Goal: Task Accomplishment & Management: Use online tool/utility

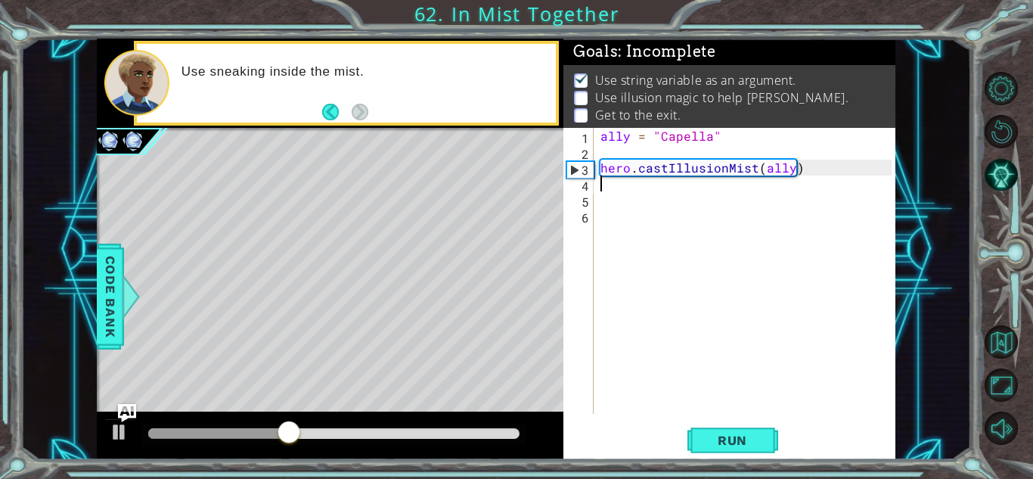
scroll to position [2, 0]
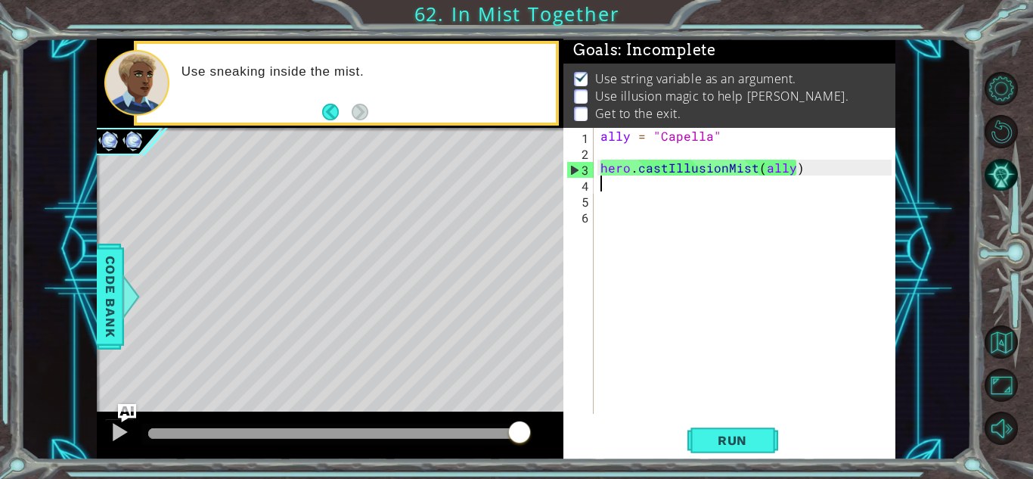
drag, startPoint x: 525, startPoint y: 435, endPoint x: 589, endPoint y: 471, distance: 73.8
click at [589, 471] on div "1 ההההההההההההההההההההההההההההההההההההההההההההההההההההההההההההההההההההההההההההה…" at bounding box center [516, 239] width 1033 height 479
click at [654, 204] on div "ally = "Capella" hero . castIllusionMist ( ally )" at bounding box center [748, 287] width 301 height 318
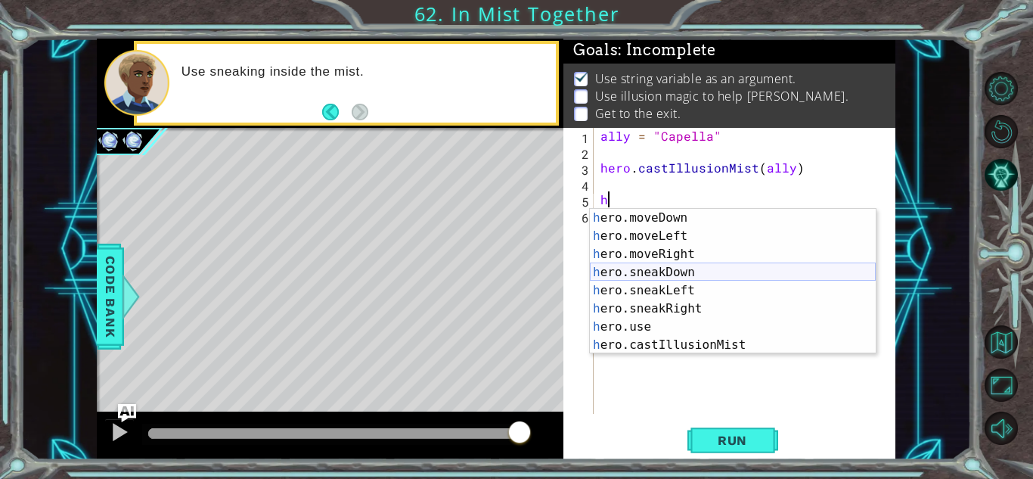
scroll to position [109, 0]
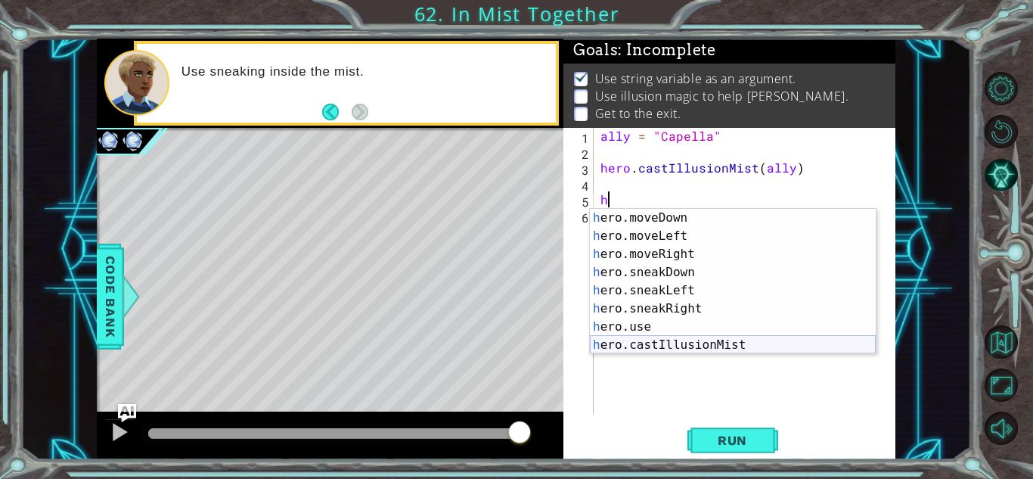
click at [692, 343] on div "h ero.moveDown press enter h ero.moveLeft press enter h ero.moveRight press ent…" at bounding box center [733, 300] width 286 height 182
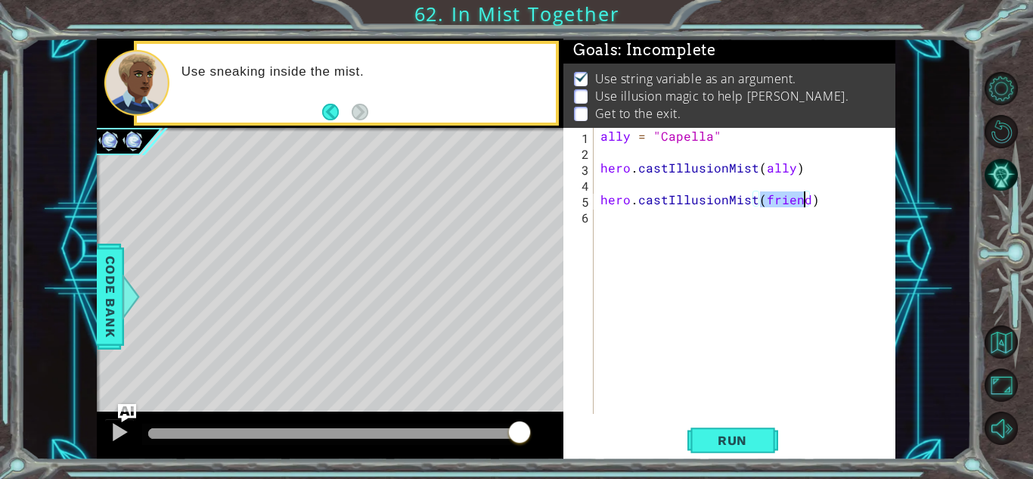
type textarea "hero.castIllusionMist()"
click at [607, 150] on div "ally = "Capella" hero . castIllusionMist ( ally ) hero . castIllusionMist ( )" at bounding box center [748, 287] width 301 height 318
click at [759, 200] on div "ally = "Capella" hero = "hero" hero . castIllusionMist ( ally ) hero . castIllu…" at bounding box center [748, 287] width 301 height 318
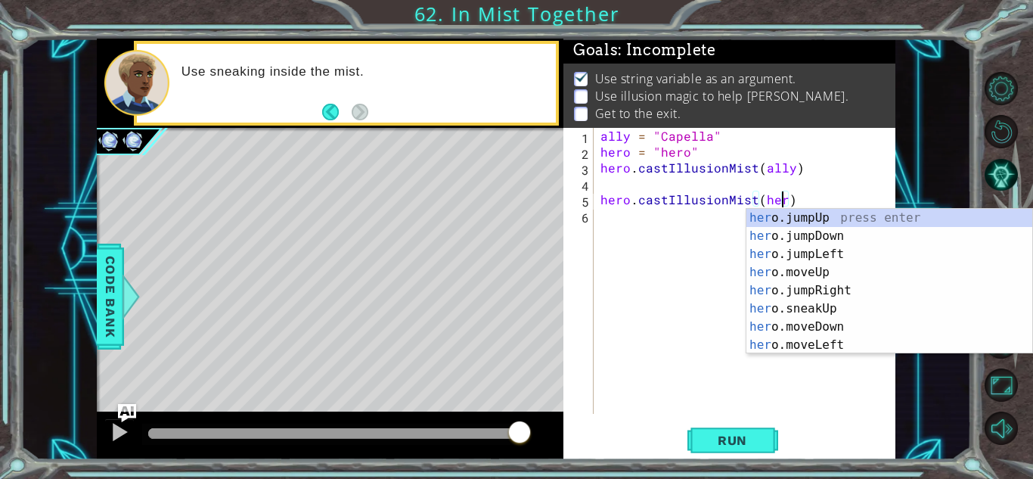
scroll to position [0, 11]
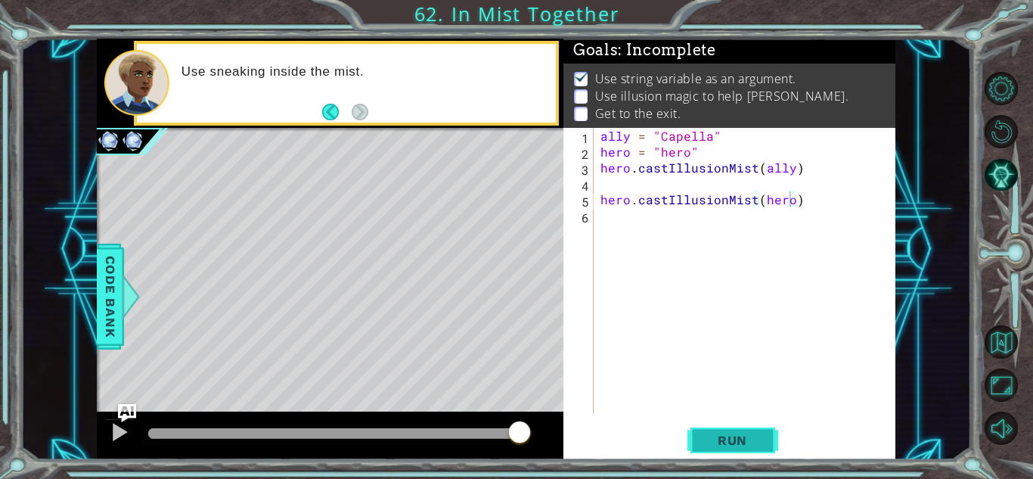
click at [702, 443] on button "Run" at bounding box center [733, 440] width 91 height 33
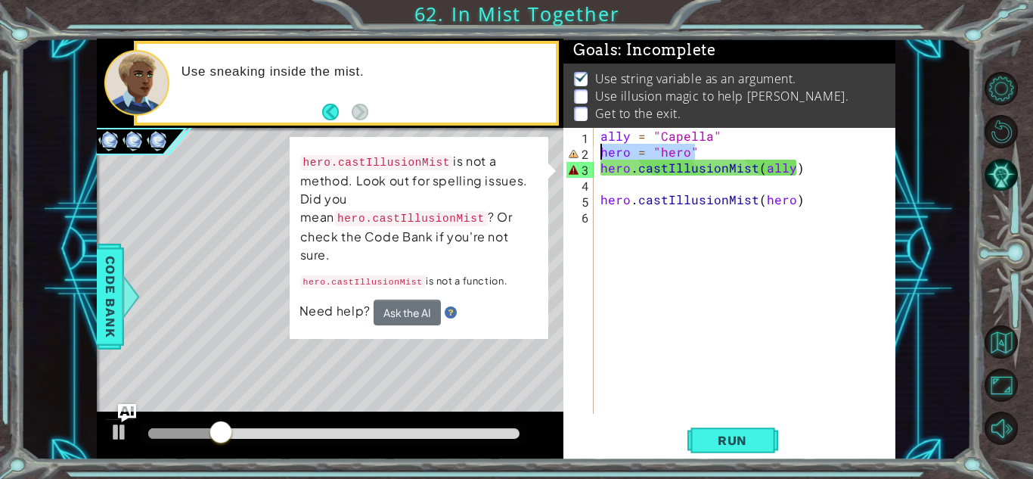
drag, startPoint x: 709, startPoint y: 151, endPoint x: 595, endPoint y: 153, distance: 113.5
click at [595, 153] on div "hero.castIllusionMist(hero) 1 2 3 4 5 6 ally = "[PERSON_NAME]" hero = "hero" he…" at bounding box center [728, 271] width 328 height 286
type textarea "hero = "hero""
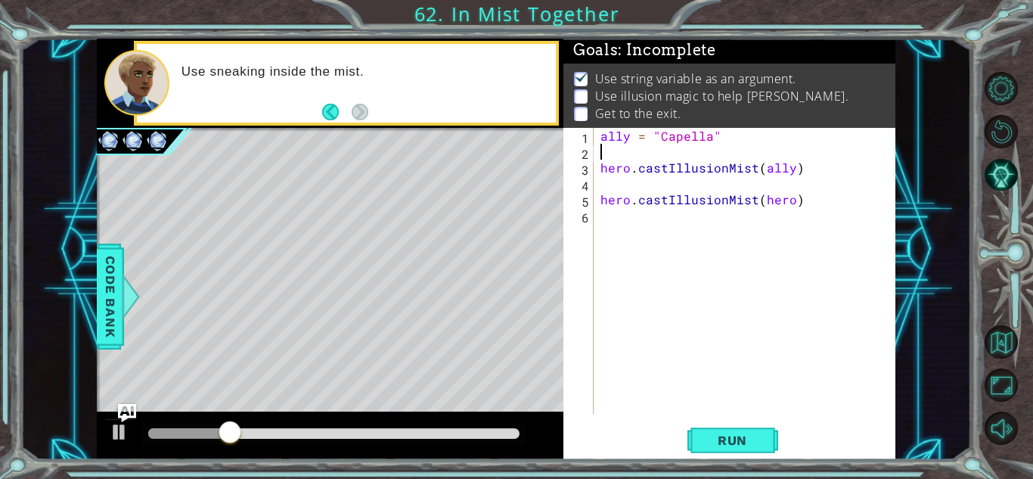
scroll to position [0, 0]
click at [750, 439] on span "Run" at bounding box center [733, 440] width 60 height 15
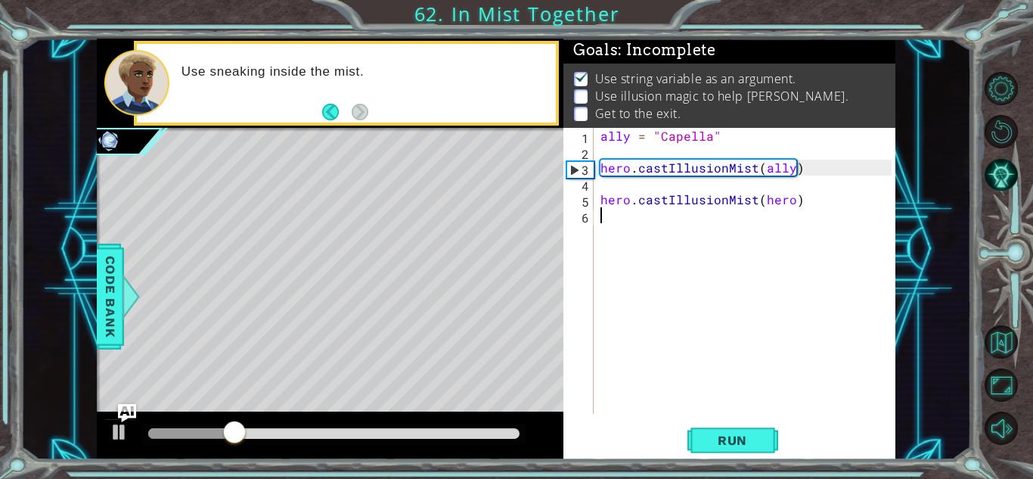
click at [624, 225] on div "ally = "Capella" hero . castIllusionMist ( ally ) hero . castIllusionMist ( her…" at bounding box center [748, 287] width 301 height 318
type textarea "j"
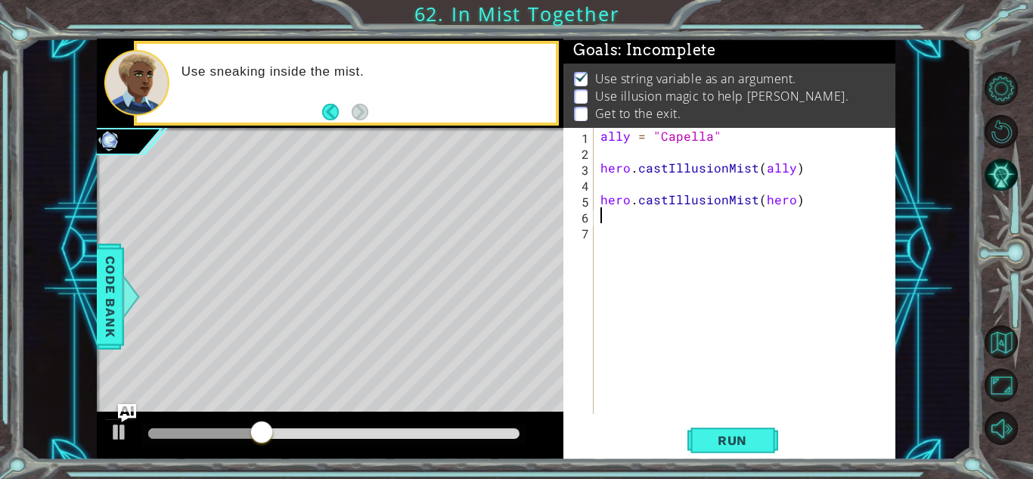
type textarea "h"
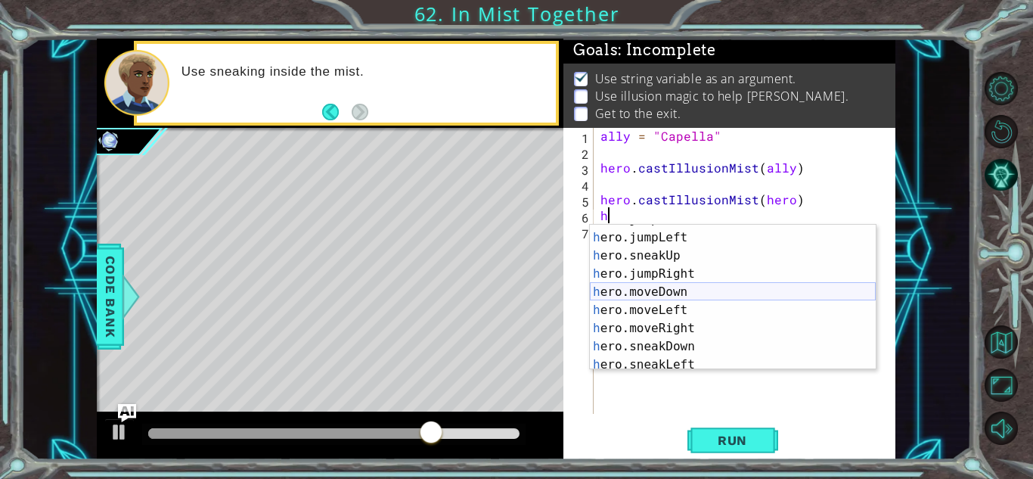
scroll to position [49, 0]
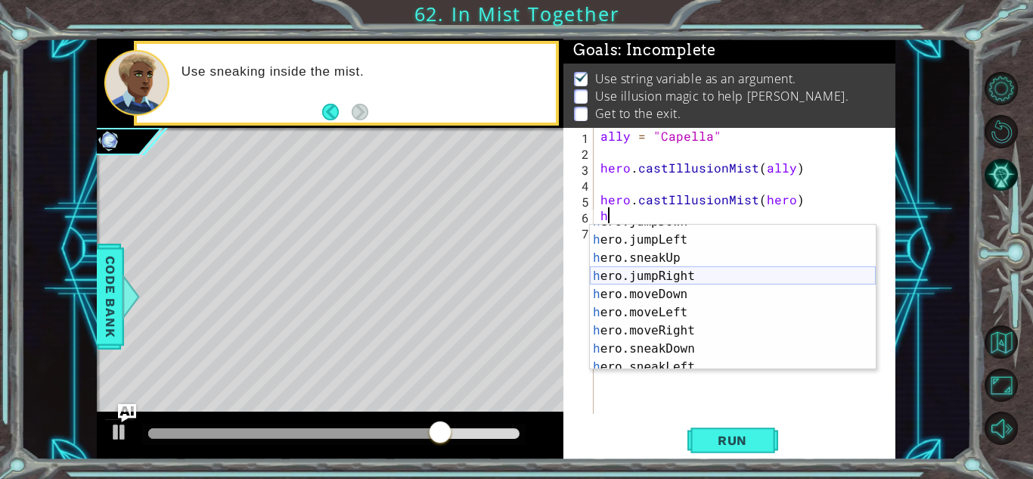
click at [707, 278] on div "h ero.jumpDown press enter h ero.jumpLeft press enter h ero.sneakUp press enter…" at bounding box center [733, 304] width 286 height 182
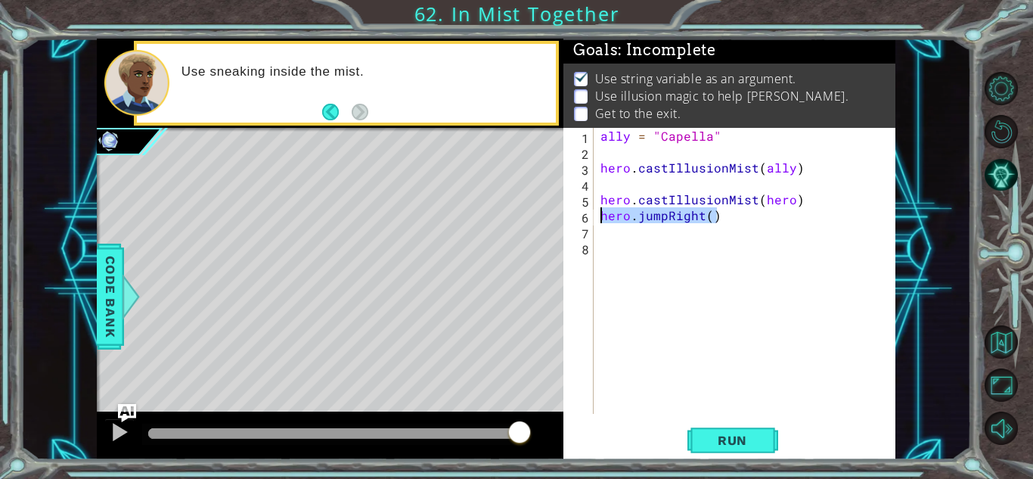
drag, startPoint x: 716, startPoint y: 218, endPoint x: 571, endPoint y: 218, distance: 144.5
click at [571, 218] on div "1 2 3 4 5 6 7 8 ally = "Capella" hero . castIllusionMist ( ally ) hero . castIl…" at bounding box center [728, 271] width 328 height 286
type textarea "hero.jumpRight()"
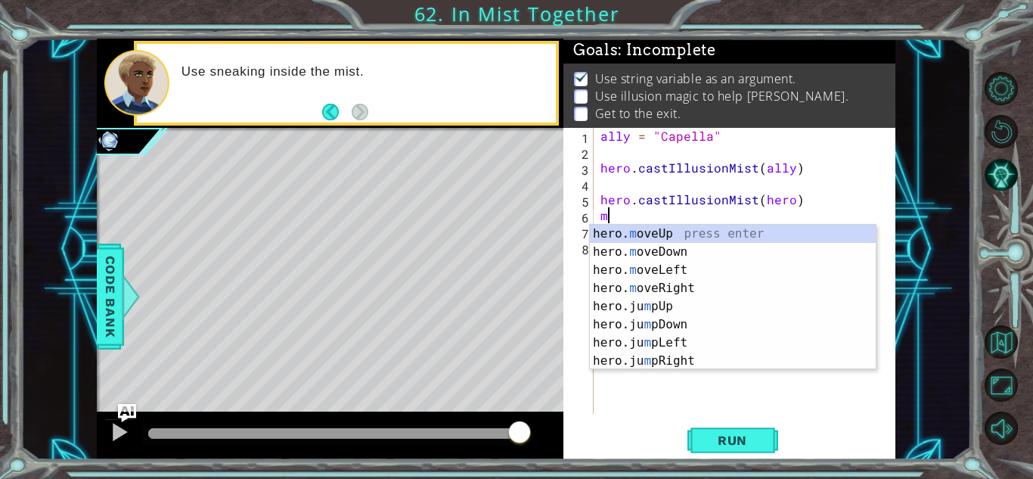
scroll to position [0, 0]
click at [692, 290] on div "hero. m oveUp press enter hero. m oveDown press enter hero. m oveLeft press ent…" at bounding box center [733, 316] width 286 height 182
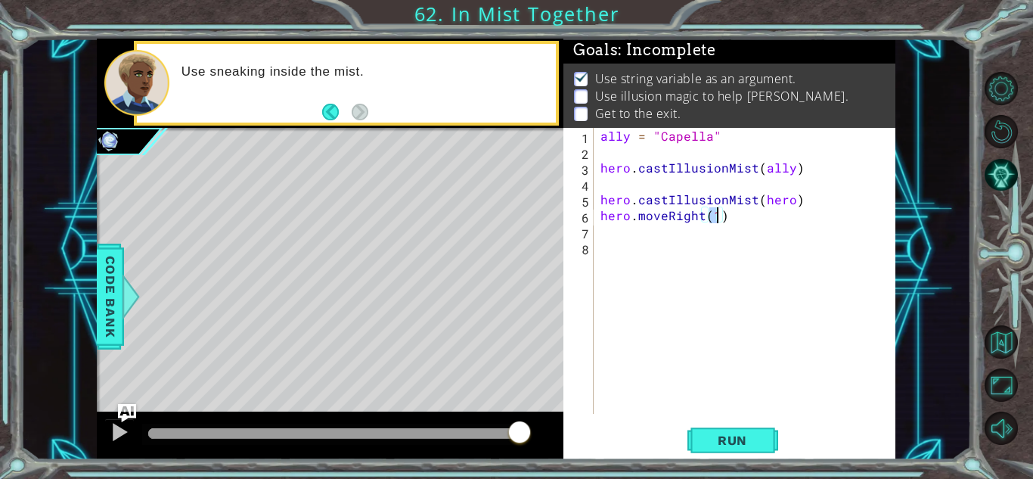
type textarea "hero.moveRight(2)"
click at [641, 241] on div "ally = "Capella" hero . castIllusionMist ( ally ) hero . castIllusionMist ( her…" at bounding box center [748, 287] width 301 height 318
click at [637, 234] on div "ally = "Capella" hero . castIllusionMist ( ally ) hero . castIllusionMist ( her…" at bounding box center [748, 287] width 301 height 318
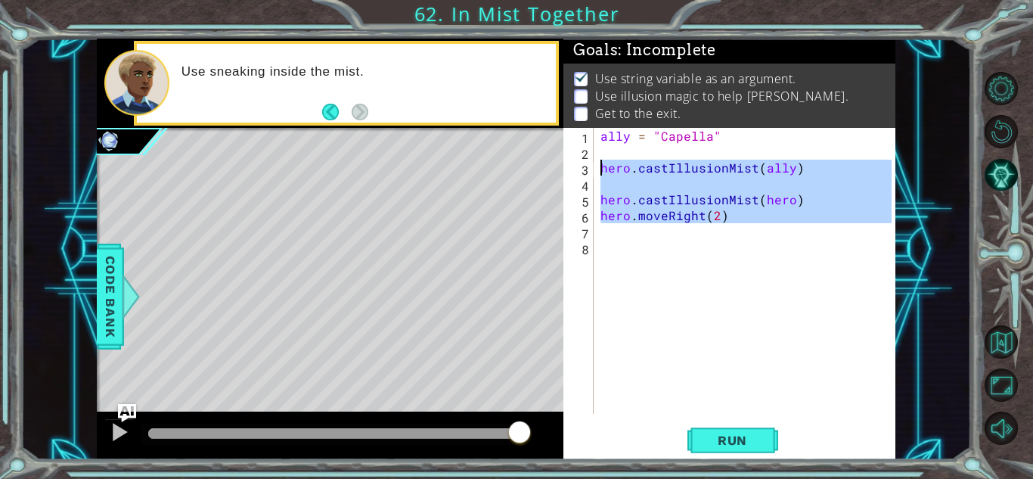
drag, startPoint x: 753, startPoint y: 231, endPoint x: 567, endPoint y: 169, distance: 195.9
click at [567, 169] on div "1 2 3 4 5 6 7 8 ally = "Capella" hero . castIllusionMist ( ally ) hero . castIl…" at bounding box center [728, 271] width 328 height 286
type textarea "hero.castIllusionMist(ally)"
click at [626, 236] on div "ally = "Capella" hero . castIllusionMist ( ally ) hero . castIllusionMist ( her…" at bounding box center [745, 271] width 294 height 286
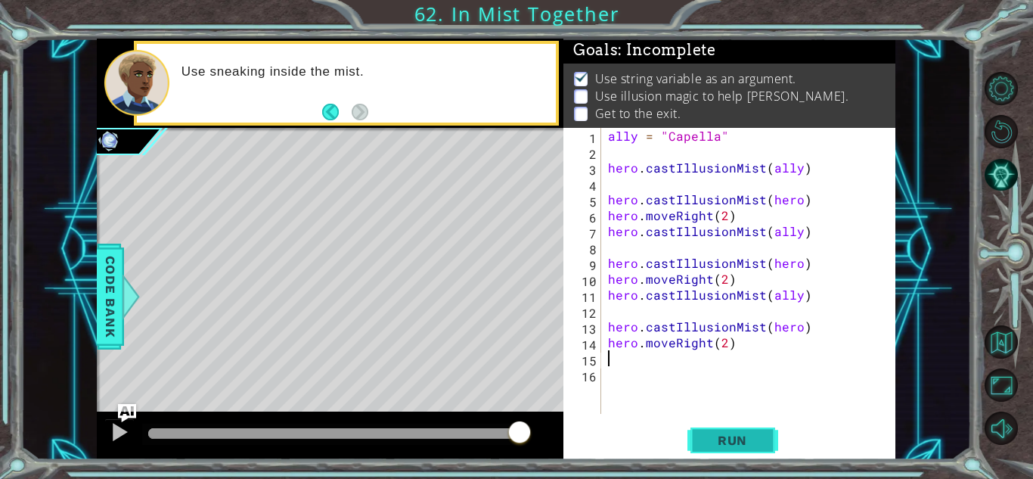
click at [722, 447] on span "Run" at bounding box center [733, 440] width 60 height 15
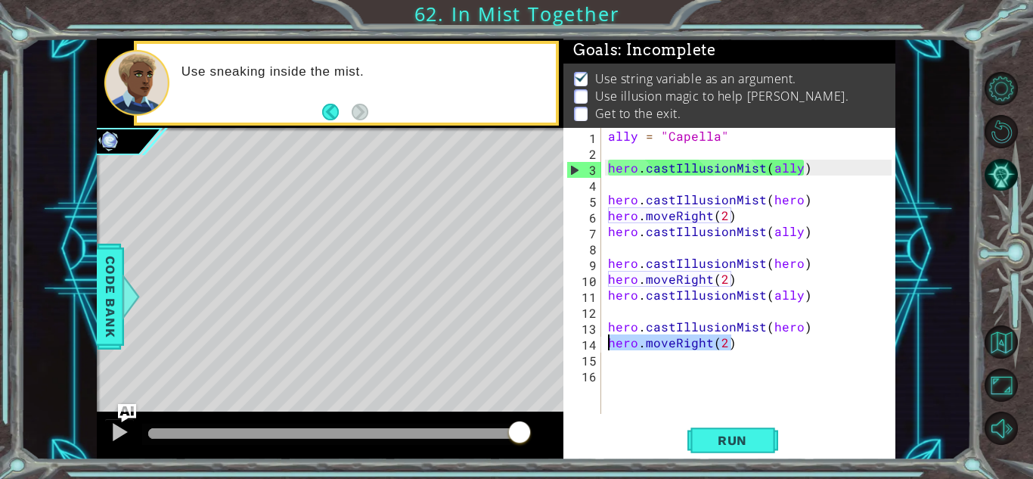
drag, startPoint x: 735, startPoint y: 349, endPoint x: 601, endPoint y: 346, distance: 134.7
click at [601, 346] on div "1 2 3 4 5 6 7 8 9 10 11 12 13 14 15 16 ally = "Capella" hero . castIllusionMist…" at bounding box center [728, 271] width 328 height 286
type textarea "hero.moveRight(2)"
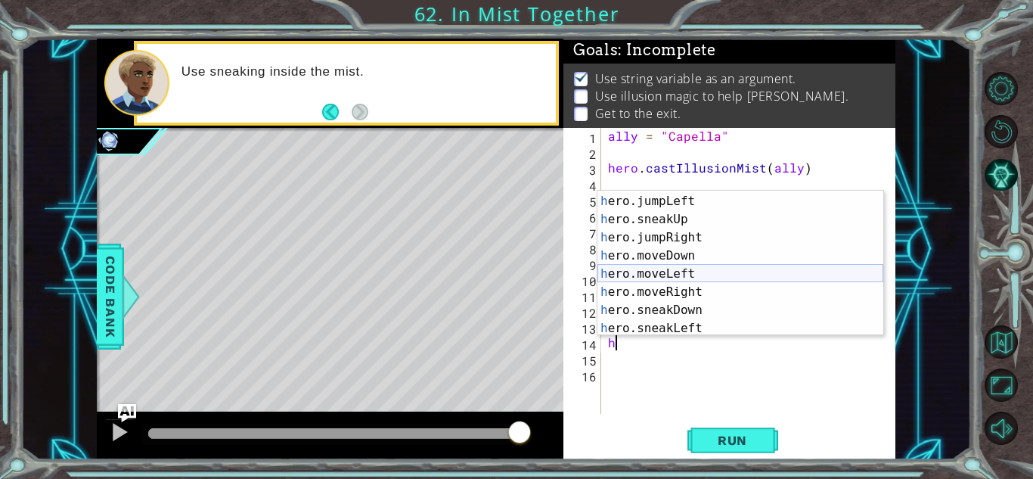
scroll to position [109, 0]
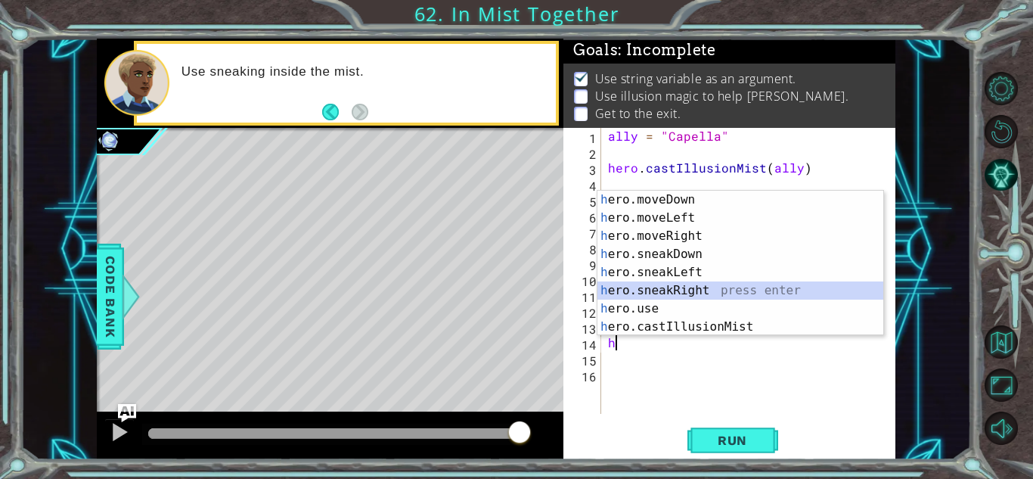
click at [700, 289] on div "h ero.moveDown press enter h ero.moveLeft press enter h ero.moveRight press ent…" at bounding box center [741, 282] width 286 height 182
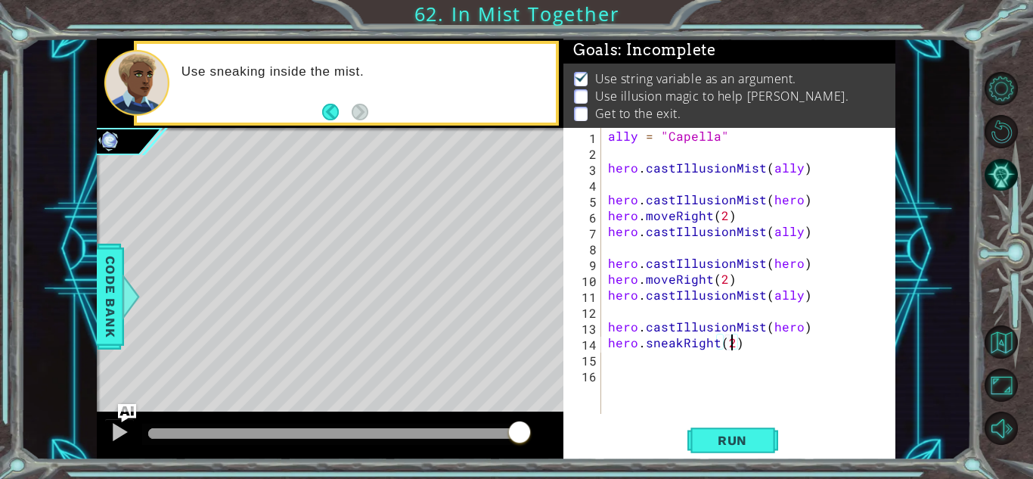
scroll to position [0, 7]
click at [745, 443] on span "Run" at bounding box center [733, 440] width 60 height 15
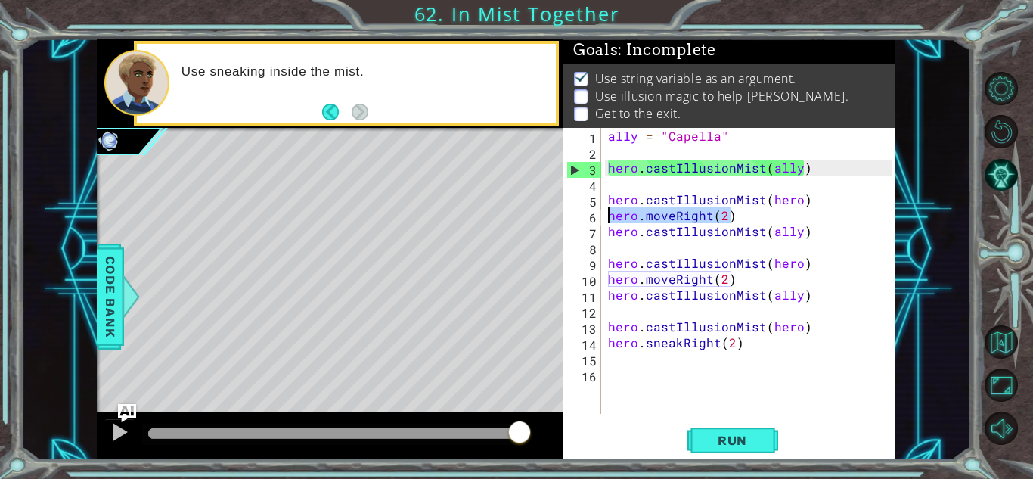
drag, startPoint x: 731, startPoint y: 215, endPoint x: 572, endPoint y: 219, distance: 158.9
click at [572, 219] on div "hero.sneakRight(2) 1 2 3 4 5 6 7 8 9 10 11 12 13 14 15 16 ally = "Capella" hero…" at bounding box center [728, 271] width 328 height 286
type textarea "hero.moveRight(2)"
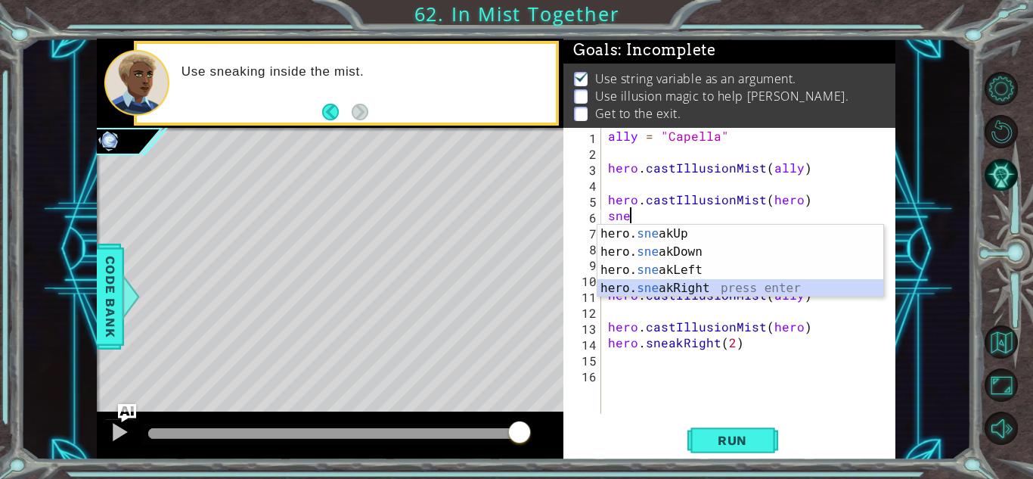
click at [630, 288] on div "hero. sne akUp press enter hero. sne akDown press enter hero. sne akLeft press …" at bounding box center [741, 279] width 286 height 109
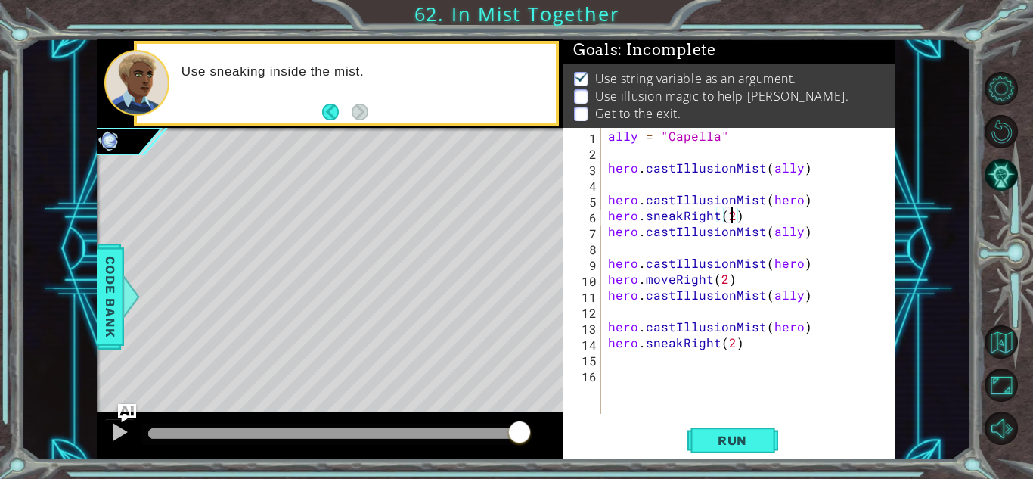
scroll to position [0, 7]
click at [717, 436] on span "Run" at bounding box center [733, 440] width 60 height 15
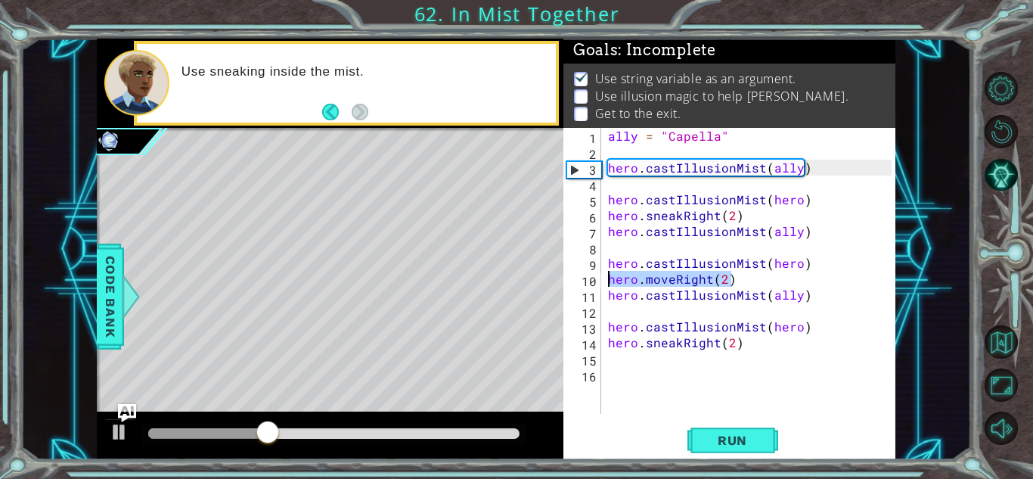
drag, startPoint x: 735, startPoint y: 281, endPoint x: 585, endPoint y: 281, distance: 149.8
click at [585, 281] on div "hero.sneakRight(2) 1 2 3 4 5 6 7 8 9 10 11 12 13 14 15 16 ally = "Capella" hero…" at bounding box center [728, 271] width 328 height 286
type textarea "hero.moveRight(2)"
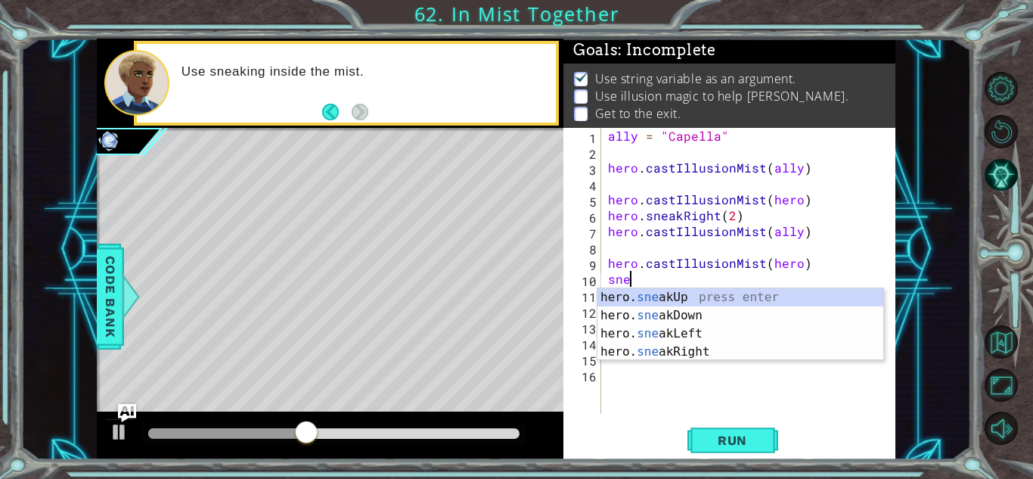
scroll to position [0, 2]
click at [719, 349] on div "hero. sneak Up press enter hero. sneak Down press enter hero. sneak Left press …" at bounding box center [741, 342] width 286 height 109
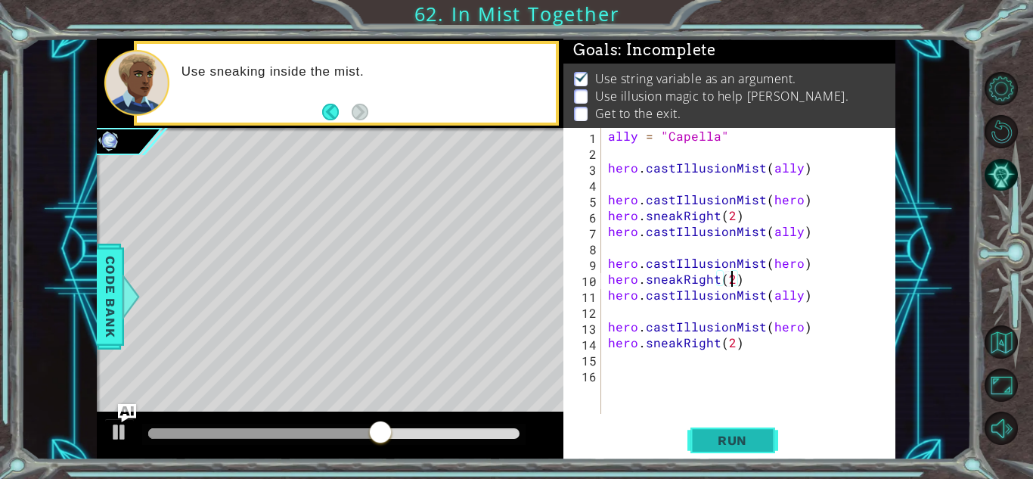
scroll to position [0, 7]
click at [713, 434] on span "Run" at bounding box center [733, 440] width 60 height 15
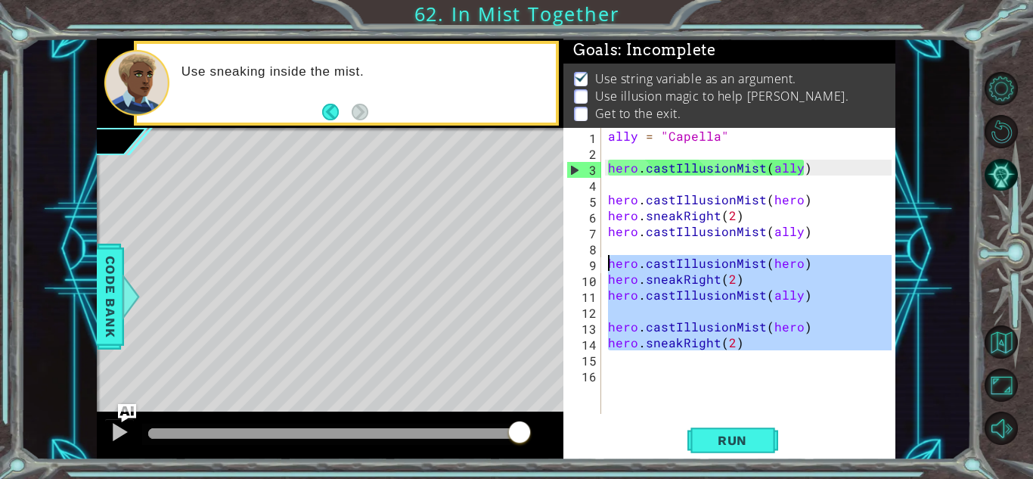
click at [529, 262] on div "1 ההההההההההההההההההההההההההההההההההההההההההההההההההההההההההההההההההההההההההההה…" at bounding box center [496, 249] width 799 height 421
type textarea "hero.castIllusionMist(hero) hero.sneakRight(2)"
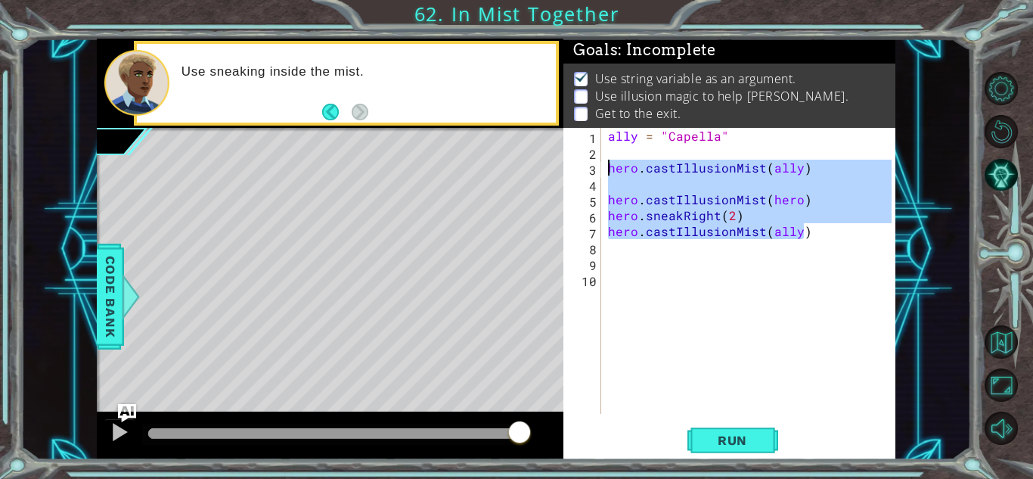
drag, startPoint x: 810, startPoint y: 231, endPoint x: 577, endPoint y: 167, distance: 241.7
click at [577, 167] on div "1 2 3 4 5 6 7 8 9 10 ally = "Capella" hero . castIllusionMist ( ally ) hero . c…" at bounding box center [728, 271] width 328 height 286
type textarea "hero.castIllusionMist(ally)"
click at [630, 263] on div "ally = "Capella" hero . castIllusionMist ( ally ) hero . castIllusionMist ( her…" at bounding box center [752, 287] width 294 height 318
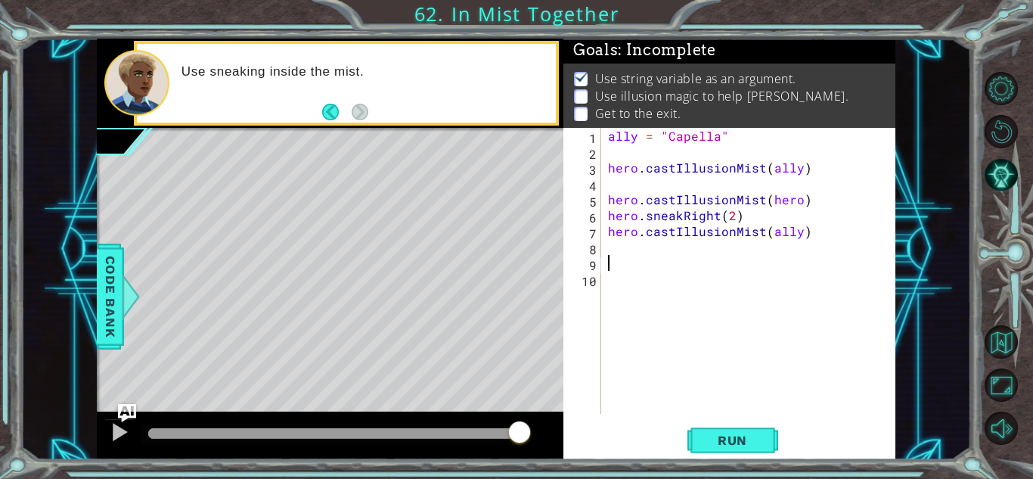
paste textarea "hero.castIllusionMist(ally)"
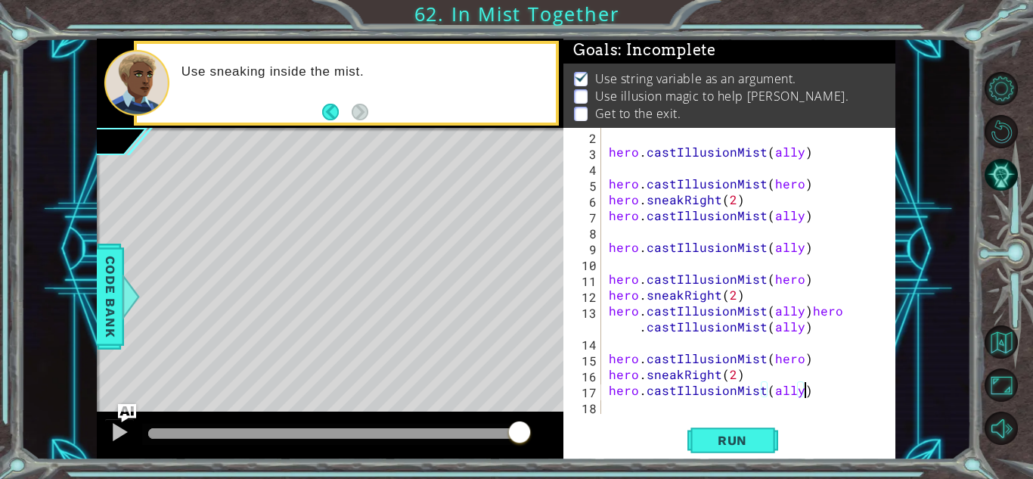
scroll to position [16, 0]
click at [731, 442] on span "Run" at bounding box center [733, 440] width 60 height 15
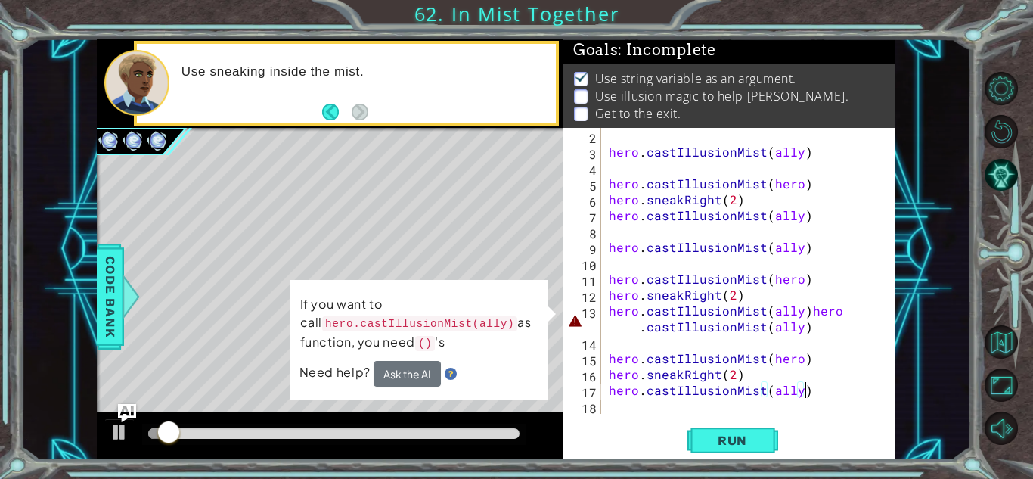
click at [803, 315] on div "hero . castIllusionMist ( ally ) hero . castIllusionMist ( hero ) hero . sneakR…" at bounding box center [753, 287] width 294 height 318
type textarea "hero.castIllusionMist(ally)"
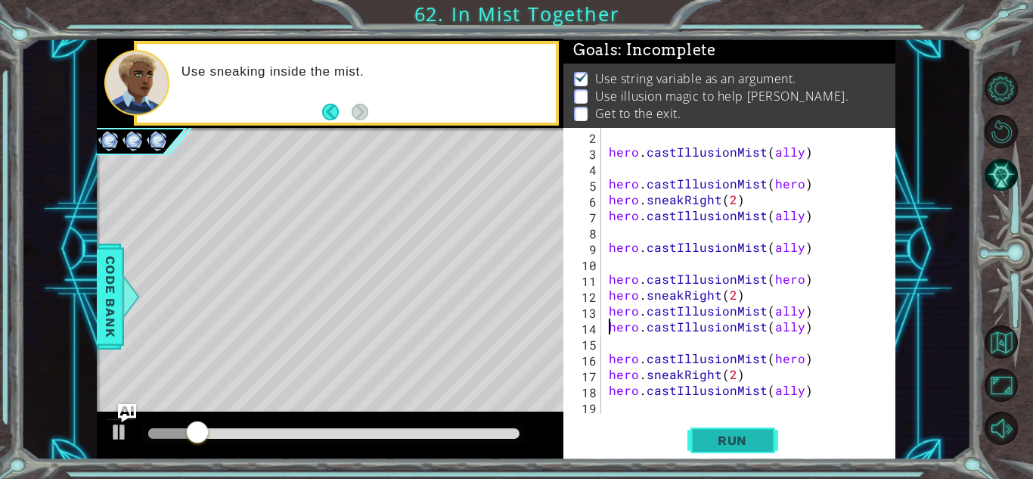
click at [738, 427] on button "Run" at bounding box center [733, 440] width 91 height 33
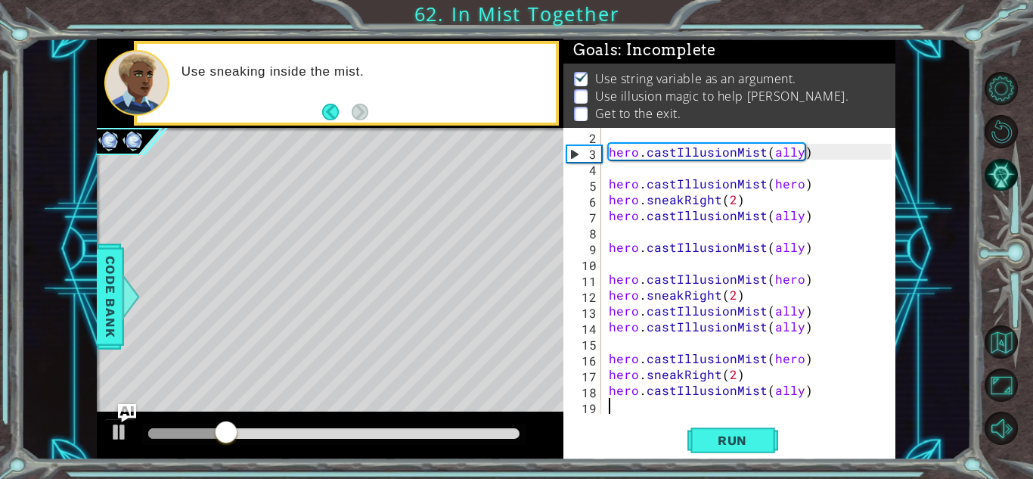
click at [835, 400] on div "hero . castIllusionMist ( ally ) hero . castIllusionMist ( hero ) hero . sneakR…" at bounding box center [753, 287] width 294 height 318
paste textarea "hero.castIllusionMist(ally)"
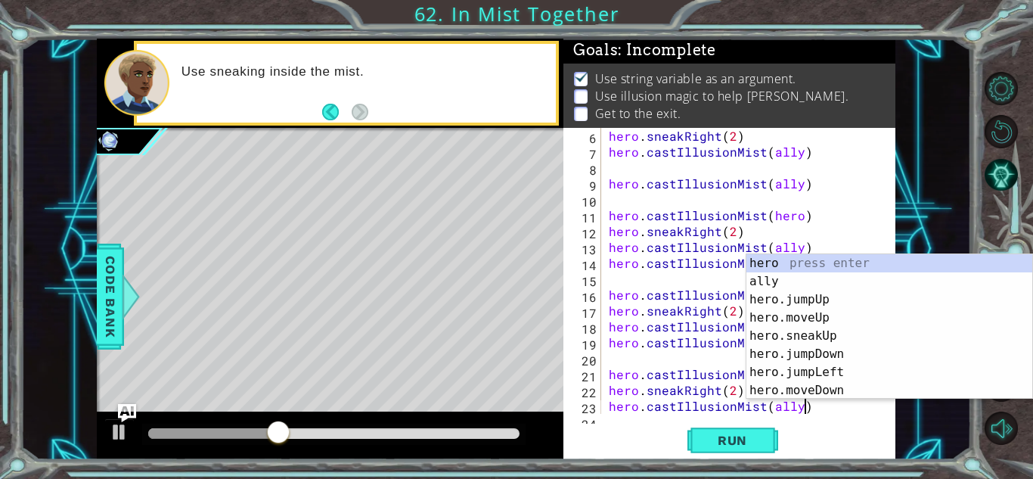
scroll to position [2, 0]
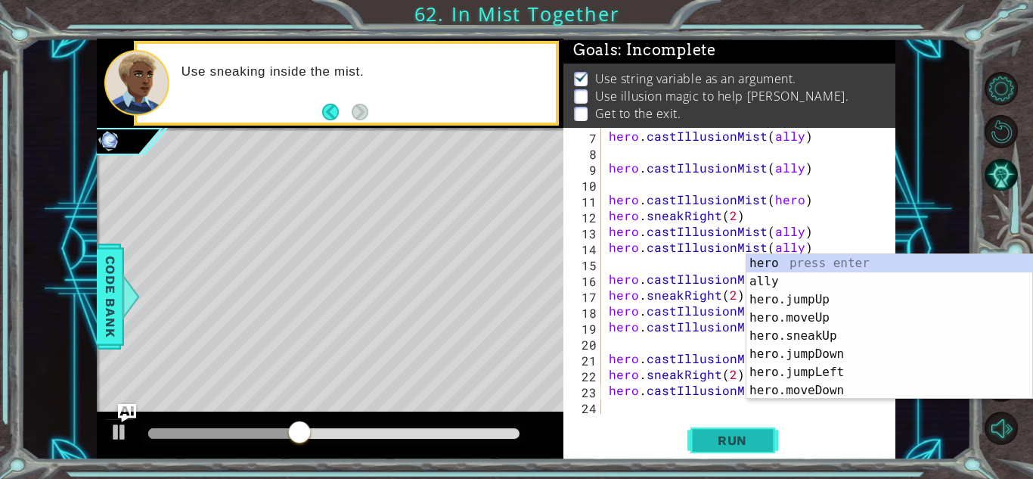
click at [695, 433] on button "Run" at bounding box center [733, 440] width 91 height 33
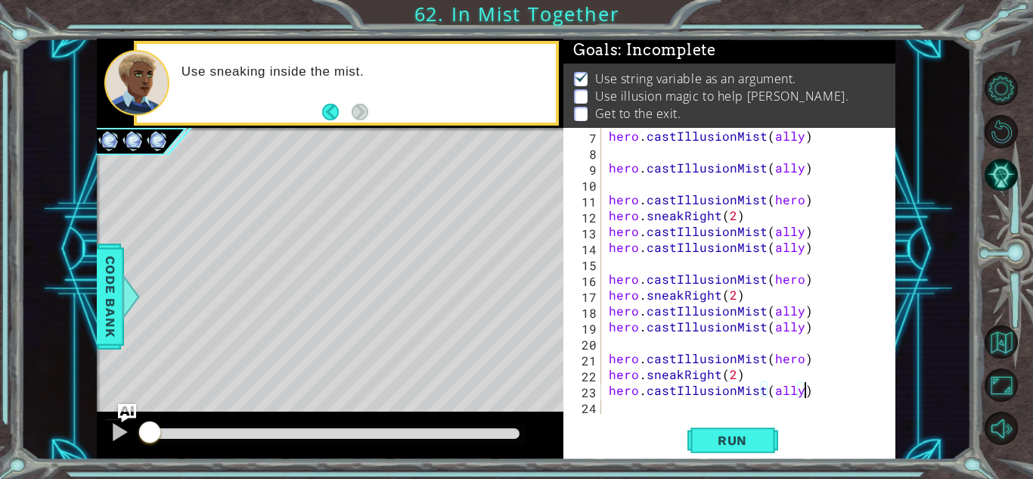
drag, startPoint x: 522, startPoint y: 425, endPoint x: 12, endPoint y: 504, distance: 515.9
click at [12, 478] on html "1 ההההההההההההההההההההההההההההההההההההההההההההההההההההההההההההההההההההההההההההה…" at bounding box center [516, 239] width 1033 height 479
click at [557, 282] on div "1 ההההההההההההההההההההההההההההההההההההההההההההההההההההההההההההההההההההההההההההה…" at bounding box center [496, 249] width 799 height 421
type textarea "hero.castIllusionMist(hero)"
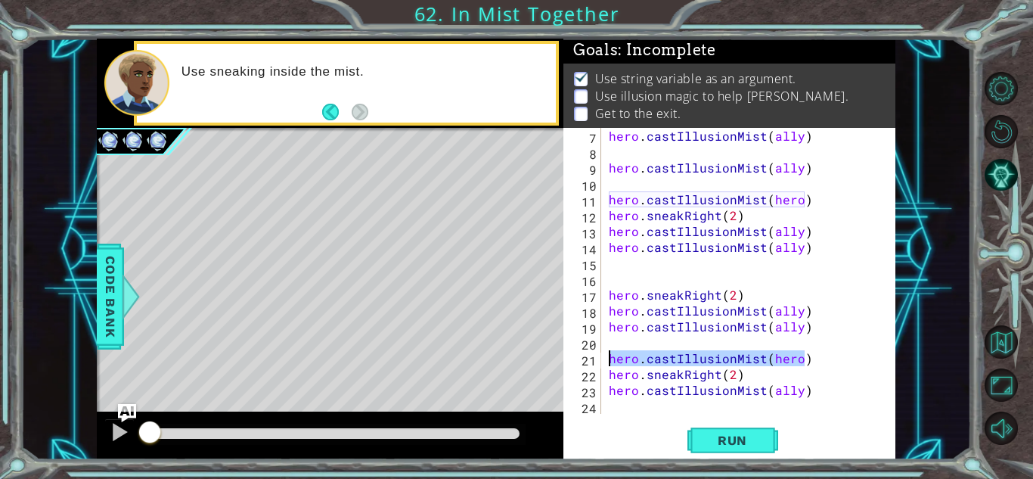
drag, startPoint x: 811, startPoint y: 362, endPoint x: 571, endPoint y: 356, distance: 239.9
click at [571, 356] on div "7 8 9 10 11 12 13 14 15 16 17 18 19 20 21 22 23 24 hero . castIllusionMist ( al…" at bounding box center [728, 271] width 328 height 286
type textarea "hero.castIllusionMist(hero)"
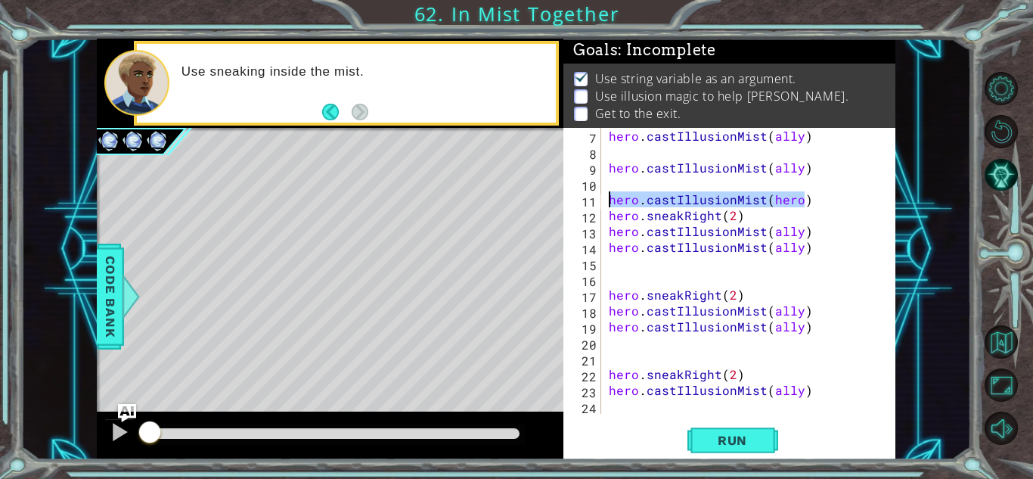
click at [499, 201] on div "1 ההההההההההההההההההההההההההההההההההההההההההההההההההההההההההההההההההההההההההההה…" at bounding box center [496, 249] width 799 height 421
type textarea "hero.castIllusionMist(hero)"
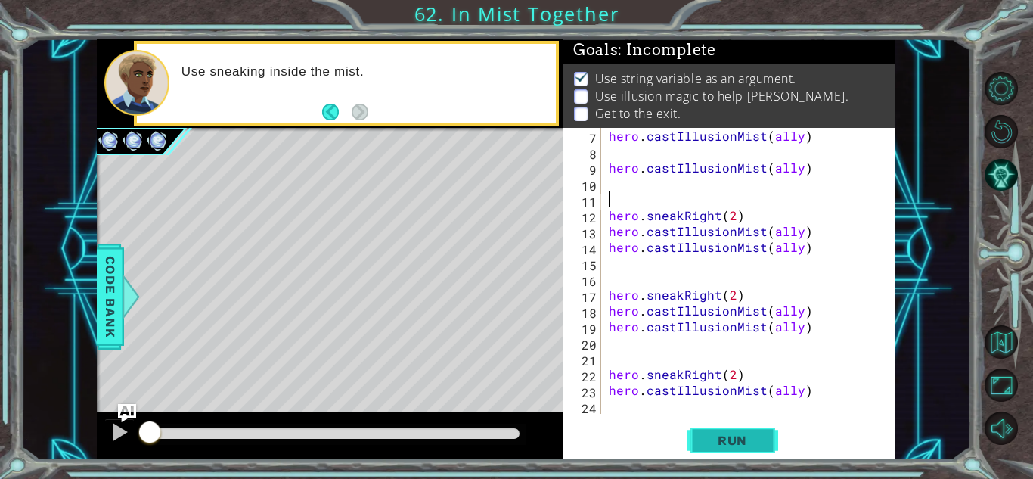
click at [699, 440] on button "Run" at bounding box center [733, 440] width 91 height 33
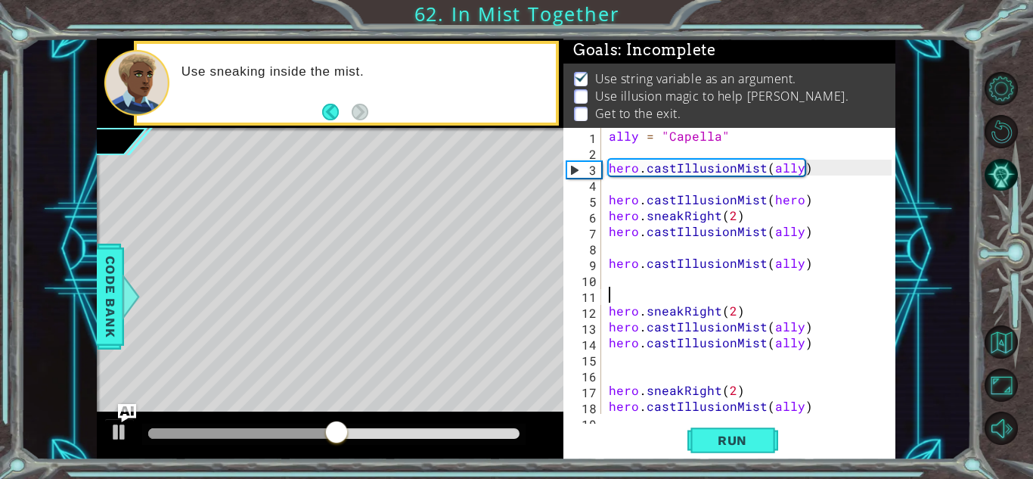
scroll to position [0, 0]
drag, startPoint x: 809, startPoint y: 202, endPoint x: 567, endPoint y: 213, distance: 242.3
click at [567, 213] on div "1 2 3 4 5 6 7 8 9 10 11 12 13 14 15 16 17 18 19 ally = "Capella" hero . castIll…" at bounding box center [728, 271] width 328 height 286
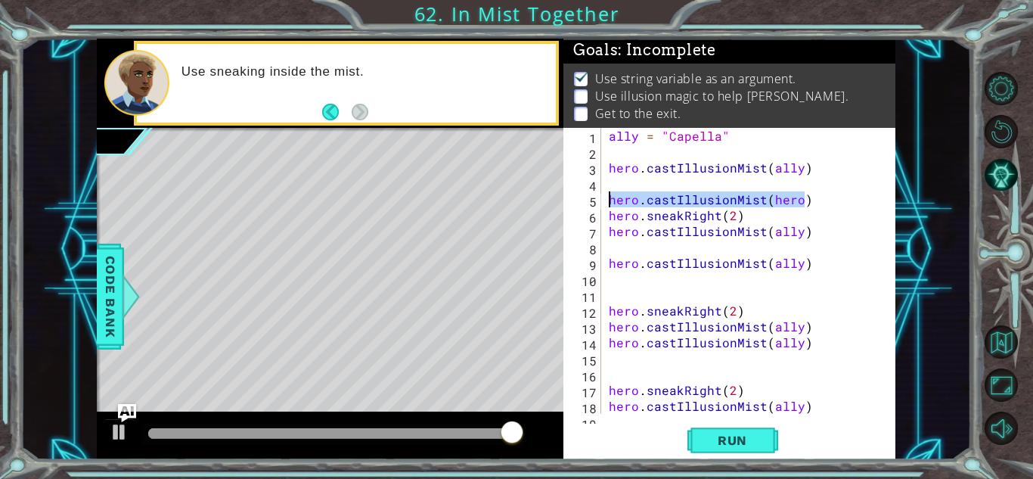
click at [497, 206] on div "1 ההההההההההההההההההההההההההההההההההההההההההההההההההההההההההההההההההההההההההההה…" at bounding box center [496, 249] width 799 height 421
type textarea "hero.castIllusionMist(hero)"
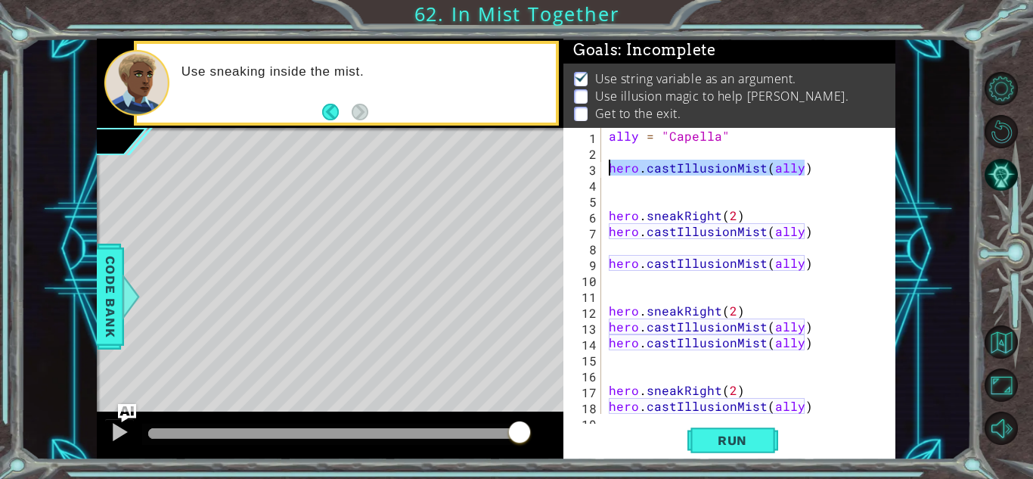
drag, startPoint x: 811, startPoint y: 165, endPoint x: 572, endPoint y: 168, distance: 239.1
click at [572, 168] on div "1 2 3 4 5 6 7 8 9 10 11 12 13 14 15 16 17 18 19 ally = "Capella" hero . castIll…" at bounding box center [728, 271] width 328 height 286
type textarea "hero.castIllusionMist(ally)"
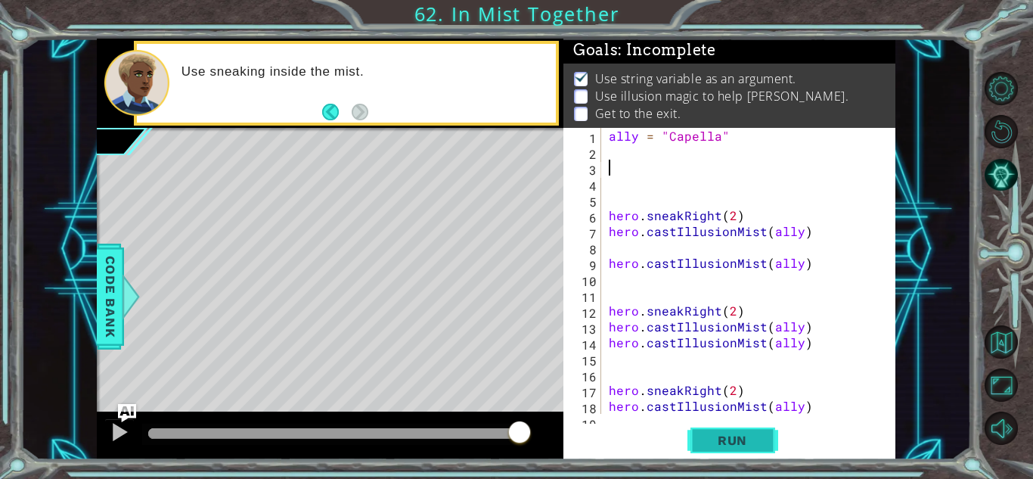
click at [721, 442] on span "Run" at bounding box center [733, 440] width 60 height 15
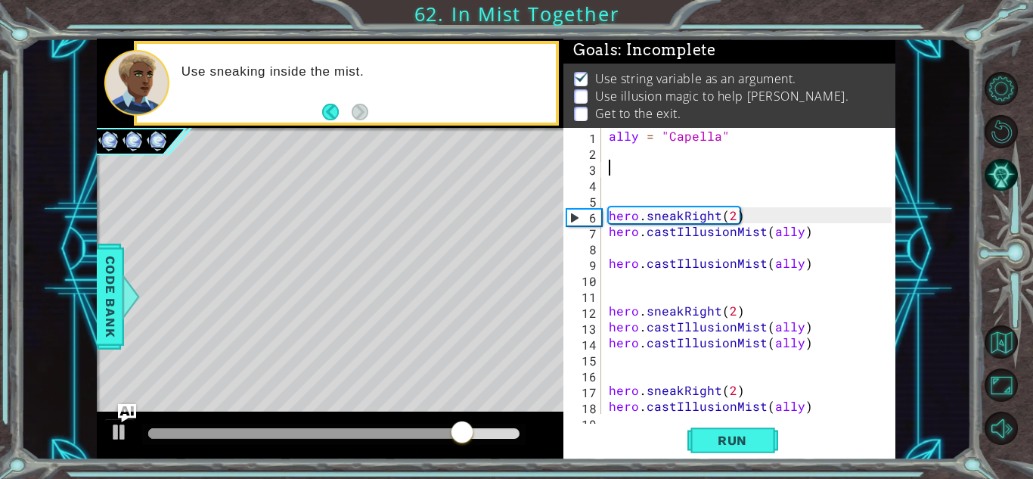
click at [688, 200] on div "ally = "Capella" hero . sneakRight ( 2 ) hero . castIllusionMist ( ally ) hero …" at bounding box center [753, 287] width 294 height 318
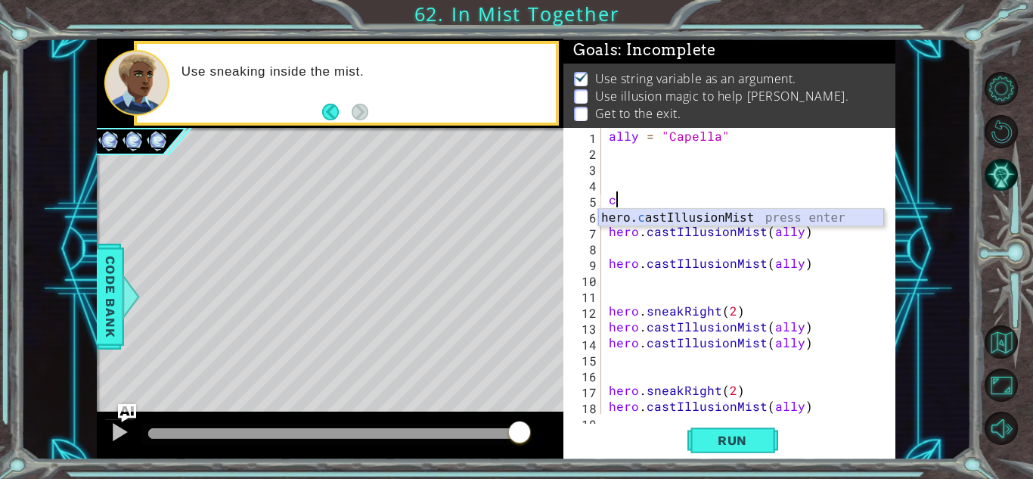
click at [831, 216] on div "hero. c astIllusionMist press enter" at bounding box center [741, 236] width 286 height 54
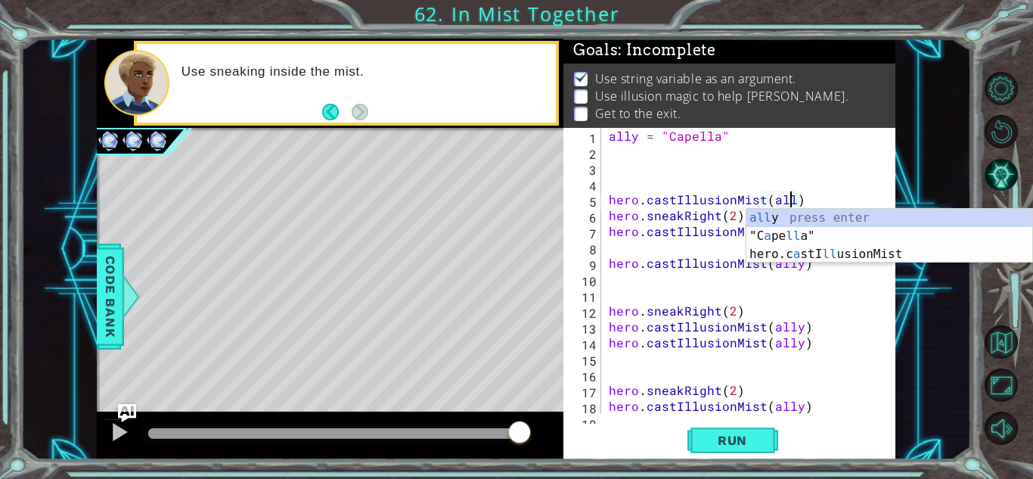
type textarea "hero.castIllusionMist(ally)"
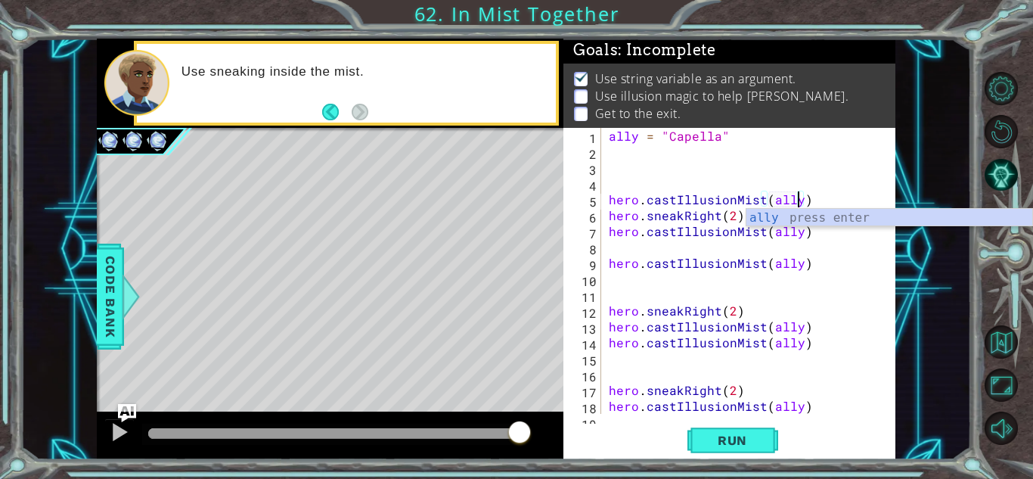
click at [818, 250] on div "ally = "Capella" hero . castIllusionMist ( ally ) hero . sneakRight ( 2 ) hero …" at bounding box center [753, 287] width 294 height 318
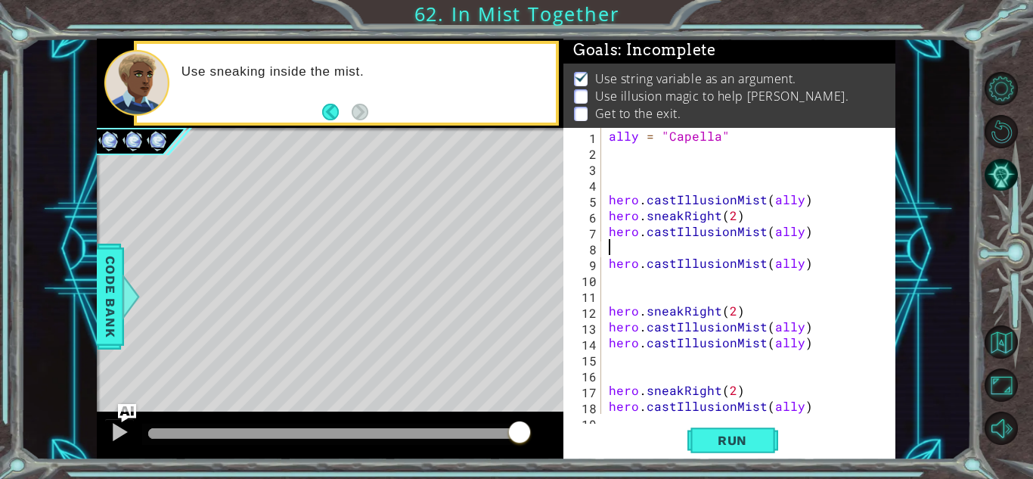
scroll to position [0, 0]
drag, startPoint x: 811, startPoint y: 235, endPoint x: 610, endPoint y: 234, distance: 200.5
click at [610, 234] on div "ally = "Capella" hero . castIllusionMist ( ally ) hero . sneakRight ( 2 ) hero …" at bounding box center [753, 287] width 294 height 318
type textarea "hero.castIllusionMist(ally)"
click at [731, 444] on span "Run" at bounding box center [733, 440] width 60 height 15
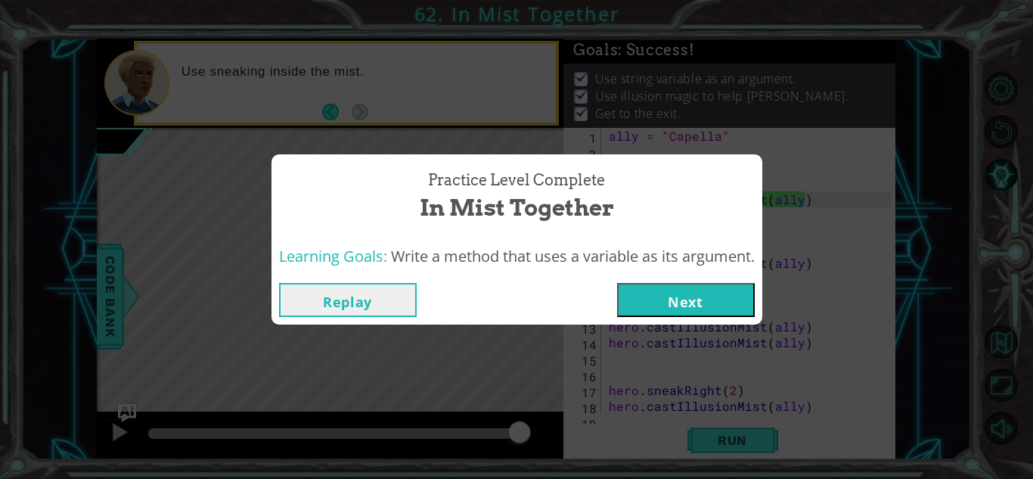
click at [648, 297] on button "Next" at bounding box center [686, 300] width 138 height 34
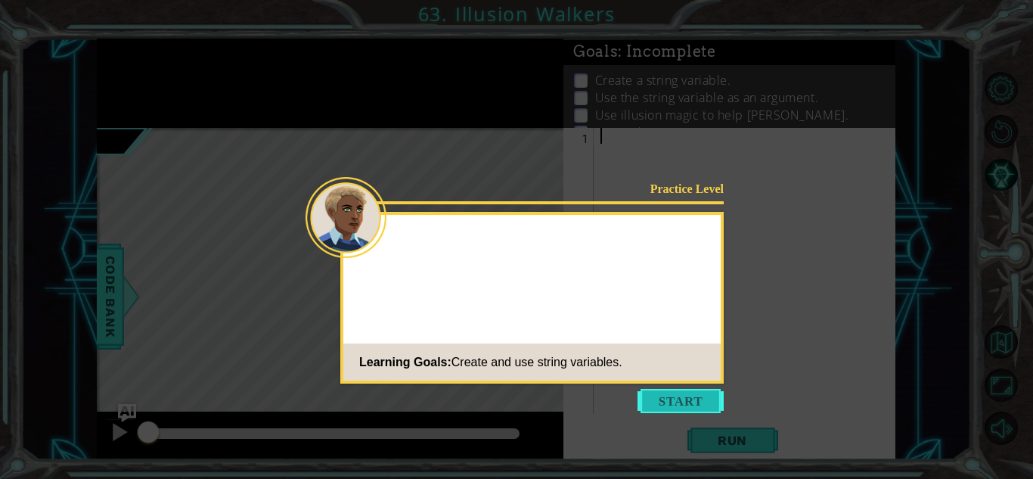
click at [686, 395] on button "Start" at bounding box center [681, 401] width 86 height 24
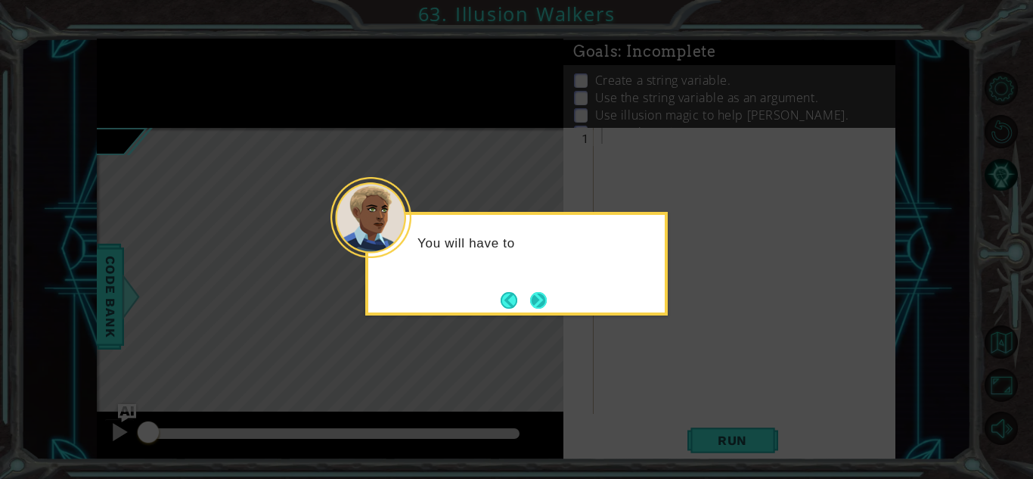
click at [541, 302] on button "Next" at bounding box center [539, 299] width 19 height 19
click at [541, 302] on button "Next" at bounding box center [538, 300] width 17 height 17
click at [541, 302] on button "Next" at bounding box center [538, 299] width 17 height 17
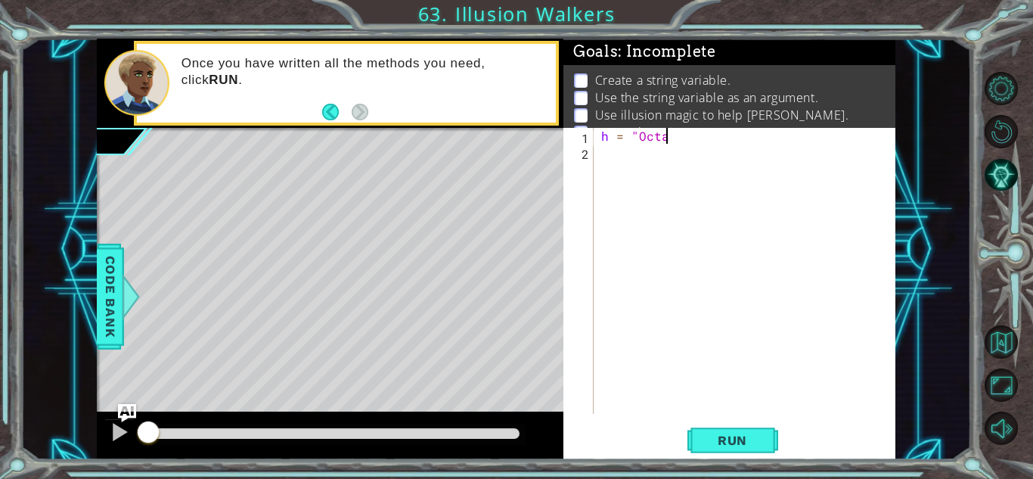
scroll to position [0, 4]
type textarea "h = "Octans""
click at [668, 151] on div "h = "Octans"" at bounding box center [748, 287] width 301 height 318
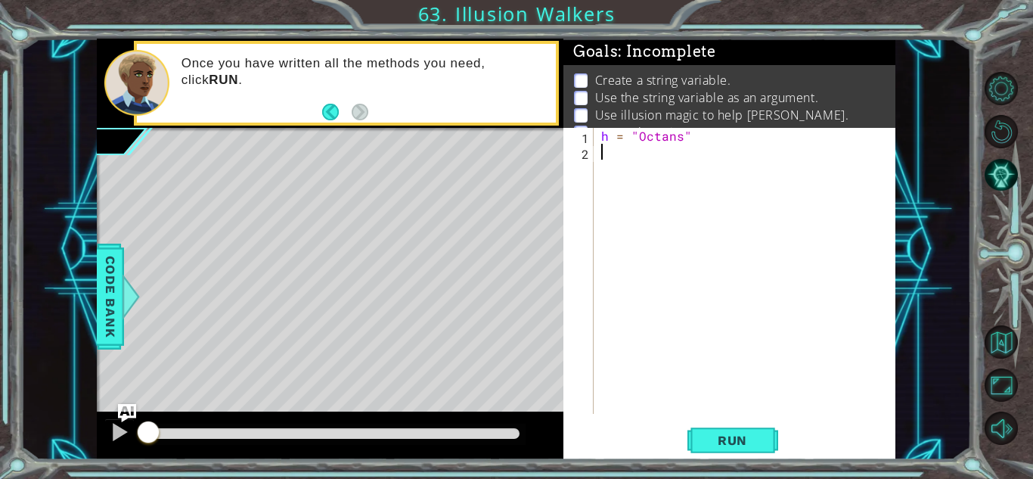
click at [661, 151] on div "h = "Octans"" at bounding box center [748, 287] width 301 height 318
type textarea "h"
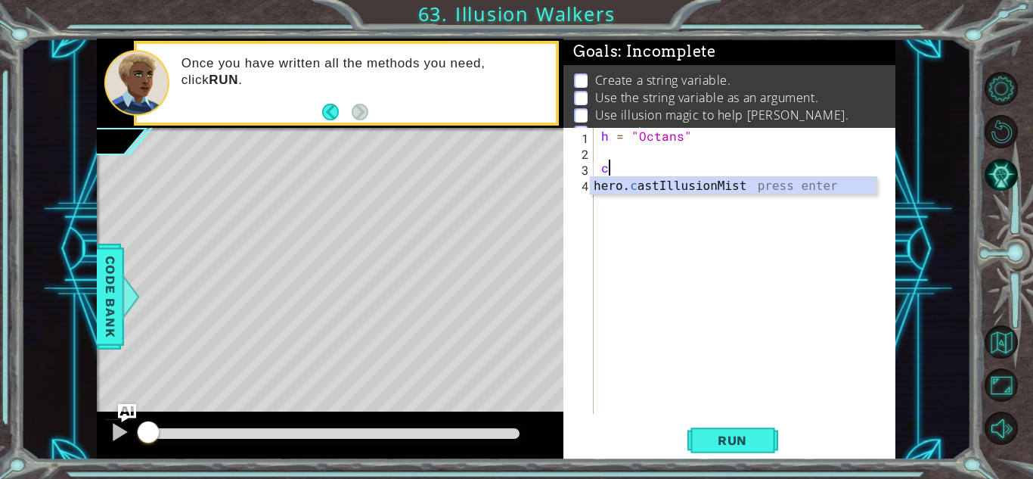
click at [615, 175] on div "h = "Octans" c" at bounding box center [748, 287] width 301 height 318
click at [626, 177] on div "hero. ca stIllusionMist press enter" at bounding box center [734, 204] width 286 height 54
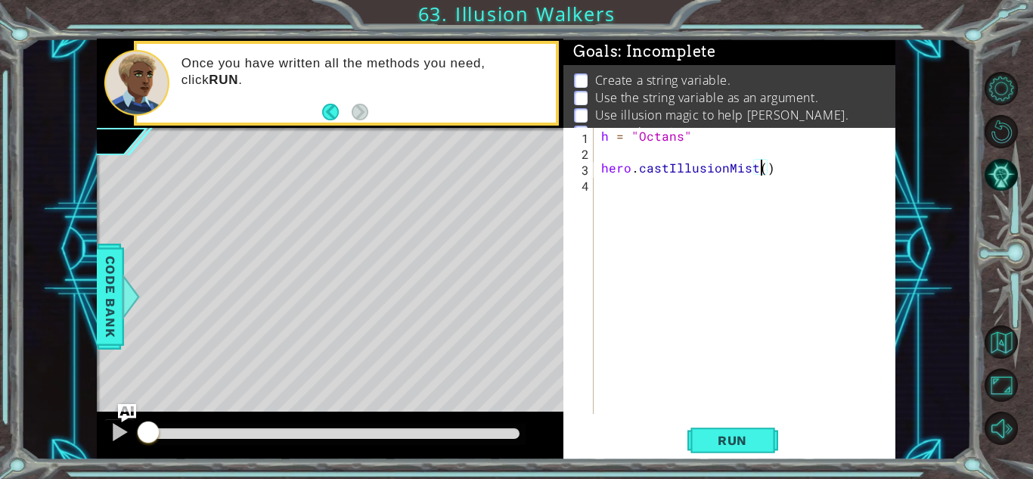
type textarea "hero.castIllusionMist(h)"
click at [641, 259] on div "h = "Octans" hero . castIllusionMist ( h )" at bounding box center [748, 287] width 301 height 318
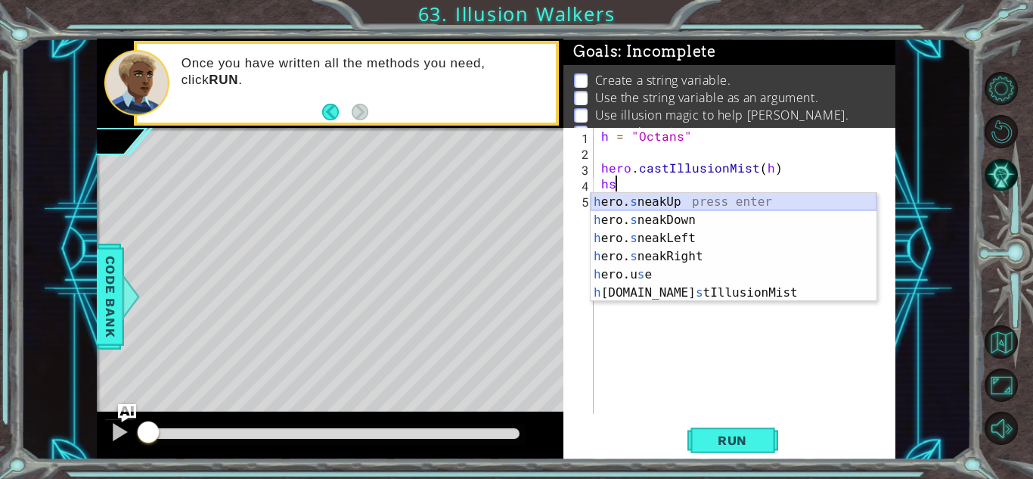
click at [676, 206] on div "h ero. s neakUp press enter h ero. s neakDown press enter h ero. s neakLeft pre…" at bounding box center [734, 265] width 286 height 145
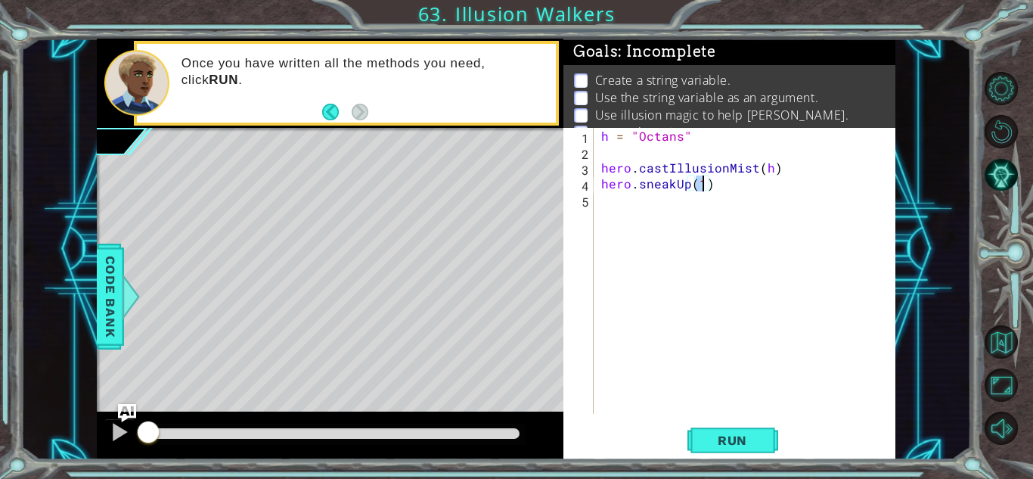
scroll to position [0, 6]
type textarea "hero.sneakUp(2)"
click at [645, 234] on div "h = "Octans" hero . castIllusionMist ( h ) hero . sneakUp ( 2 )" at bounding box center [748, 287] width 301 height 318
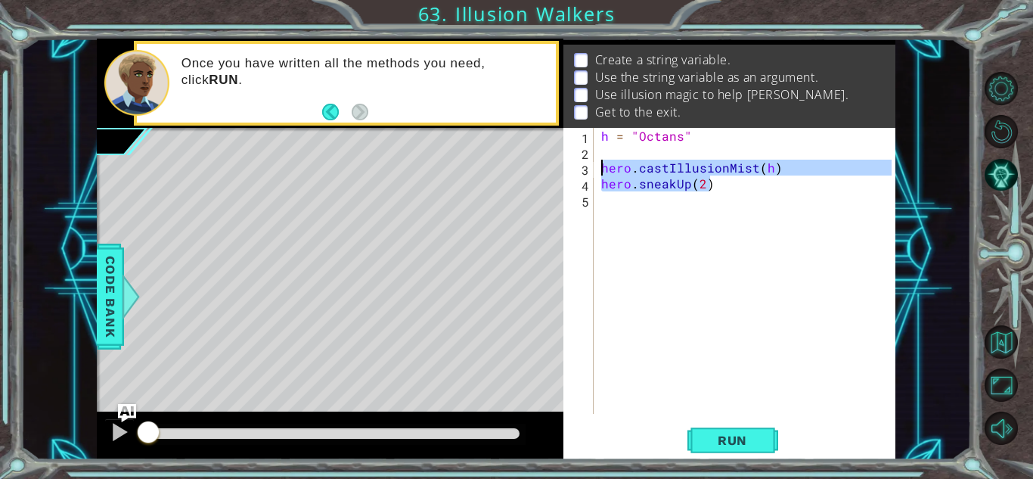
drag, startPoint x: 817, startPoint y: 191, endPoint x: 550, endPoint y: 167, distance: 268.1
click at [550, 167] on div "1 ההההההההההההההההההההההההההההההההההההההההההההההההההההההההההההההההההההההההההההה…" at bounding box center [496, 249] width 799 height 421
click at [596, 225] on div "hero.castIllusionMist(h) hero.sneakUp(2) 1 2 3 4 5 h = "Octans" hero . castIllu…" at bounding box center [728, 271] width 328 height 286
type textarea "hero.castIllusionMist(h)"
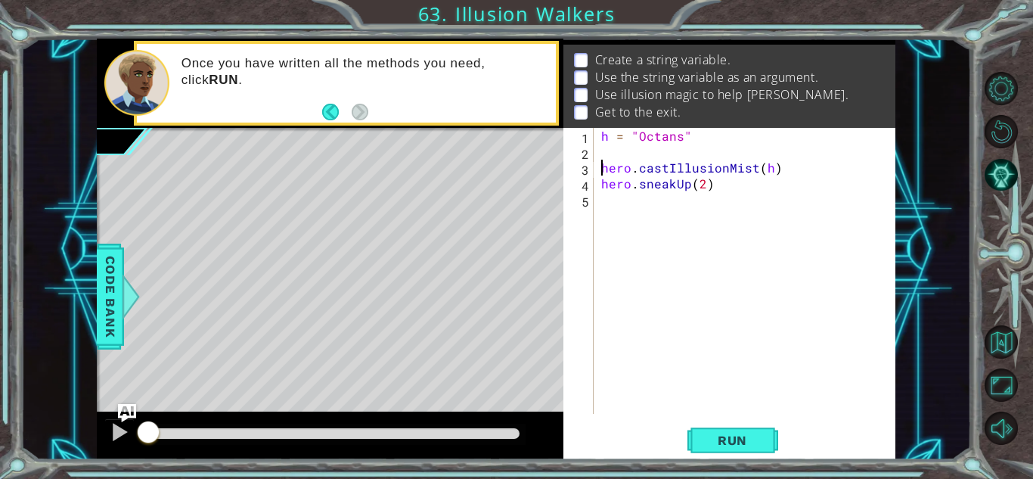
click at [624, 229] on div "h = "Octans" hero . castIllusionMist ( h ) hero . sneakUp ( 2 )" at bounding box center [748, 287] width 301 height 318
paste textarea "hero.sneakUp(2)"
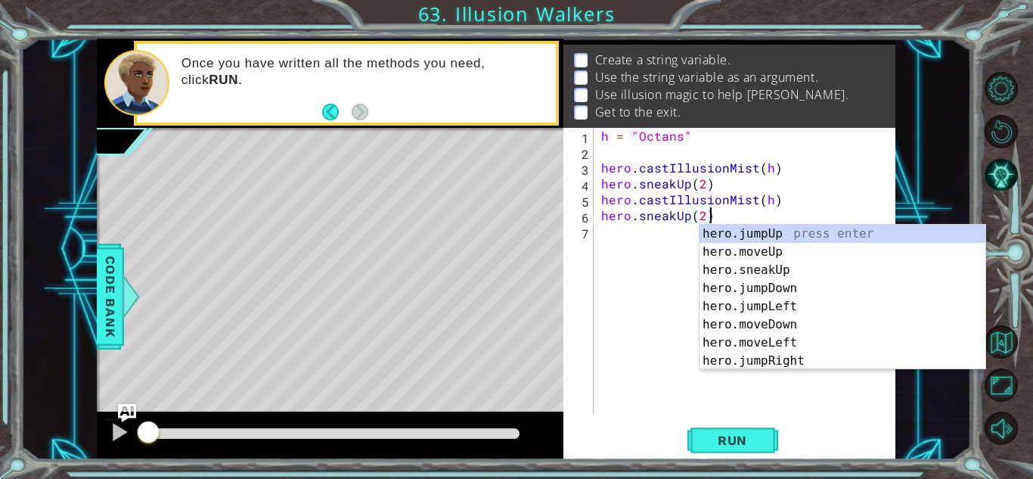
paste textarea "hero.castIllusionMist(h)"
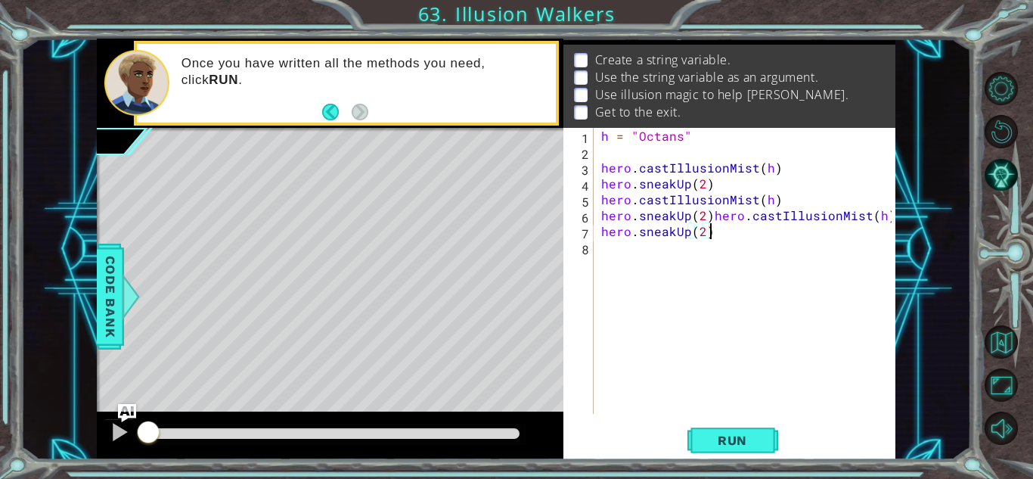
click at [710, 217] on div "h = "Octans" hero . castIllusionMist ( h ) hero . sneakUp ( 2 ) hero . castIllu…" at bounding box center [748, 287] width 301 height 318
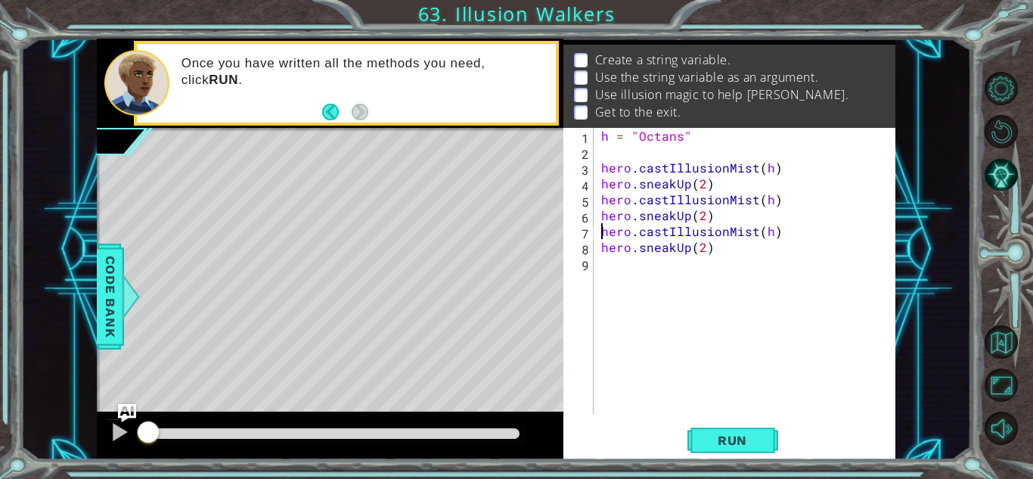
click at [710, 418] on div "hero.castIllusionMist(h) 1 2 3 4 5 6 7 8 9 h = "Octans" hero . castIllusionMist…" at bounding box center [730, 293] width 332 height 331
click at [711, 441] on span "Run" at bounding box center [733, 440] width 60 height 15
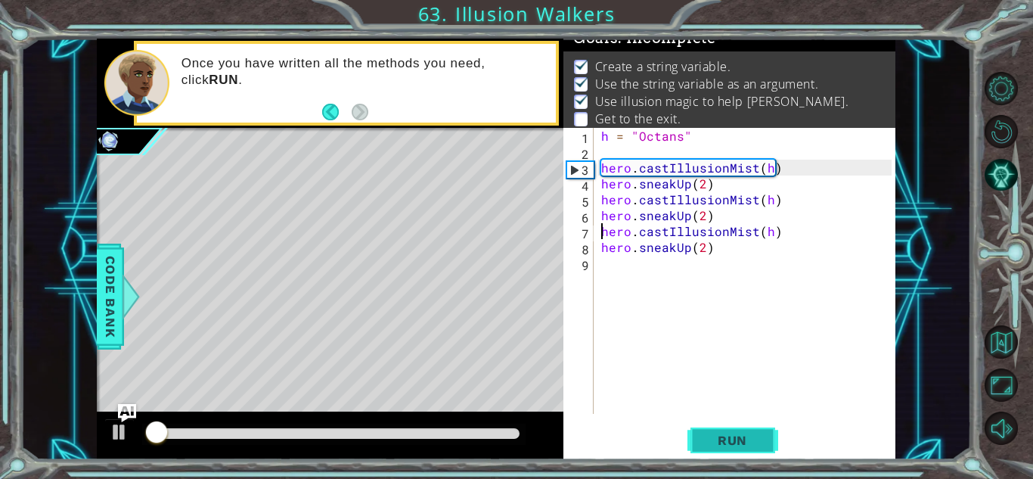
scroll to position [11, 0]
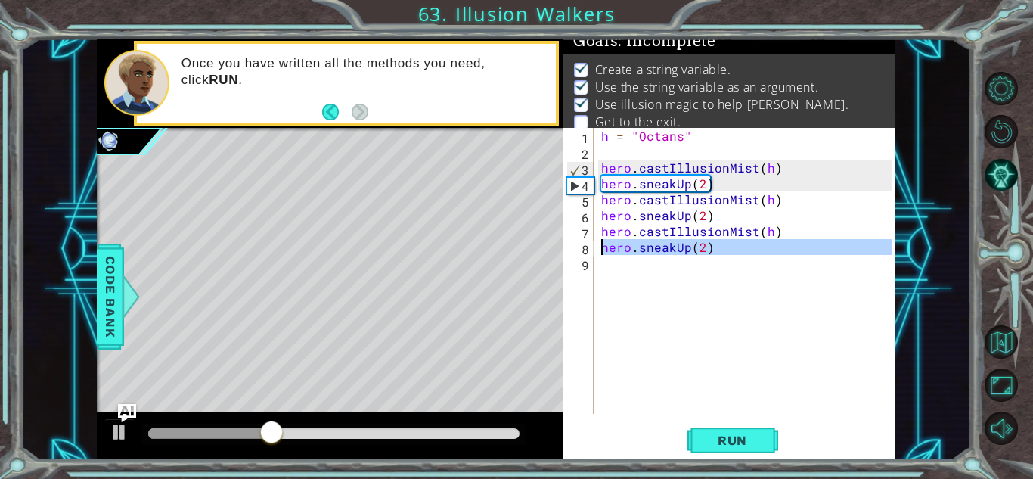
drag, startPoint x: 723, startPoint y: 256, endPoint x: 579, endPoint y: 254, distance: 143.7
click at [579, 254] on div "hero.castIllusionMist(h) 1 2 3 4 5 6 7 8 9 h = "Octans" hero . castIllusionMist…" at bounding box center [728, 271] width 328 height 286
type textarea "hero.sneakUp(2)"
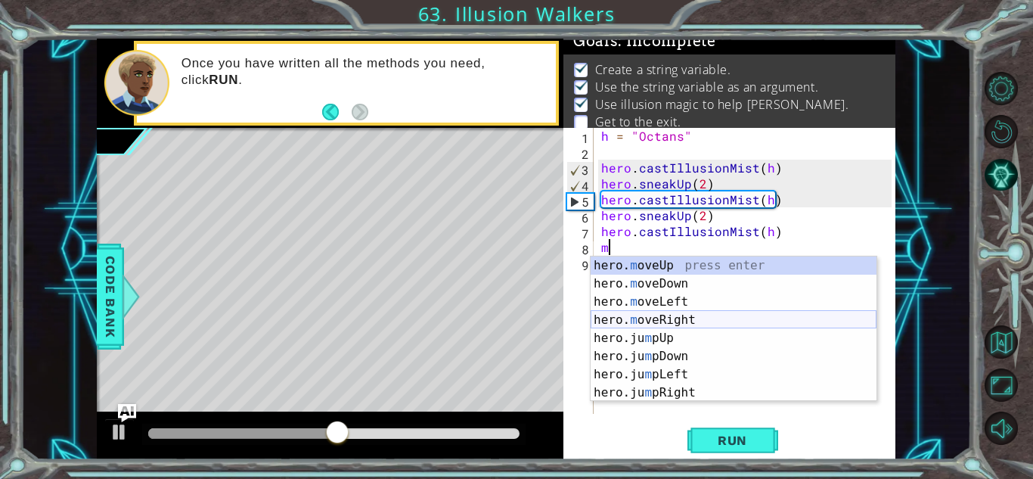
click at [694, 319] on div "hero. m oveUp press enter hero. m oveDown press enter hero. m oveLeft press ent…" at bounding box center [734, 347] width 286 height 182
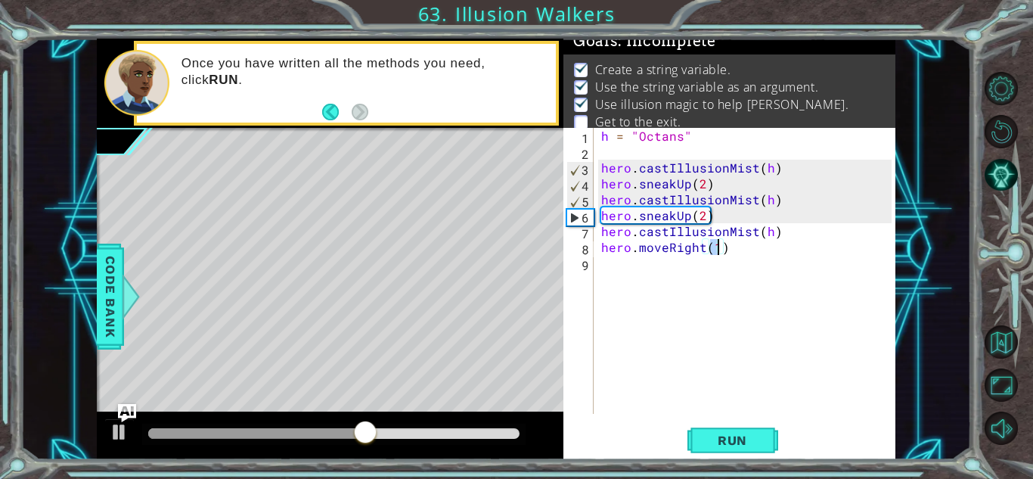
scroll to position [0, 7]
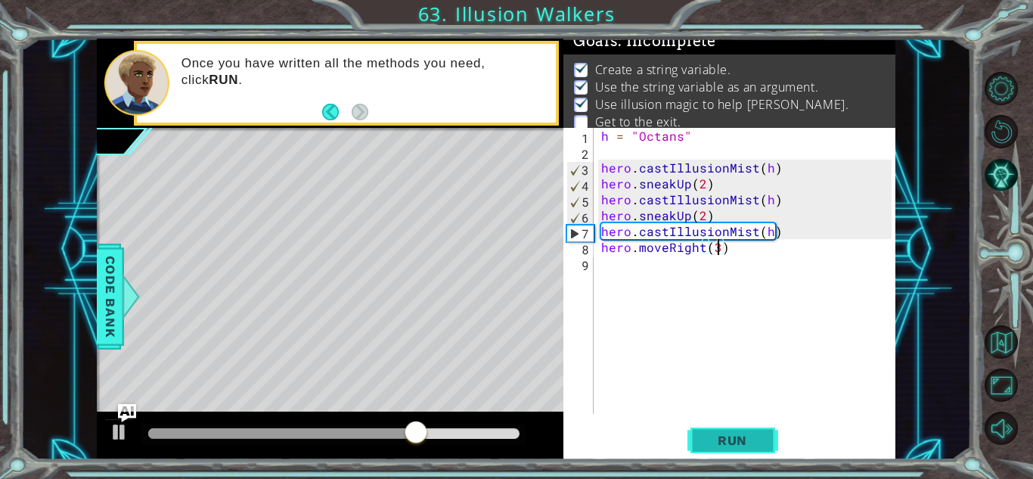
click at [743, 442] on span "Run" at bounding box center [733, 440] width 60 height 15
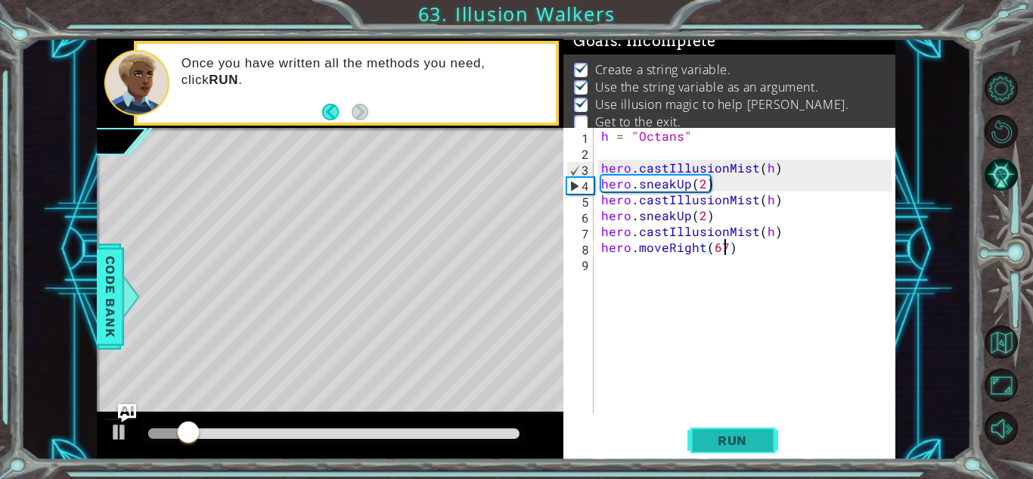
type textarea "hero.moveRight(67)"
click at [698, 444] on button "Run" at bounding box center [733, 440] width 91 height 33
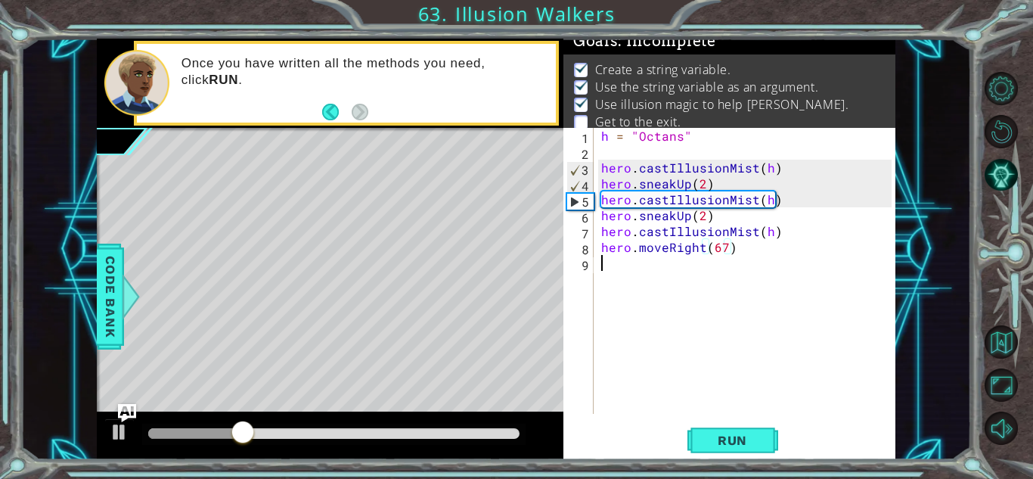
click at [679, 272] on div "h = "Octans" hero . castIllusionMist ( h ) hero . sneakUp ( 2 ) hero . castIllu…" at bounding box center [748, 287] width 301 height 318
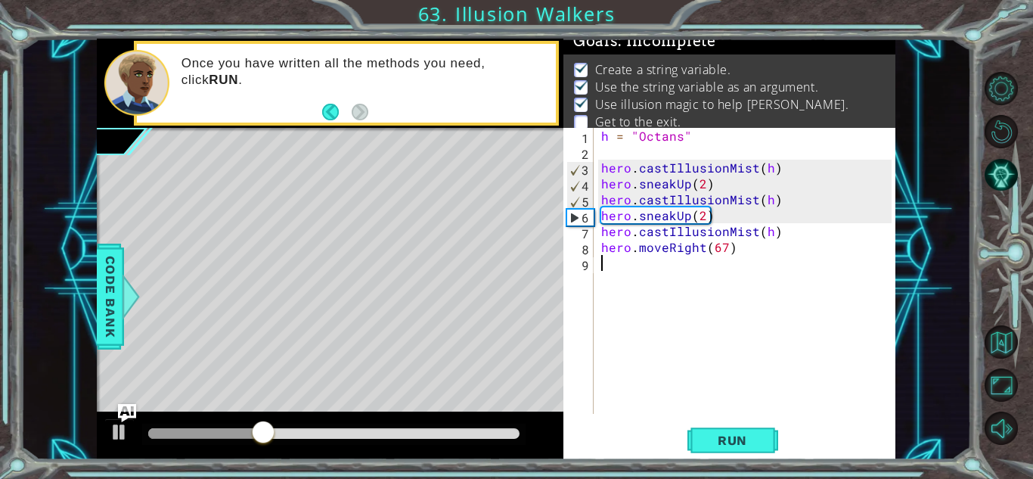
click at [781, 239] on div "h = "Octans" hero . castIllusionMist ( h ) hero . sneakUp ( 2 ) hero . castIllu…" at bounding box center [748, 287] width 301 height 318
type textarea "hero.castIllusionMist(h)"
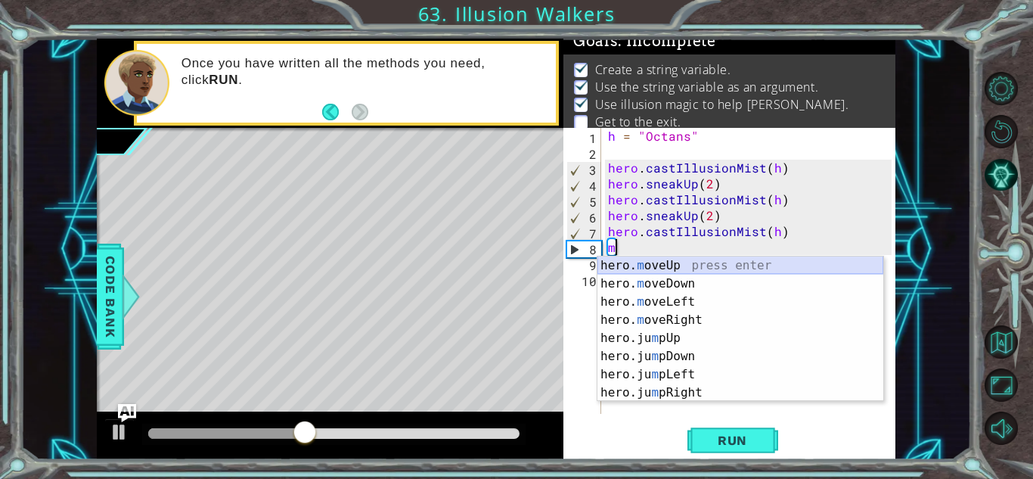
click at [713, 271] on div "hero. m oveUp press enter hero. m oveDown press enter hero. m oveLeft press ent…" at bounding box center [741, 347] width 286 height 182
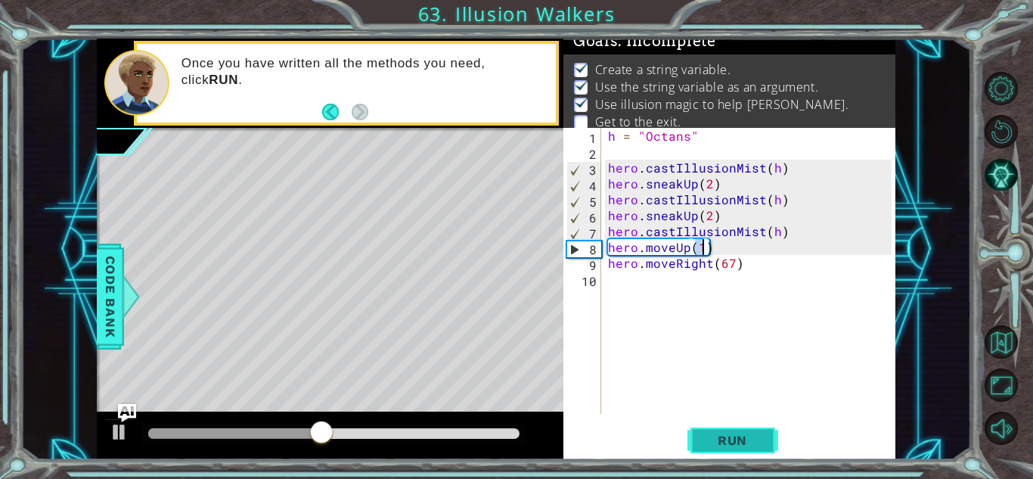
type textarea "hero.moveUp(1)"
click at [740, 446] on span "Run" at bounding box center [733, 440] width 60 height 15
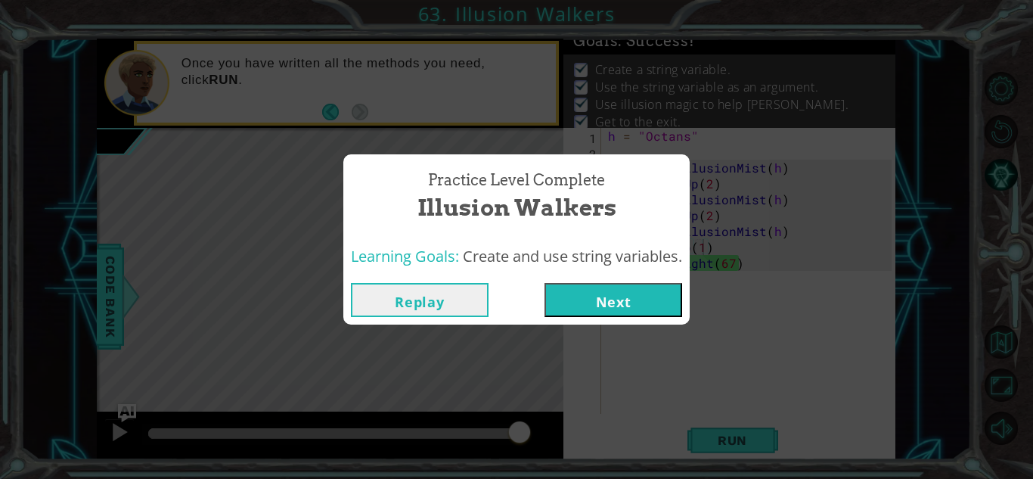
click at [594, 301] on button "Next" at bounding box center [614, 300] width 138 height 34
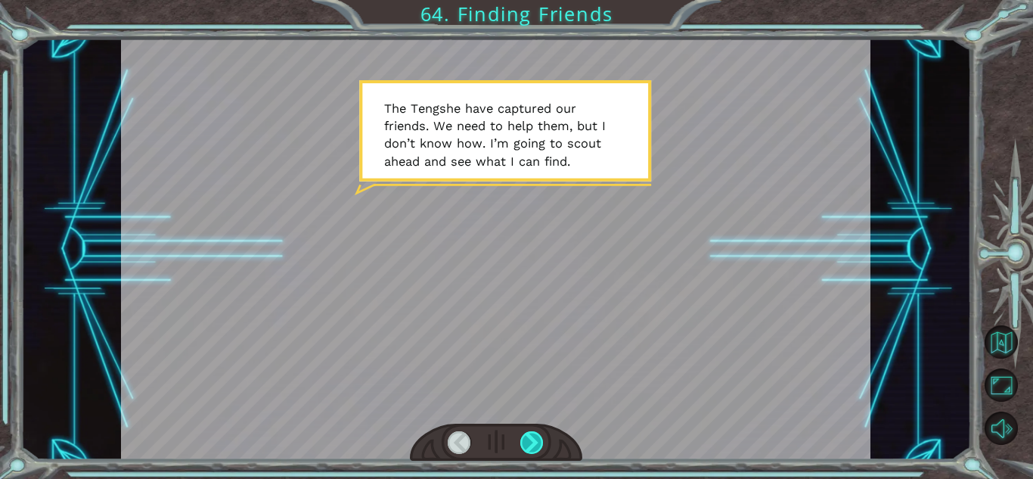
click at [530, 442] on div at bounding box center [531, 442] width 23 height 23
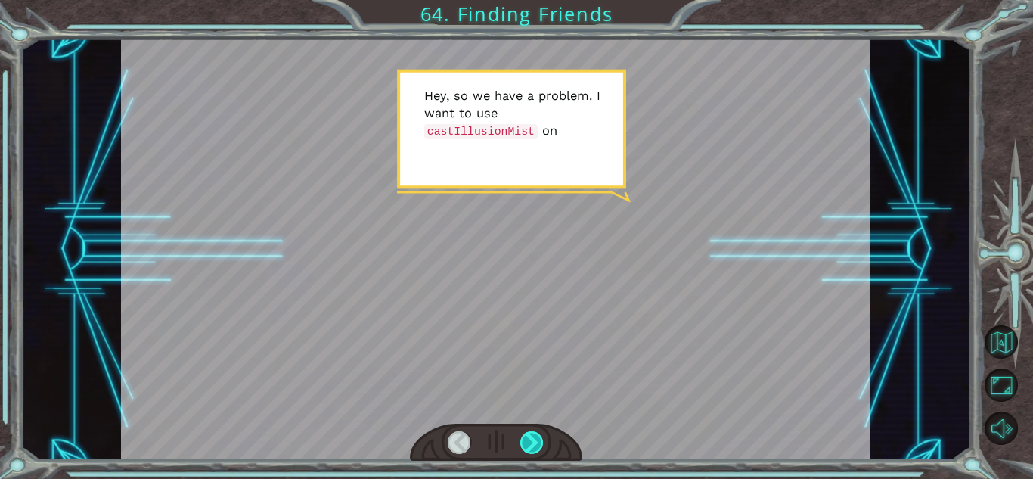
click at [527, 439] on div at bounding box center [531, 442] width 23 height 23
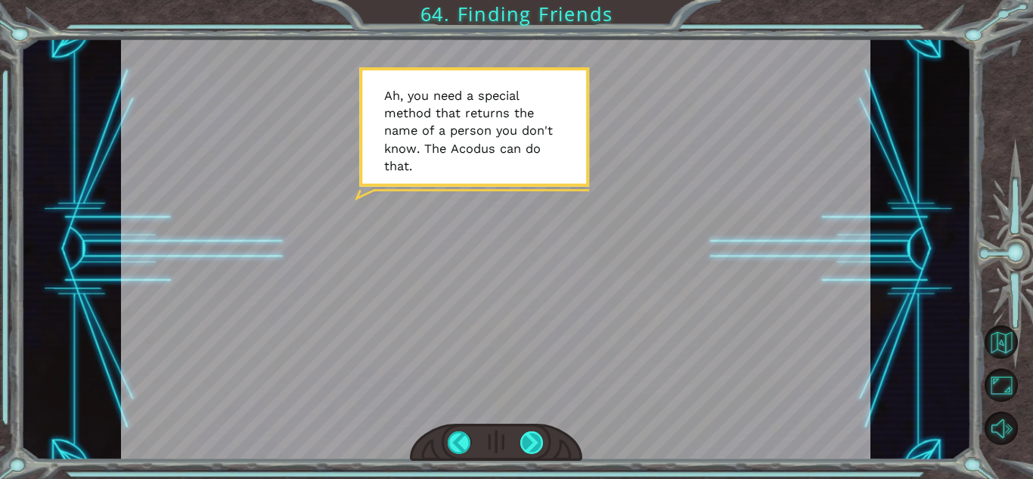
click at [527, 439] on div at bounding box center [531, 442] width 23 height 23
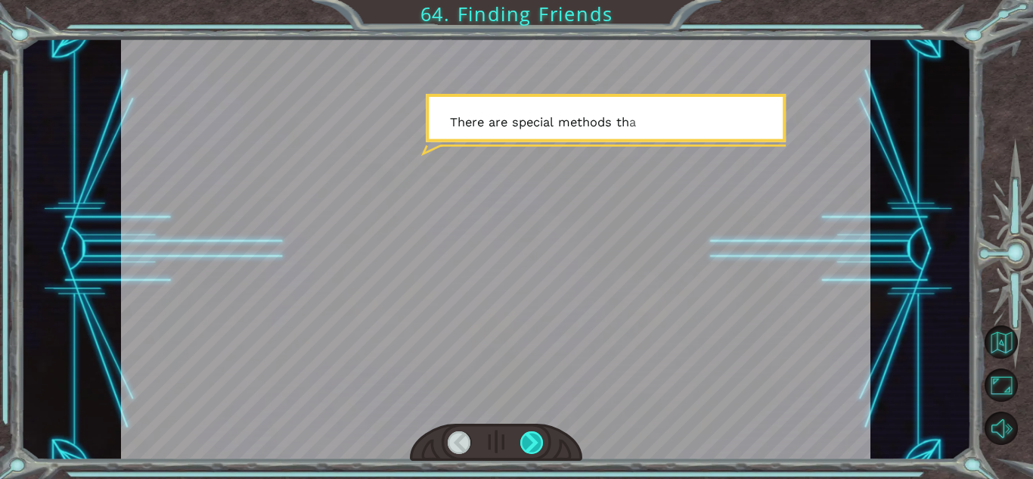
click at [527, 439] on div at bounding box center [531, 442] width 23 height 23
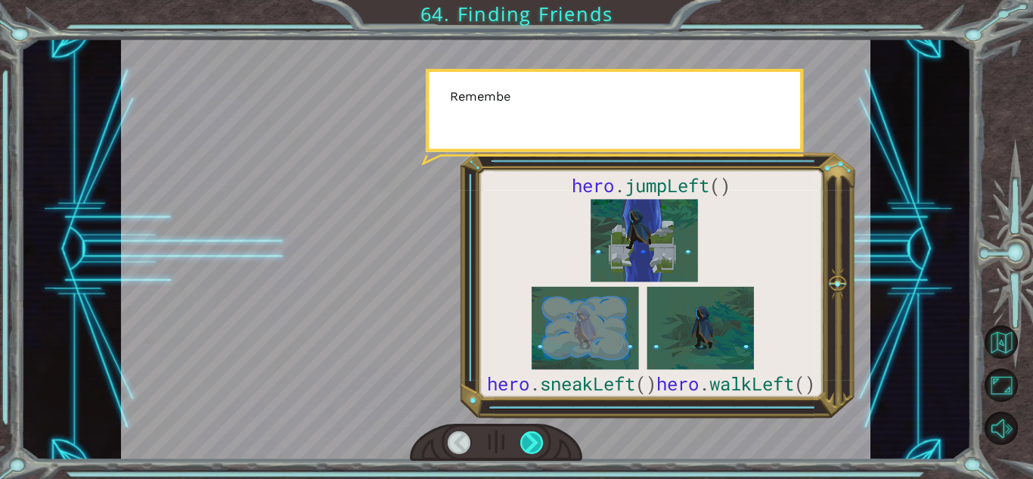
click at [527, 439] on div at bounding box center [531, 442] width 23 height 23
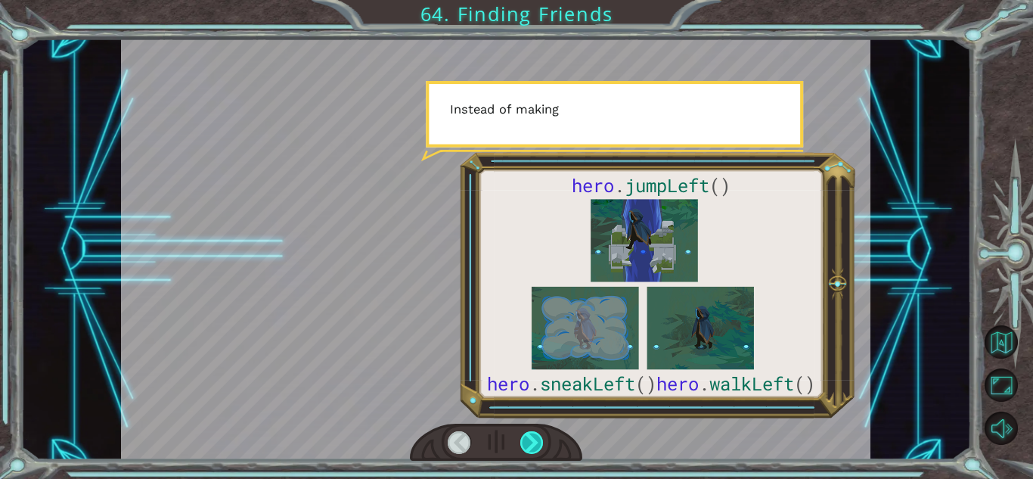
click at [527, 439] on div at bounding box center [531, 442] width 23 height 23
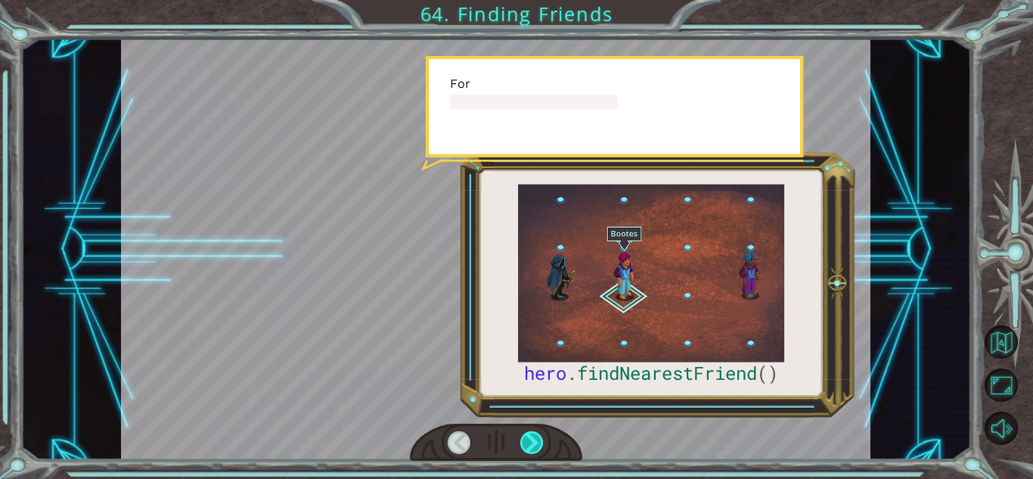
click at [527, 439] on div at bounding box center [531, 442] width 23 height 23
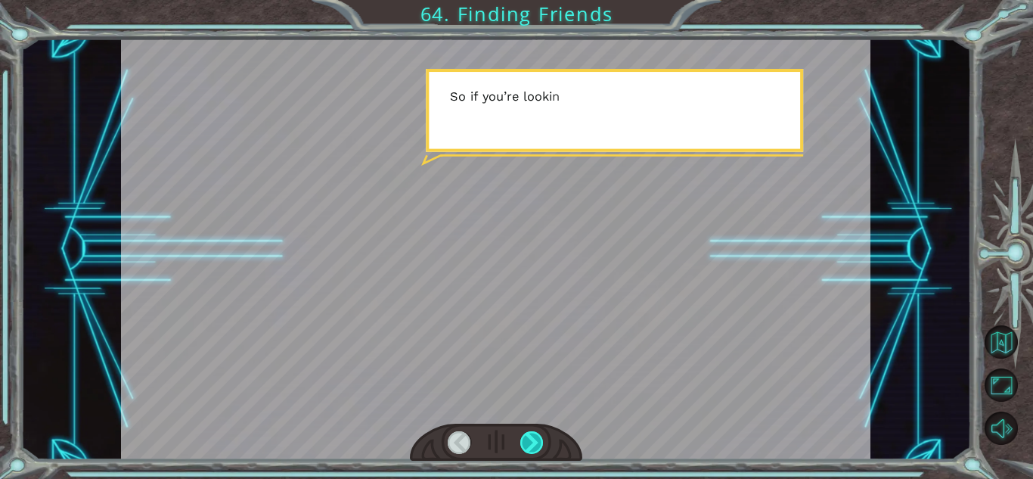
click at [527, 439] on div at bounding box center [531, 442] width 23 height 23
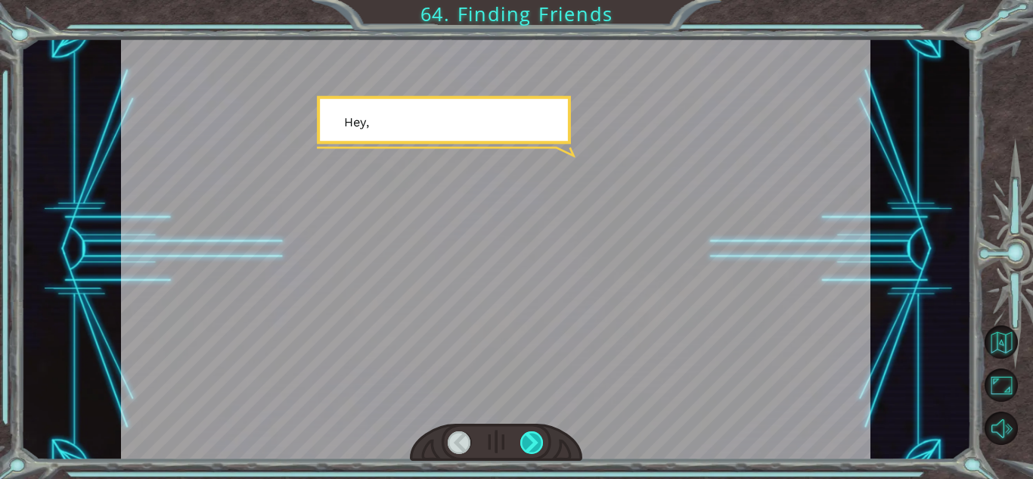
click at [527, 439] on div at bounding box center [531, 442] width 23 height 23
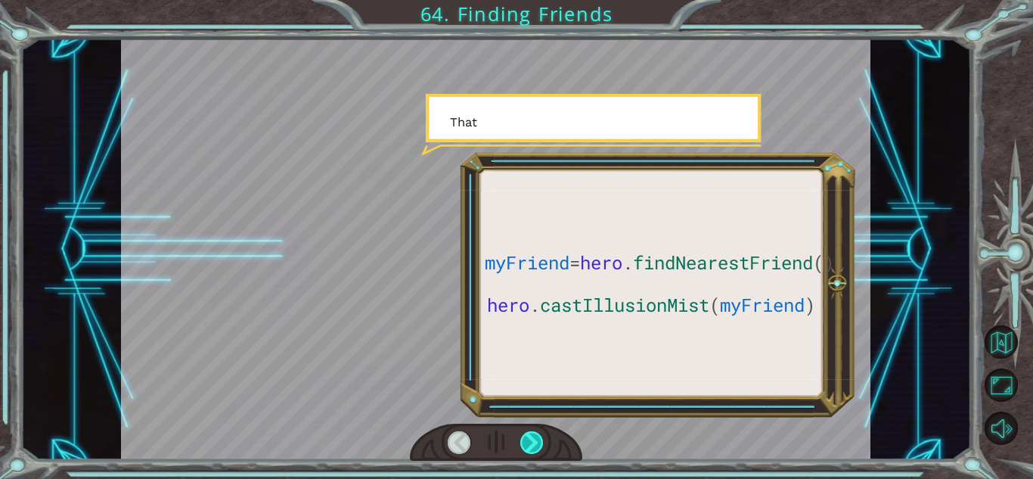
click at [527, 439] on div at bounding box center [531, 442] width 23 height 23
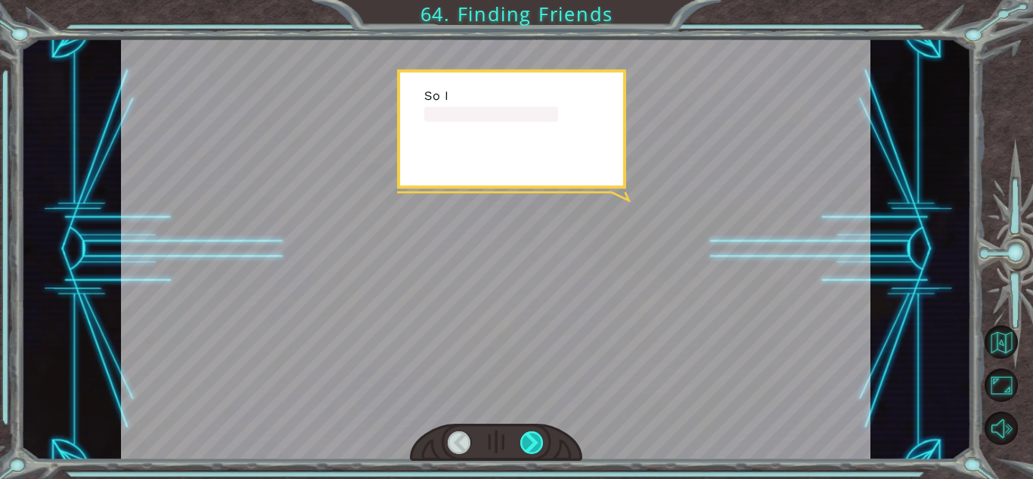
click at [527, 439] on div at bounding box center [531, 442] width 23 height 23
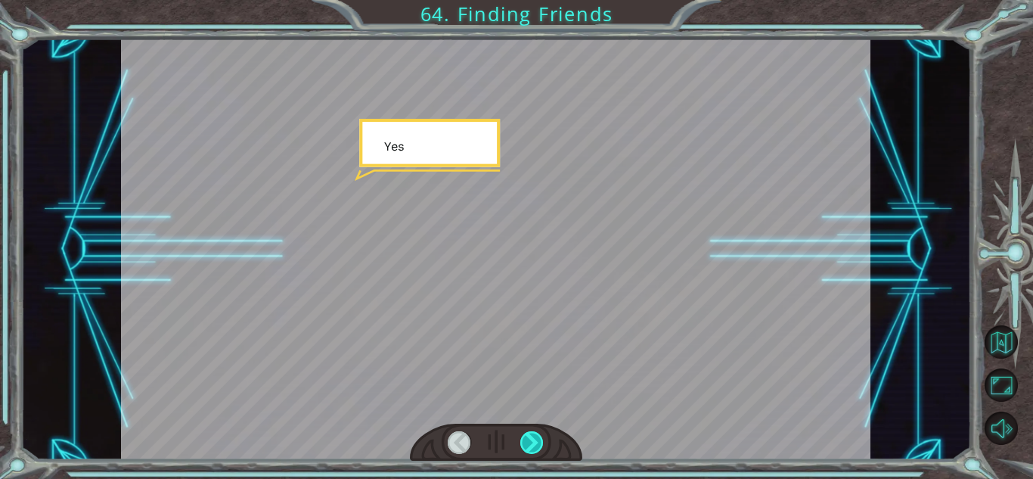
click at [527, 439] on div at bounding box center [531, 442] width 23 height 23
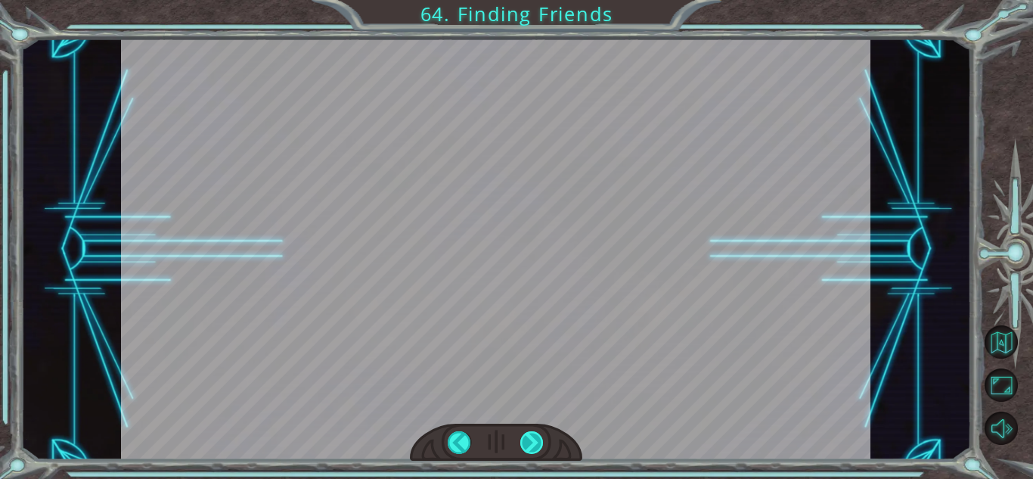
click at [527, 439] on div at bounding box center [531, 442] width 23 height 23
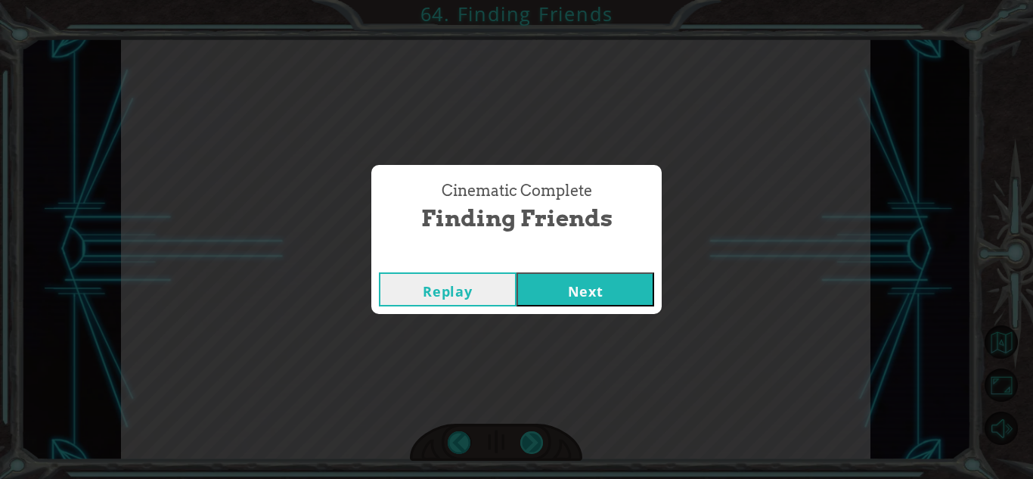
click at [527, 439] on div "Cinematic Complete Finding Friends Replay Next" at bounding box center [516, 239] width 1033 height 479
click at [576, 293] on button "Next" at bounding box center [586, 289] width 138 height 34
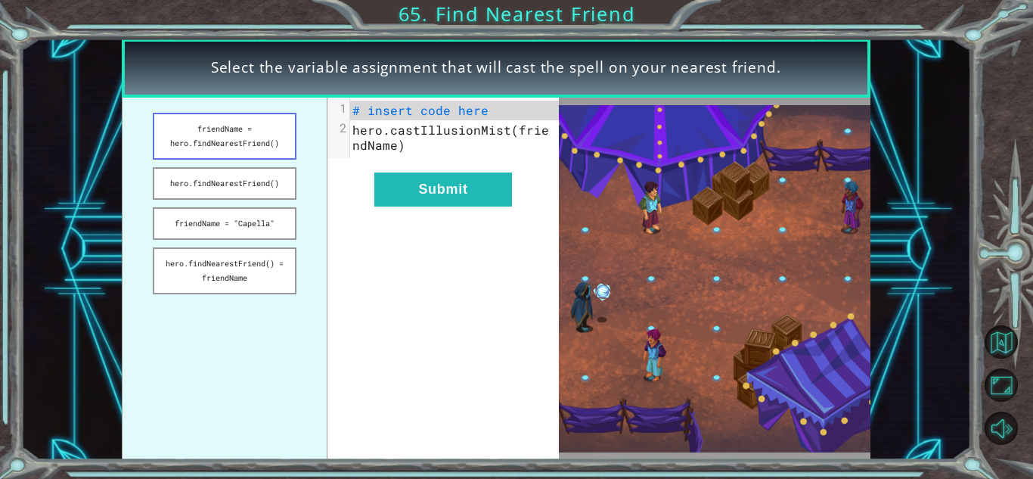
click at [259, 148] on button "friendName = hero.findNearestFriend()" at bounding box center [224, 136] width 143 height 47
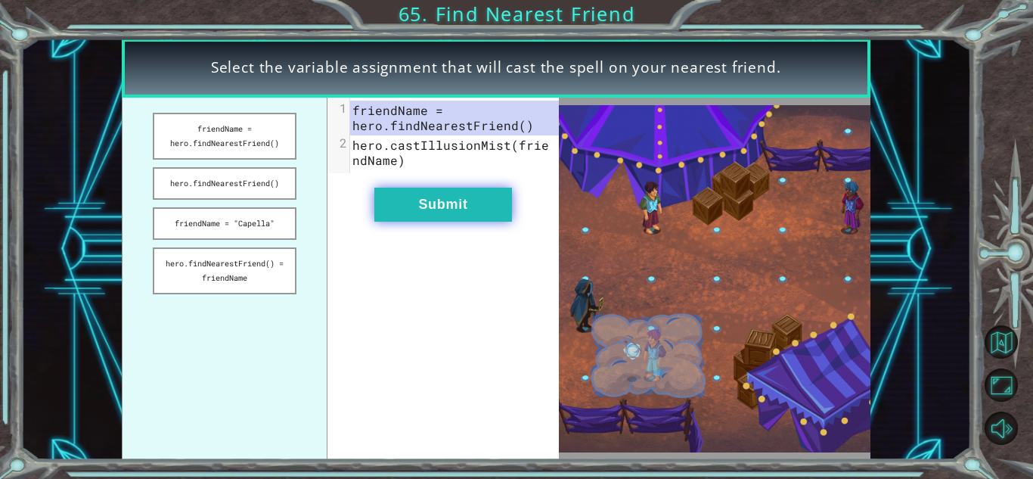
click at [427, 197] on button "Submit" at bounding box center [443, 205] width 138 height 34
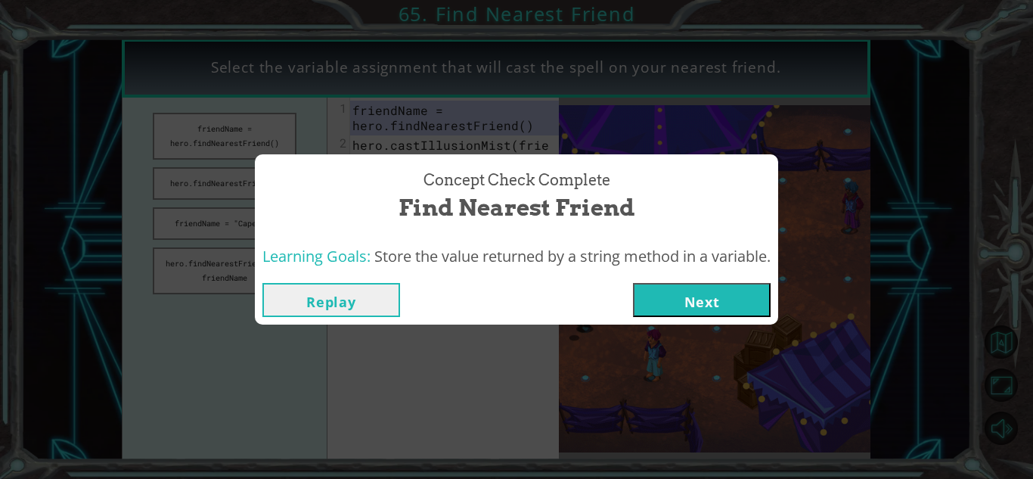
click at [688, 300] on button "Next" at bounding box center [702, 300] width 138 height 34
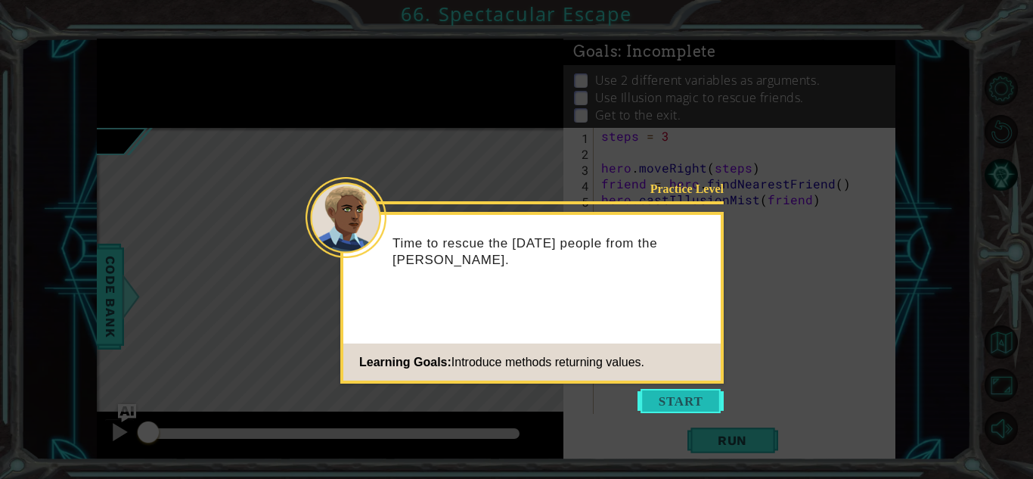
click at [666, 395] on button "Start" at bounding box center [681, 401] width 86 height 24
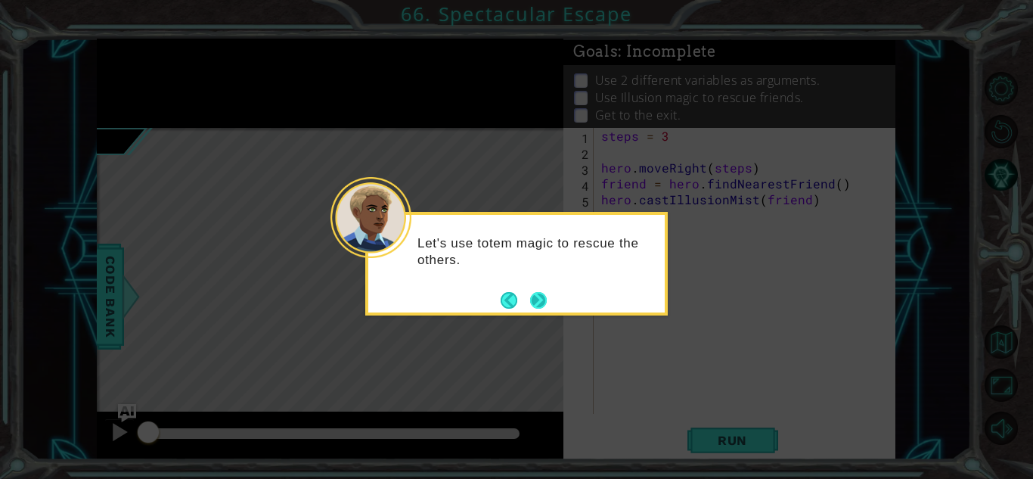
click at [529, 292] on button "Next" at bounding box center [538, 300] width 24 height 24
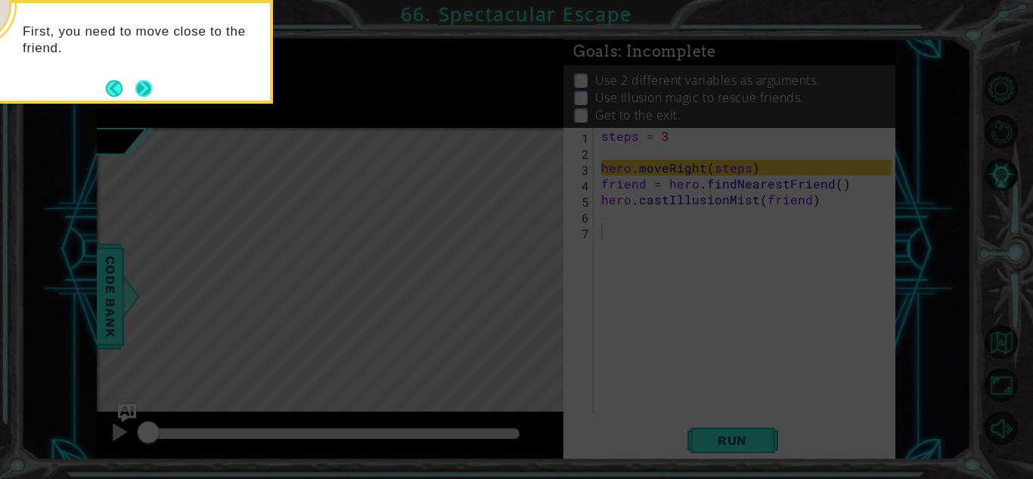
click at [141, 95] on button "Next" at bounding box center [144, 89] width 26 height 26
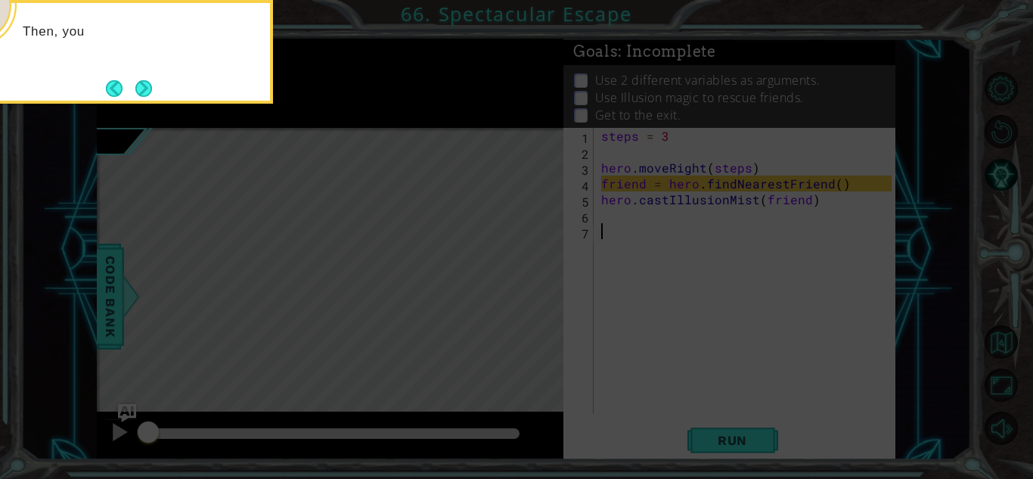
click at [141, 95] on button "Next" at bounding box center [144, 89] width 20 height 20
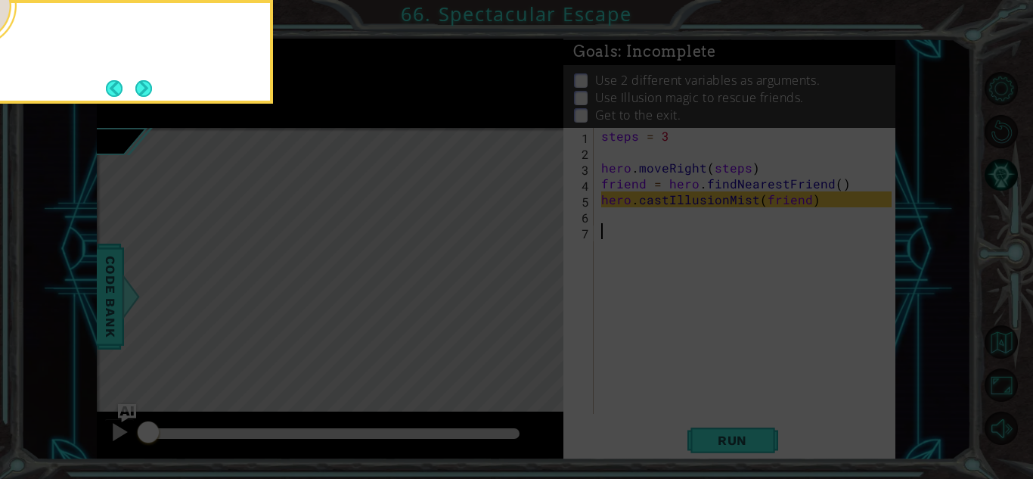
click at [141, 95] on button "Next" at bounding box center [143, 87] width 17 height 17
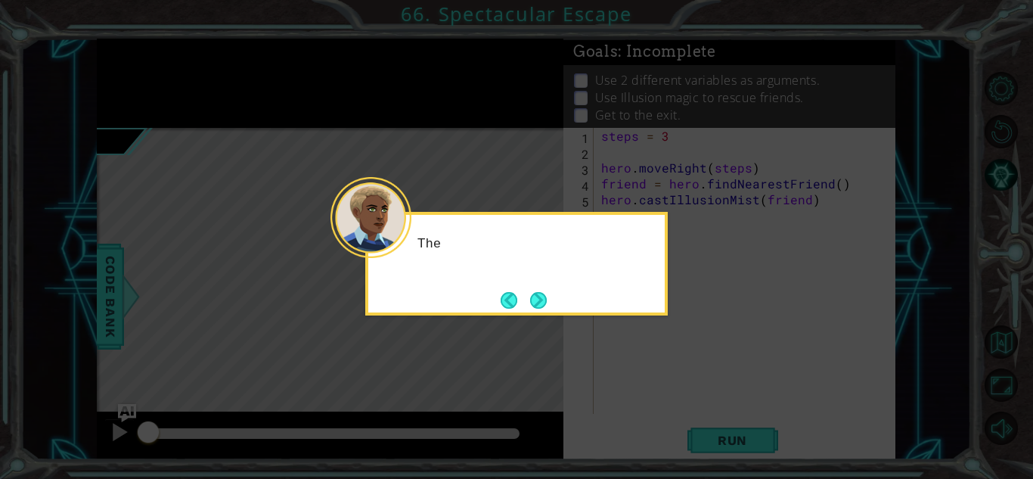
click at [141, 95] on icon at bounding box center [516, 239] width 1033 height 479
click at [553, 307] on div "Then head to the exit marker." at bounding box center [516, 264] width 303 height 104
click at [535, 308] on button "Next" at bounding box center [539, 299] width 19 height 19
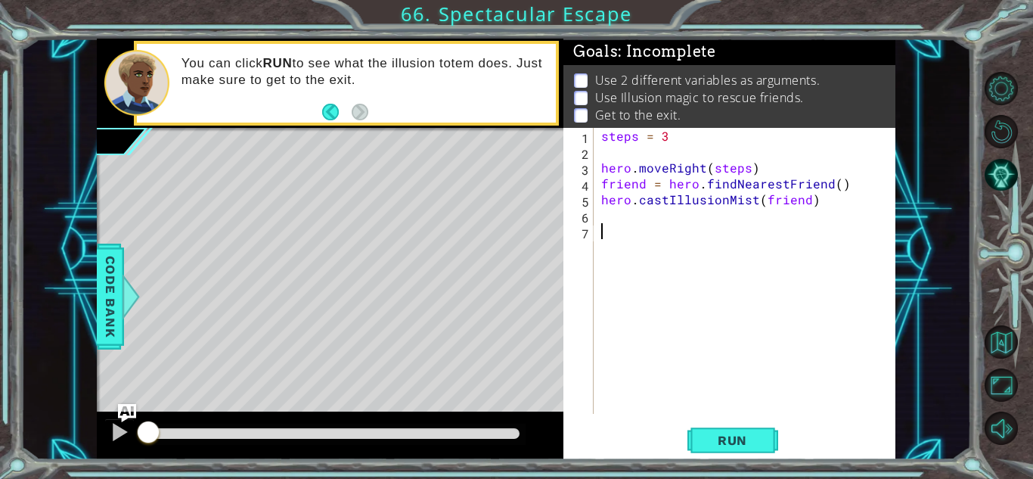
click at [708, 461] on div "1 ההההההההההההההההההההההההההההההההההההההההההההההההההההההההההההההההההההההההההההה…" at bounding box center [516, 239] width 1033 height 479
click at [710, 442] on span "Run" at bounding box center [733, 440] width 60 height 15
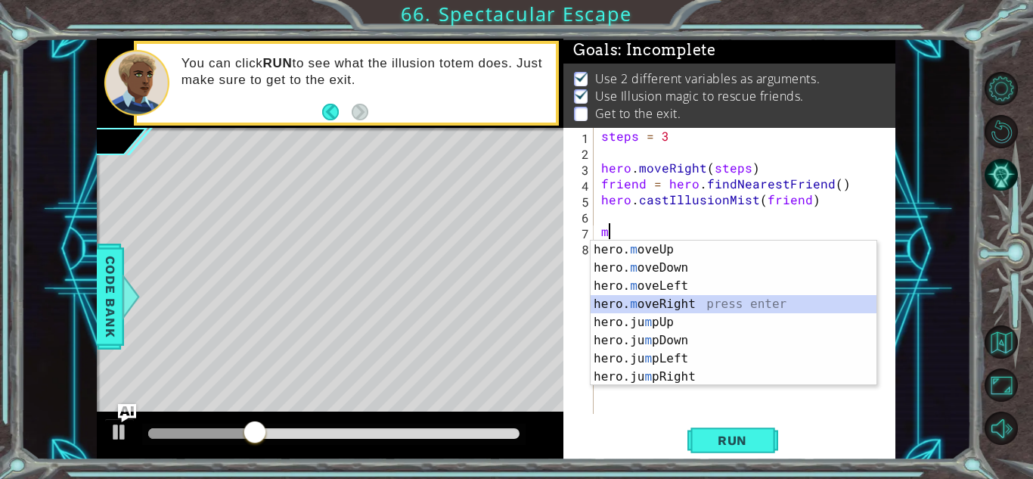
click at [687, 312] on div "hero. m oveUp press enter hero. m oveDown press enter hero. m oveLeft press ent…" at bounding box center [734, 332] width 286 height 182
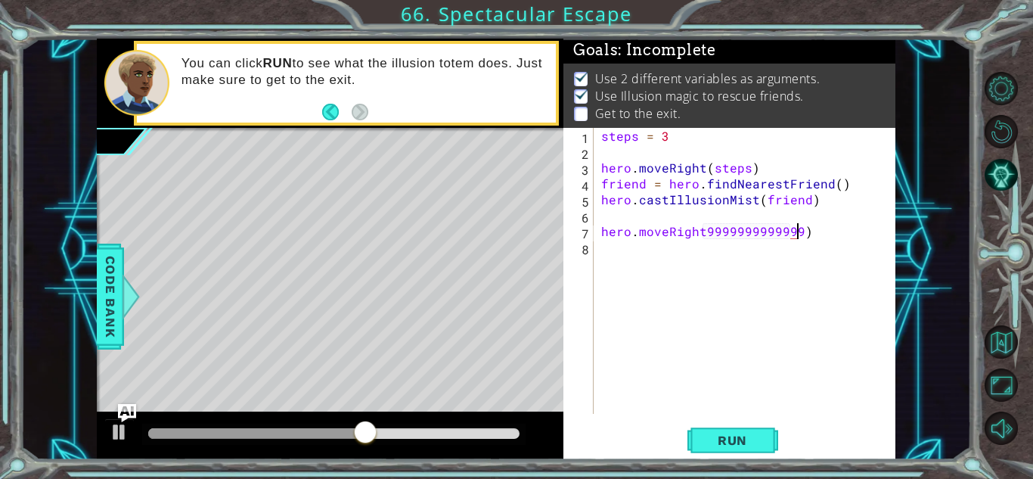
scroll to position [0, 12]
click at [700, 234] on div "steps = 3 hero . moveRight ( steps ) friend = hero . findNearestFriend ( ) hero…" at bounding box center [748, 287] width 301 height 318
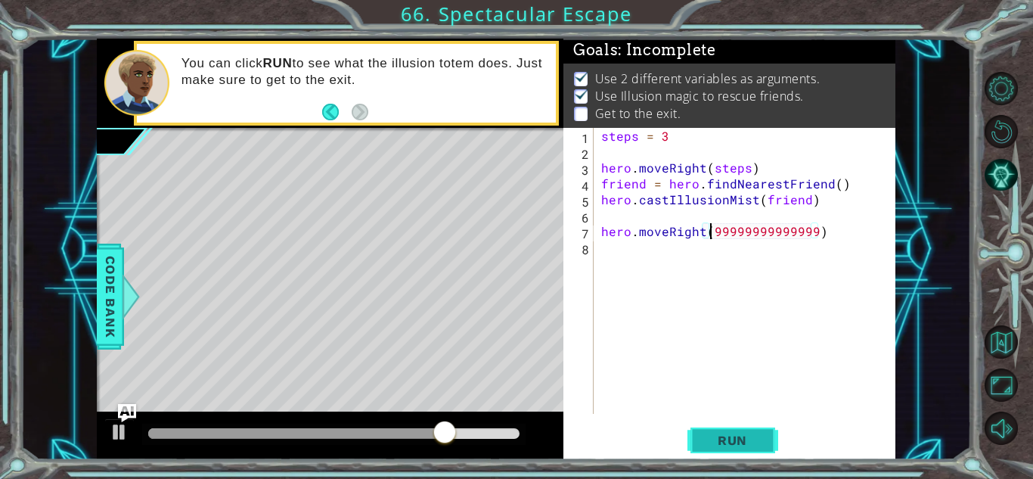
type textarea "hero.moveRight(99999999999999)"
click at [746, 439] on span "Run" at bounding box center [733, 440] width 60 height 15
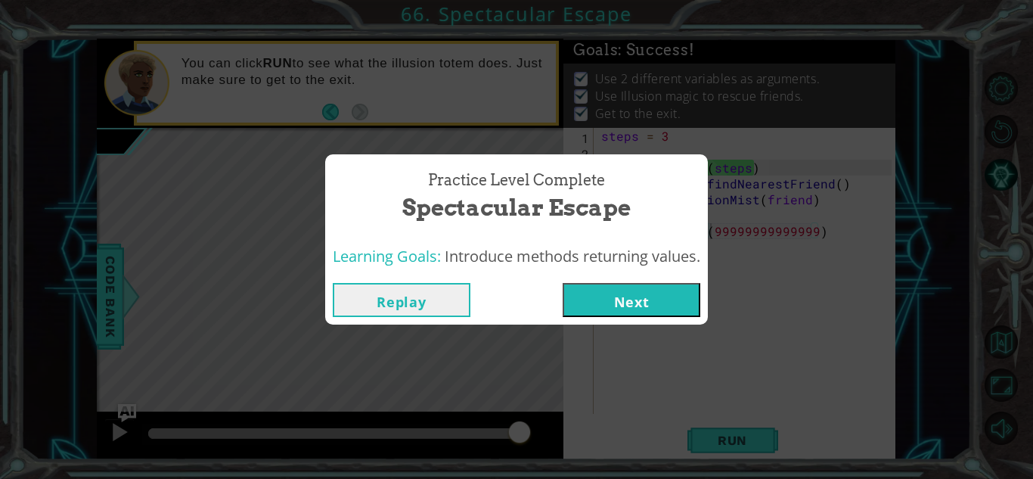
click at [634, 315] on button "Next" at bounding box center [632, 300] width 138 height 34
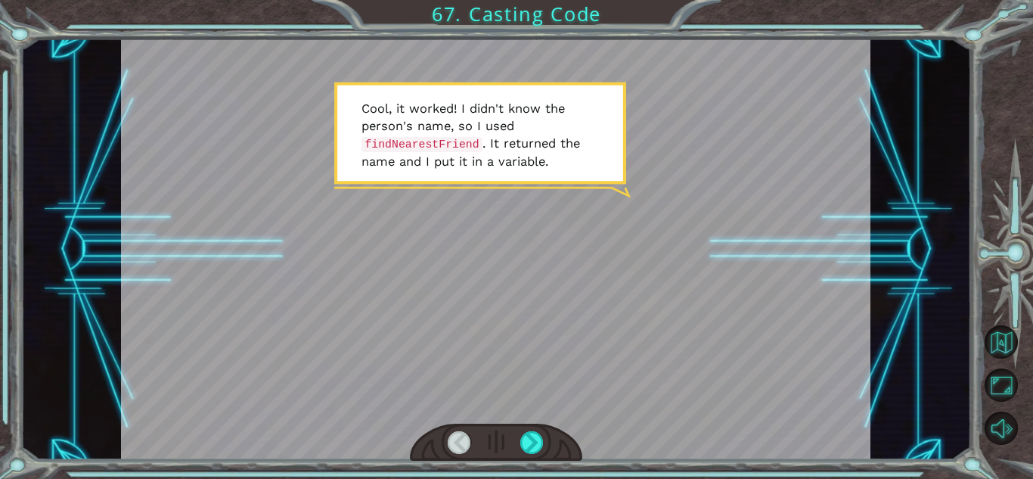
click at [369, 49] on div at bounding box center [496, 249] width 750 height 421
click at [532, 434] on div at bounding box center [531, 442] width 23 height 23
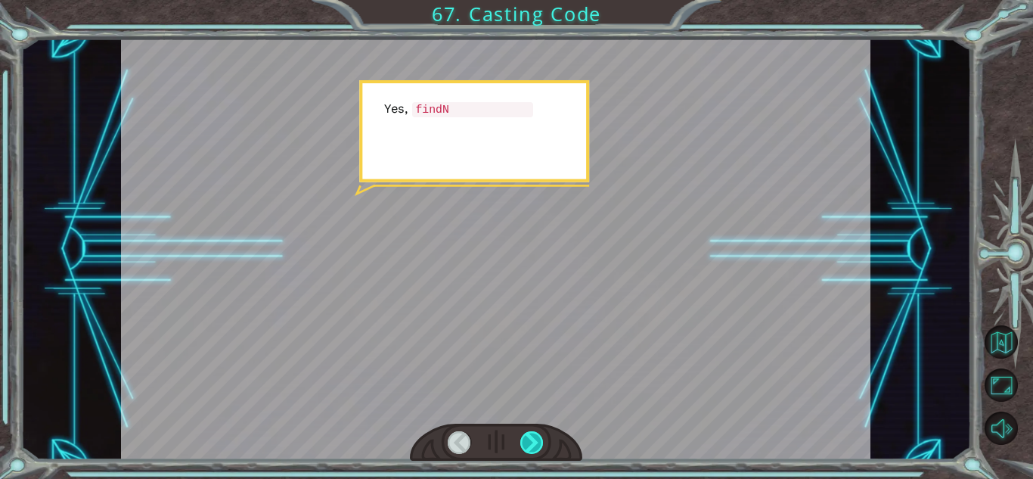
click at [532, 434] on div at bounding box center [531, 442] width 23 height 23
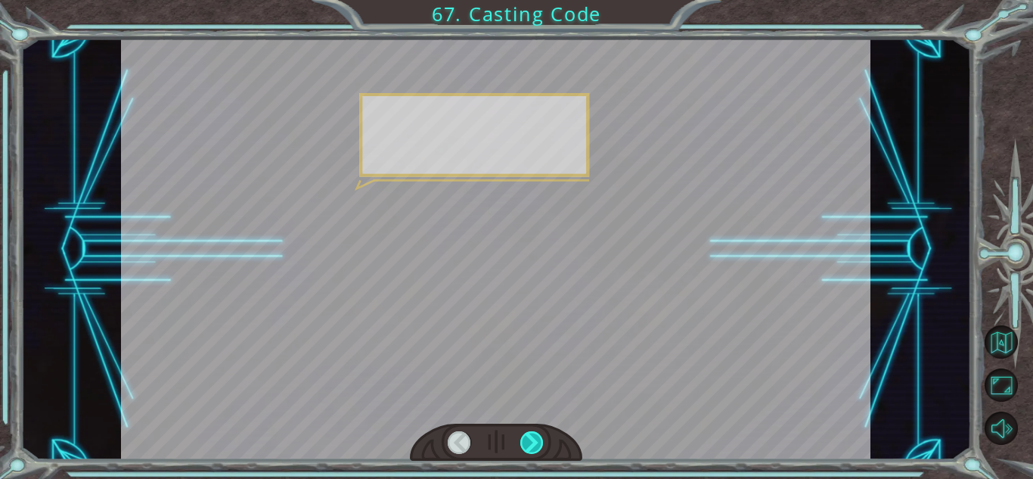
click at [532, 434] on div at bounding box center [531, 442] width 23 height 23
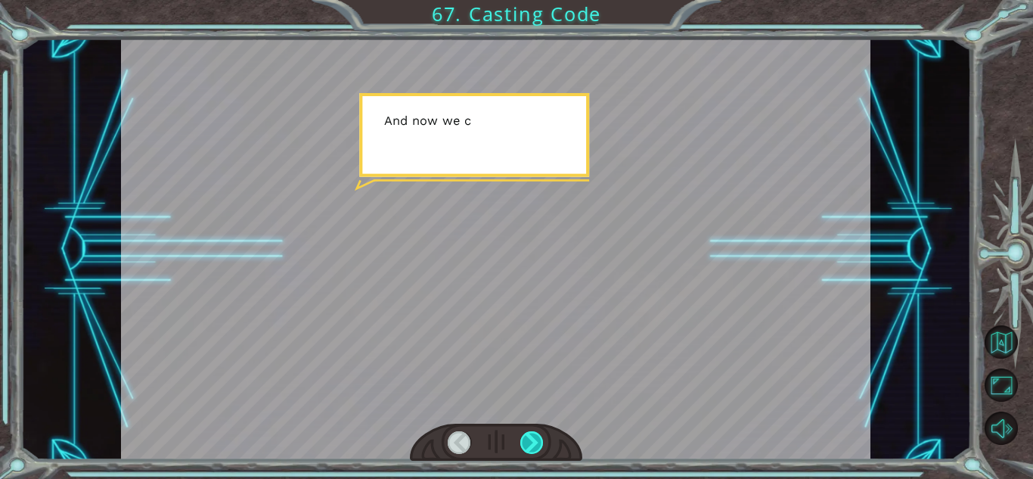
click at [532, 434] on div at bounding box center [531, 442] width 23 height 23
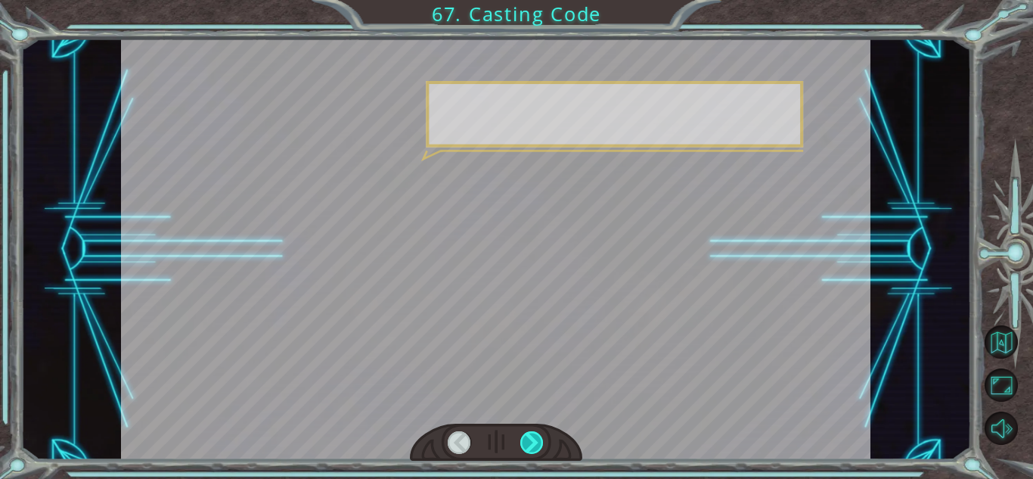
click at [532, 434] on div at bounding box center [531, 442] width 23 height 23
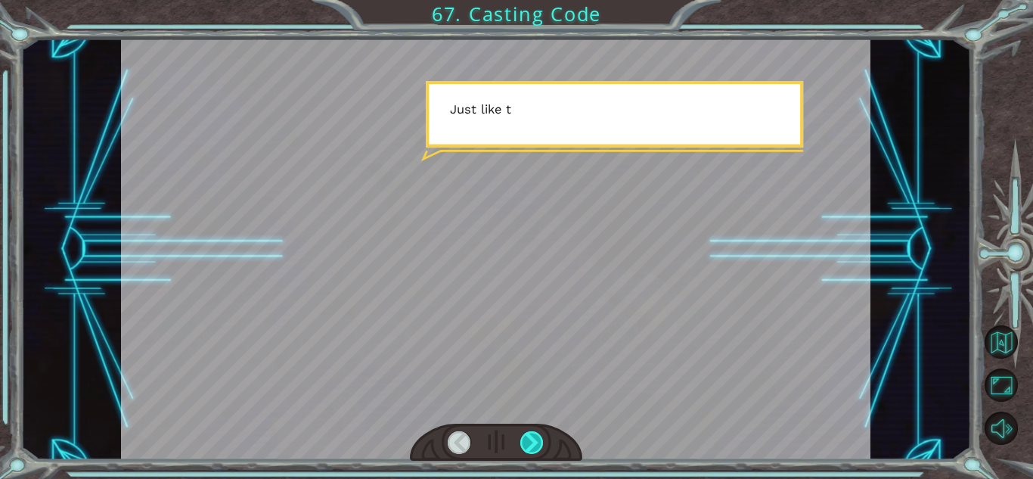
click at [532, 434] on div at bounding box center [531, 442] width 23 height 23
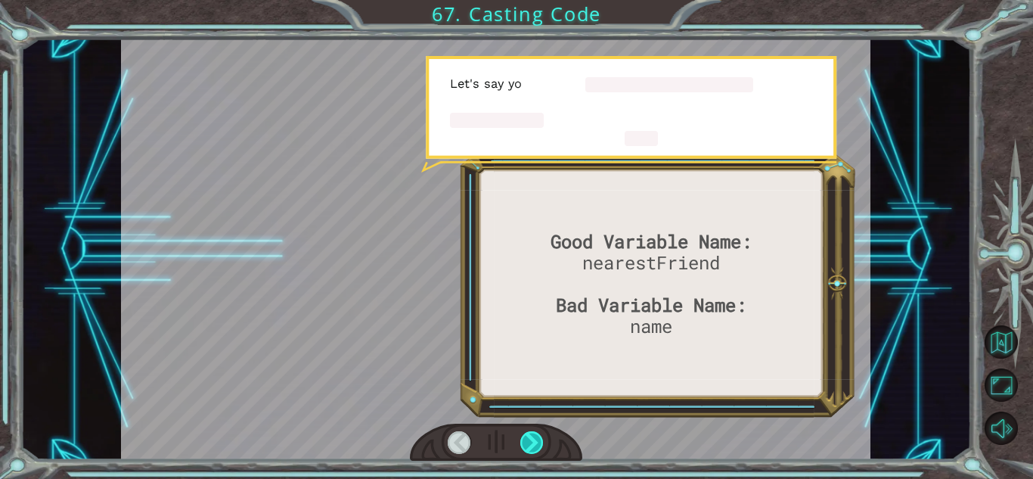
click at [532, 434] on div at bounding box center [531, 442] width 23 height 23
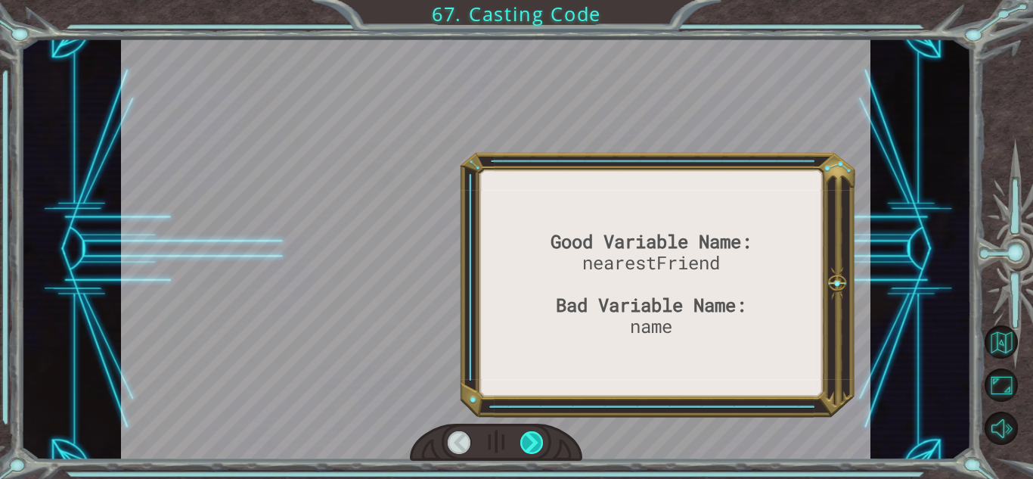
click at [532, 434] on div at bounding box center [531, 442] width 23 height 23
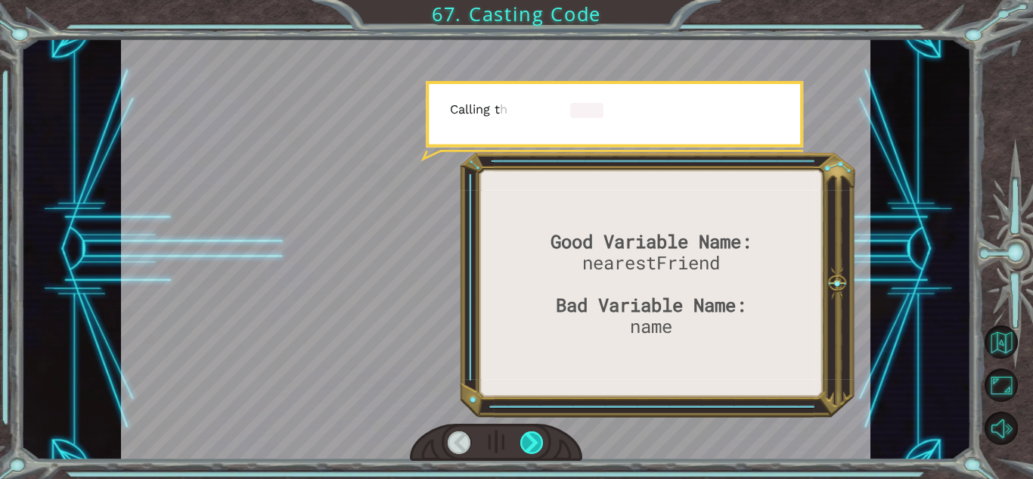
click at [532, 434] on div at bounding box center [531, 442] width 23 height 23
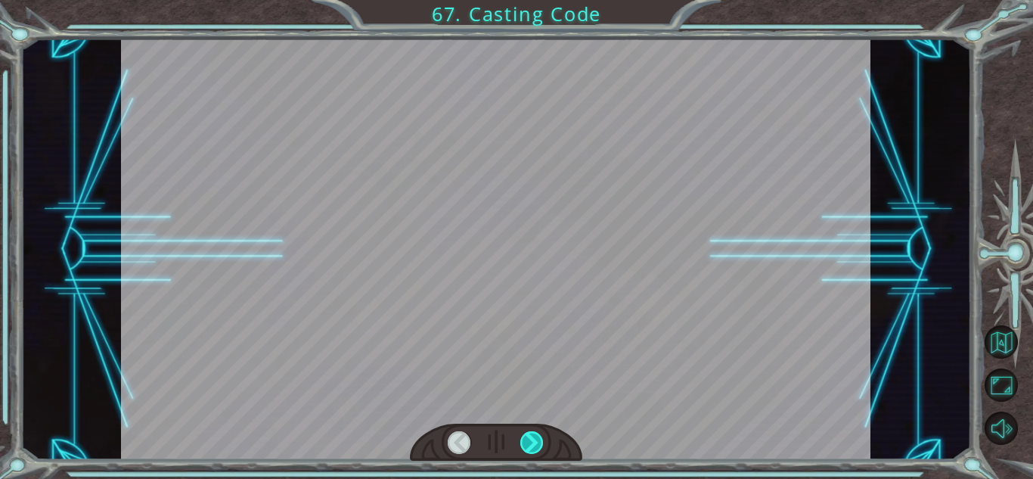
click at [532, 434] on div at bounding box center [531, 442] width 23 height 23
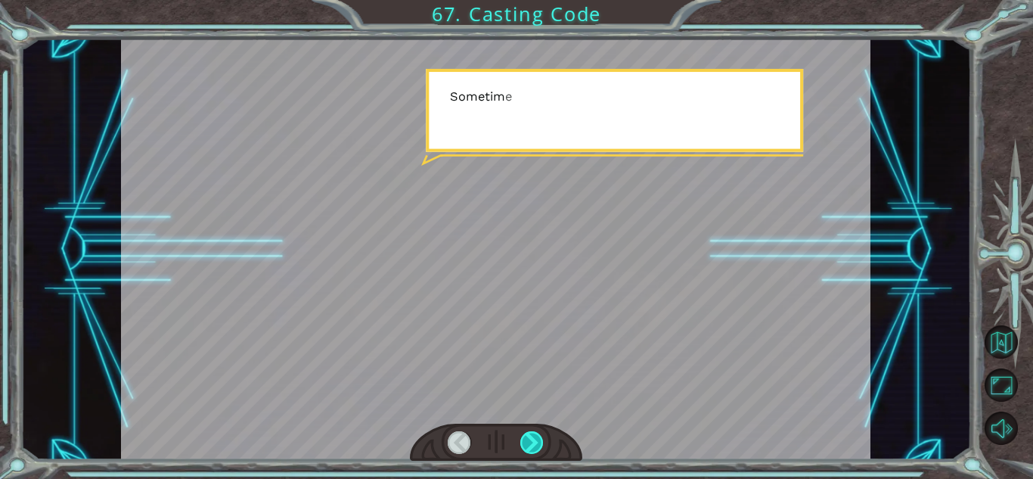
click at [532, 434] on div at bounding box center [531, 442] width 23 height 23
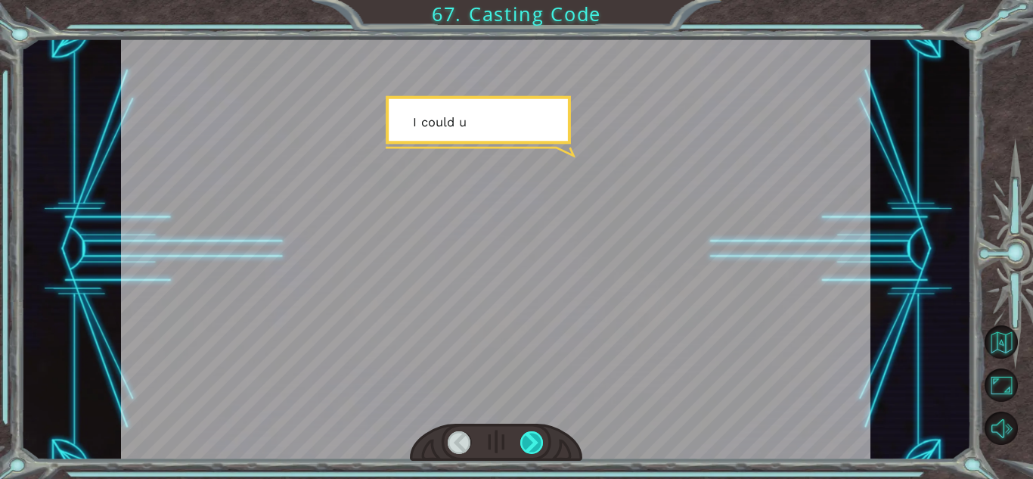
click at [532, 434] on div at bounding box center [531, 442] width 23 height 23
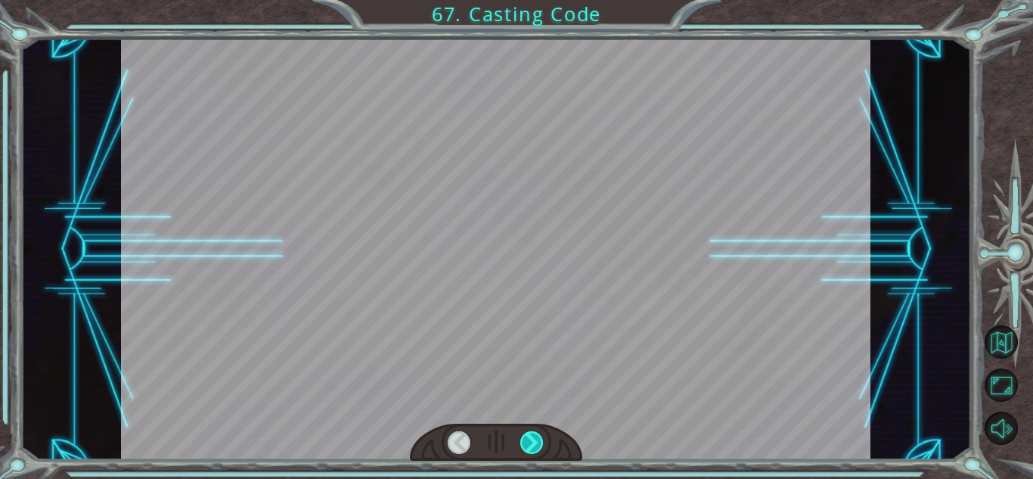
click at [532, 434] on div at bounding box center [531, 442] width 23 height 23
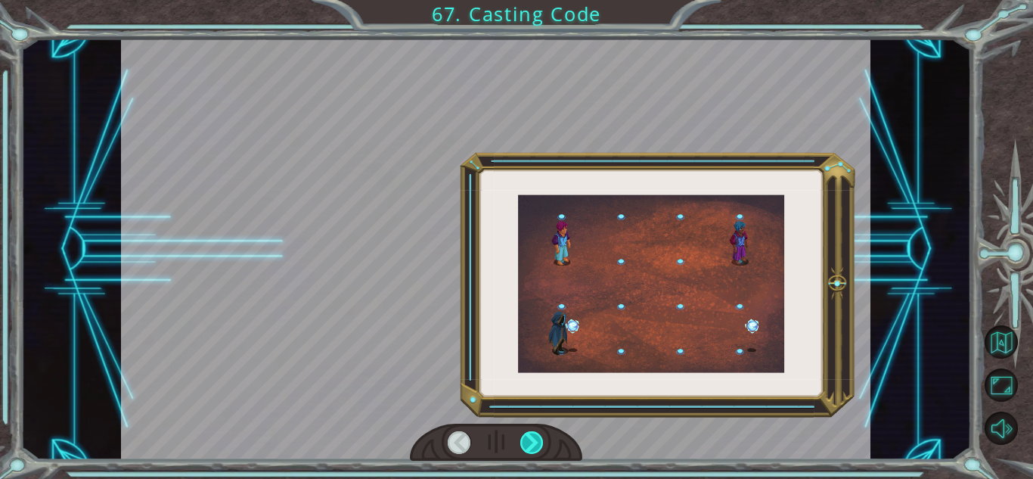
click at [532, 434] on div at bounding box center [531, 442] width 23 height 23
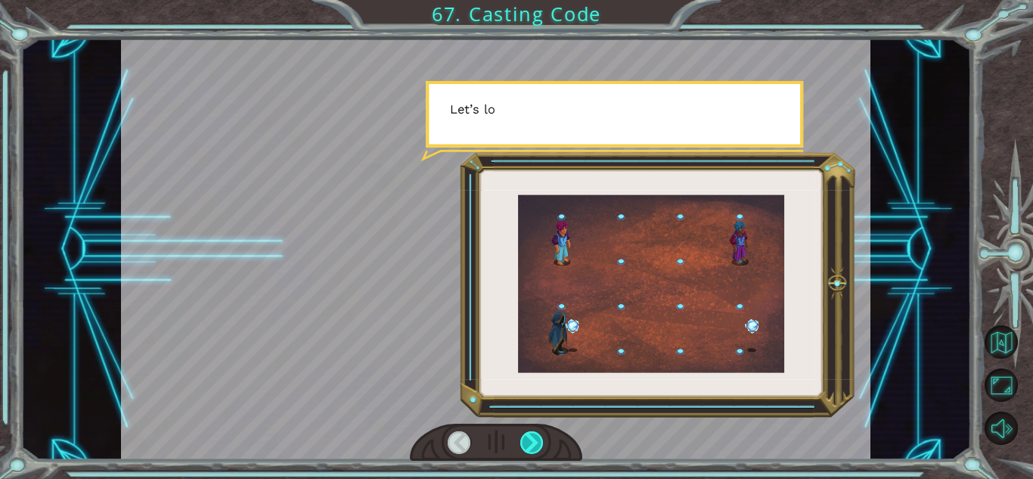
click at [532, 434] on div at bounding box center [531, 442] width 23 height 23
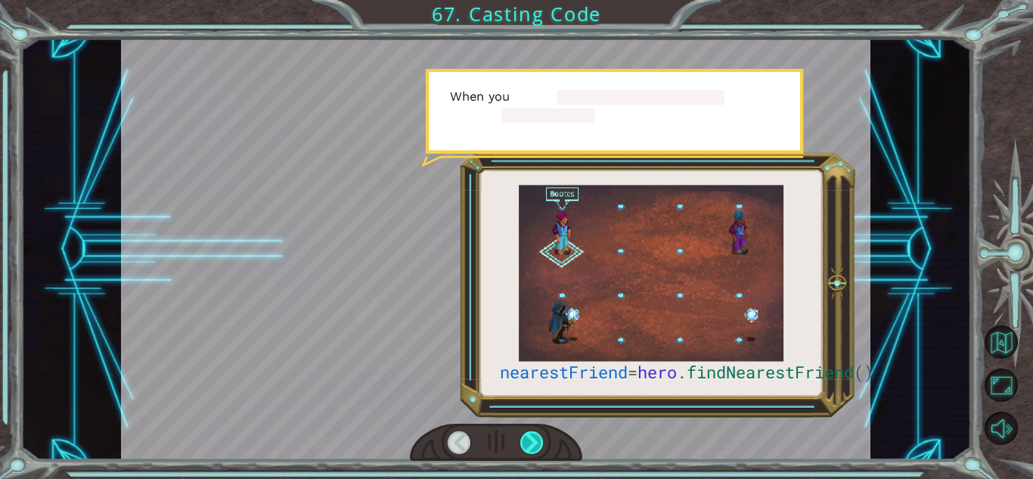
click at [532, 434] on div at bounding box center [531, 442] width 23 height 23
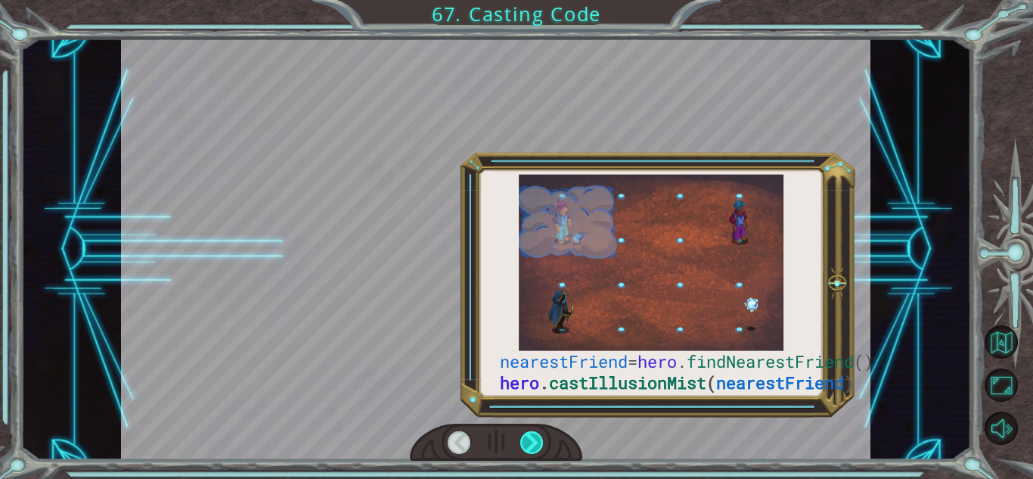
click at [532, 434] on div at bounding box center [531, 442] width 23 height 23
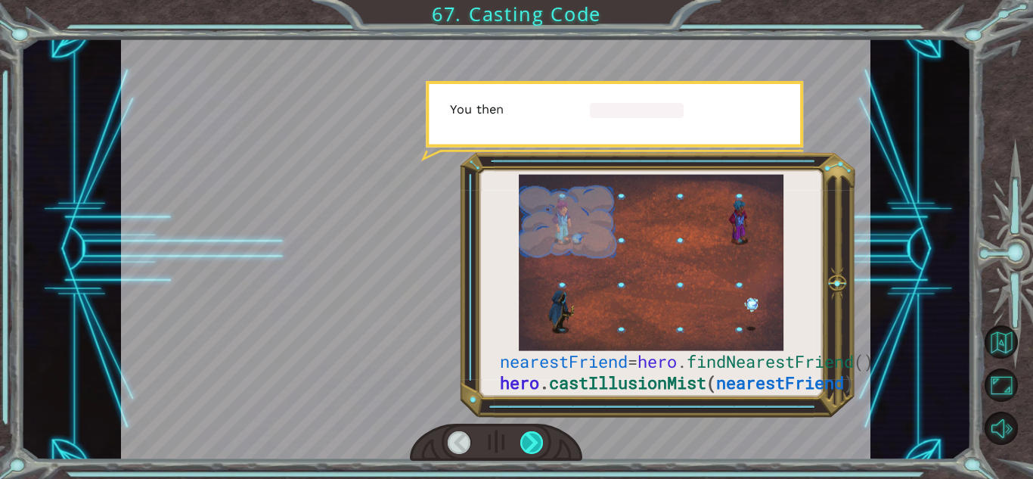
click at [532, 434] on div at bounding box center [531, 442] width 23 height 23
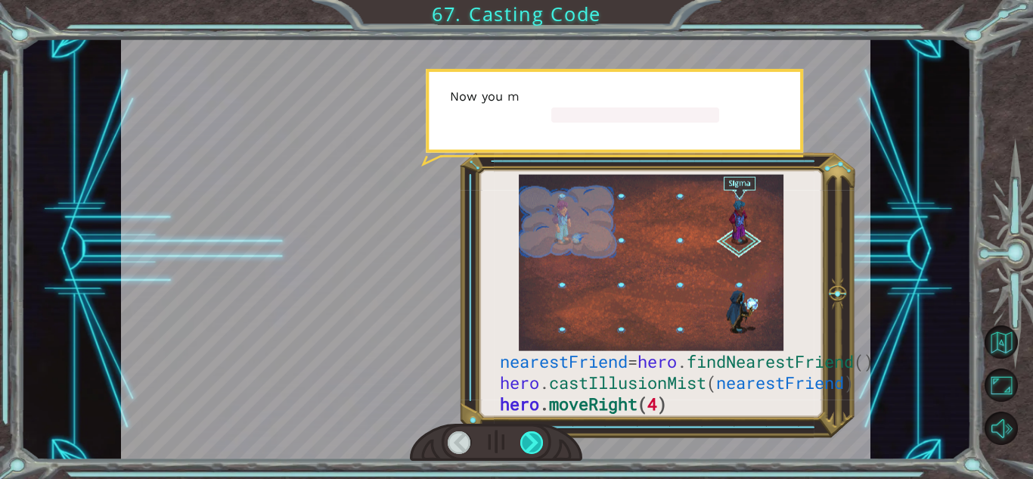
click at [532, 434] on div at bounding box center [531, 442] width 23 height 23
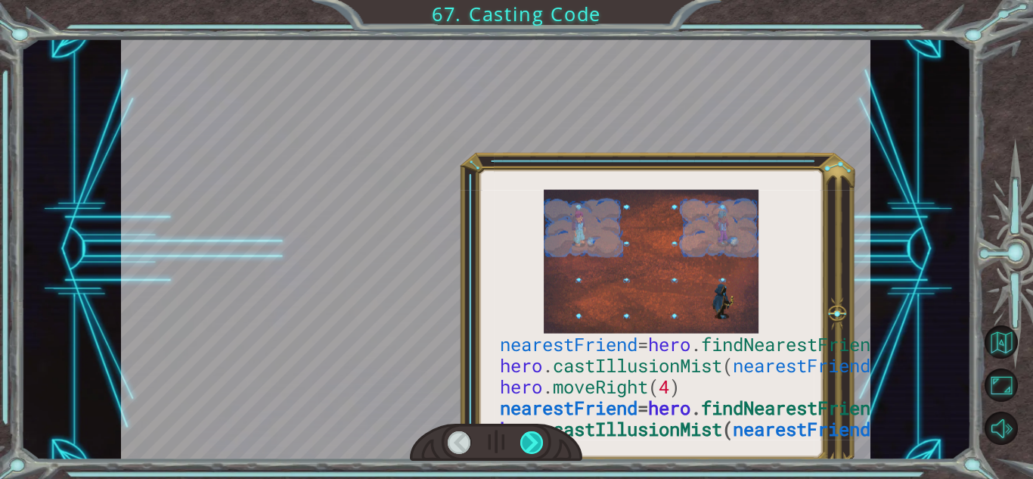
click at [532, 434] on div at bounding box center [531, 442] width 23 height 23
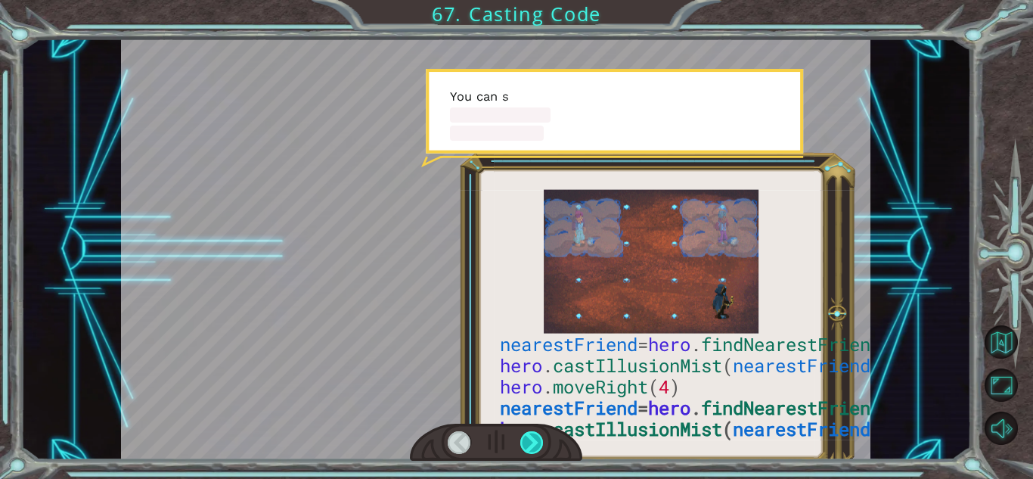
click at [532, 434] on div at bounding box center [531, 442] width 23 height 23
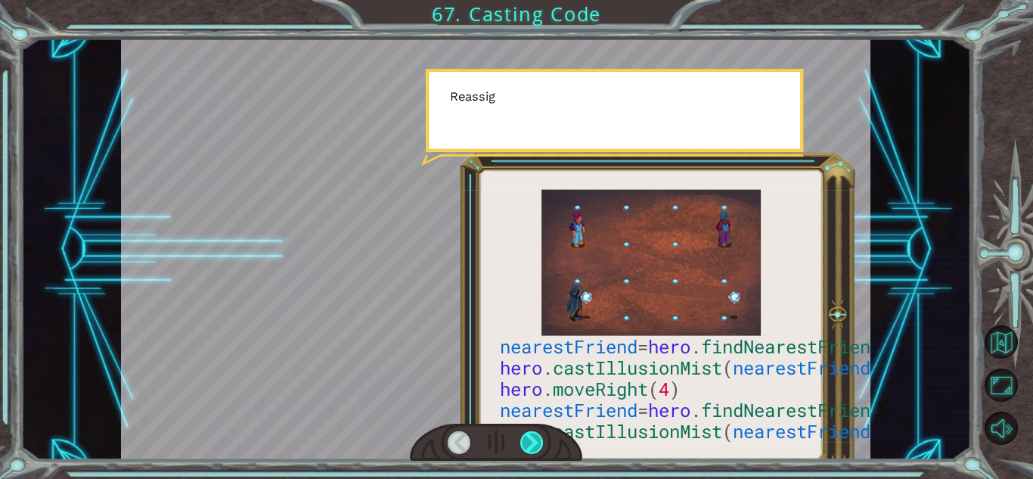
click at [532, 434] on div at bounding box center [531, 442] width 23 height 23
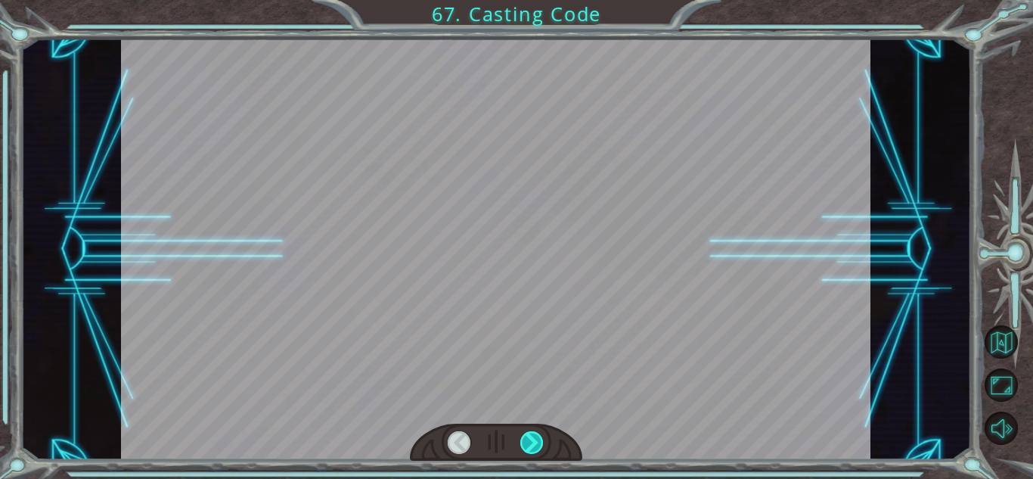
click at [532, 434] on div at bounding box center [531, 442] width 23 height 23
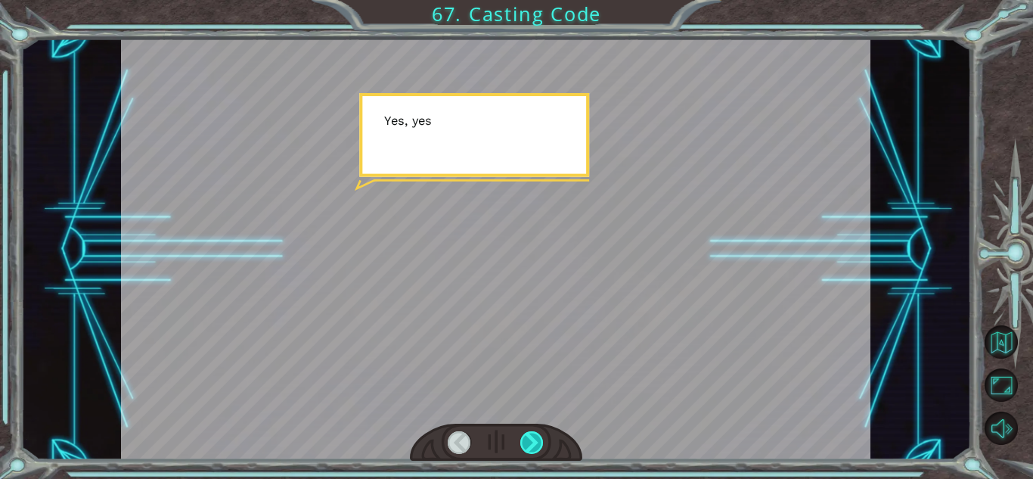
click at [532, 434] on div at bounding box center [531, 442] width 23 height 23
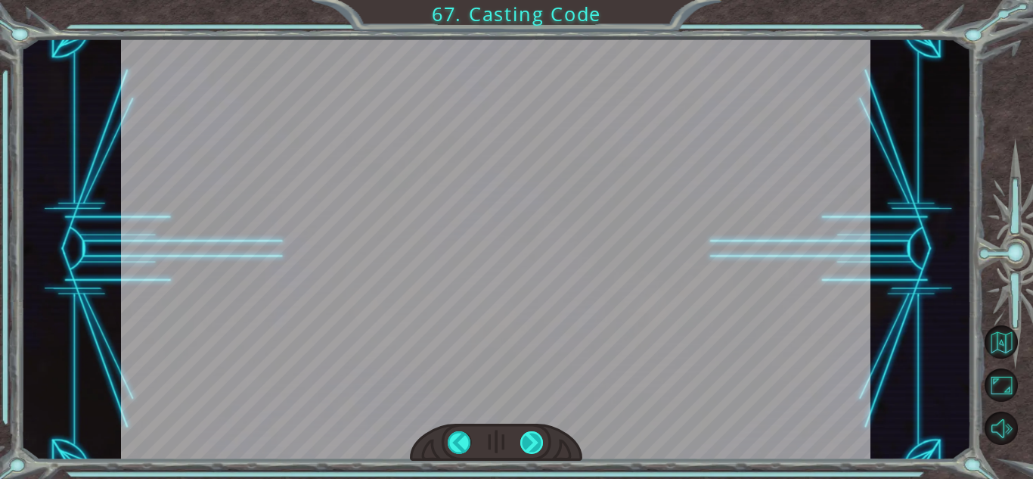
click at [532, 434] on div at bounding box center [531, 442] width 23 height 23
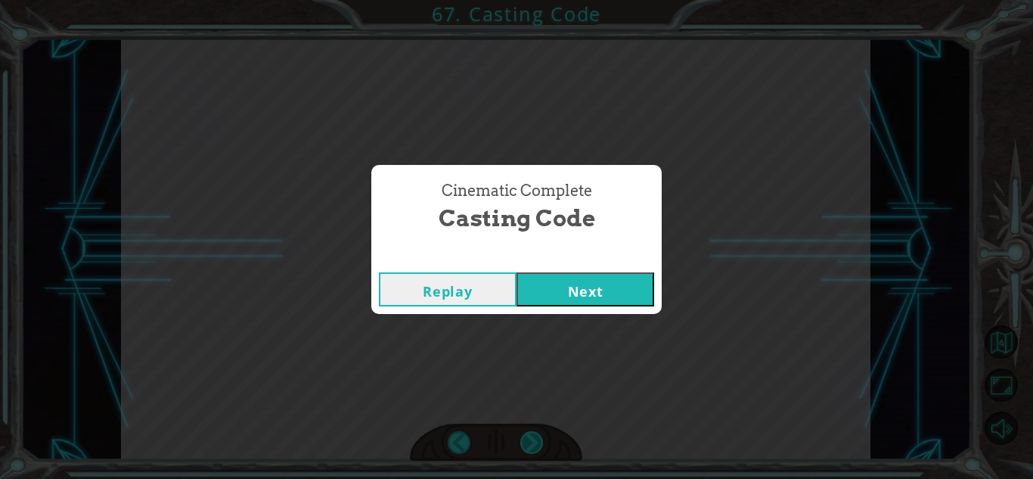
click at [532, 434] on div "Cinematic Complete Casting Code Replay Next" at bounding box center [516, 239] width 1033 height 479
click at [553, 291] on button "Next" at bounding box center [586, 289] width 138 height 34
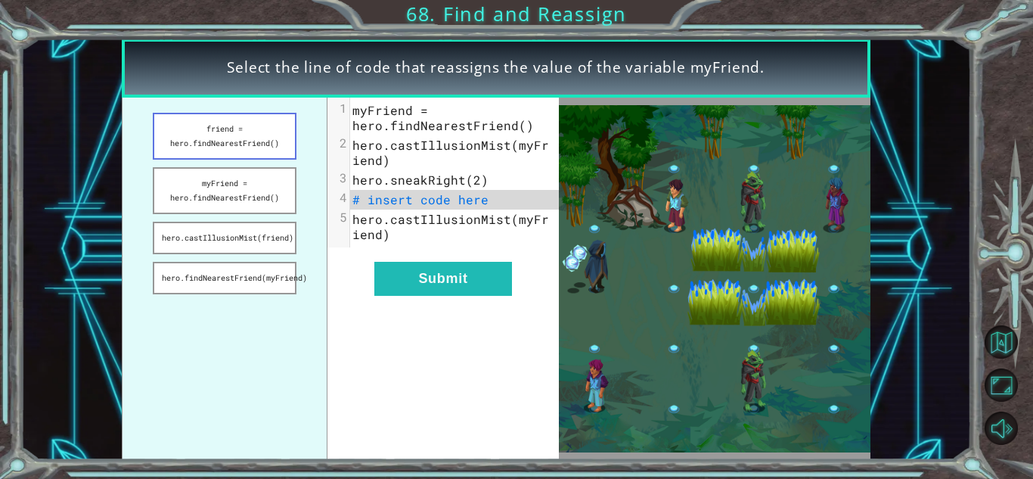
click at [258, 119] on button "friend = hero.findNearestFriend()" at bounding box center [224, 136] width 143 height 47
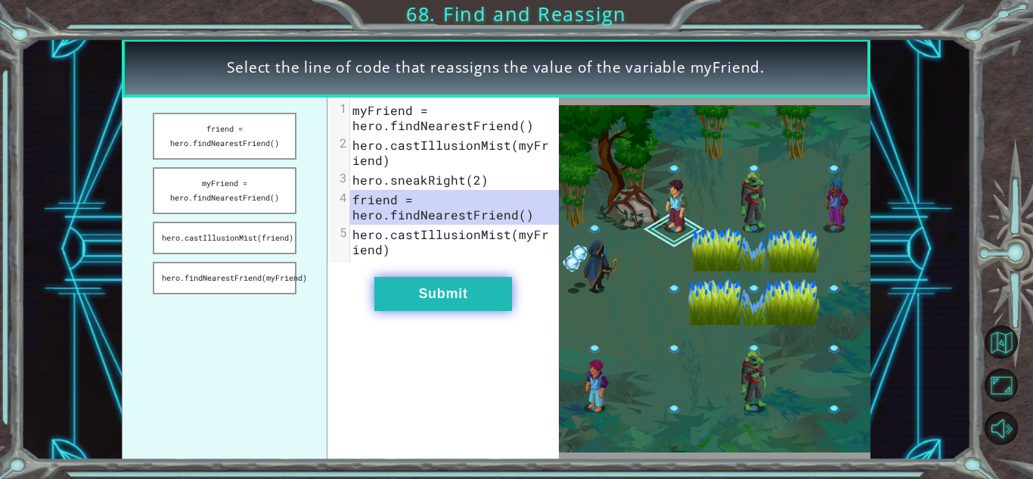
click at [387, 281] on button "Submit" at bounding box center [443, 294] width 138 height 34
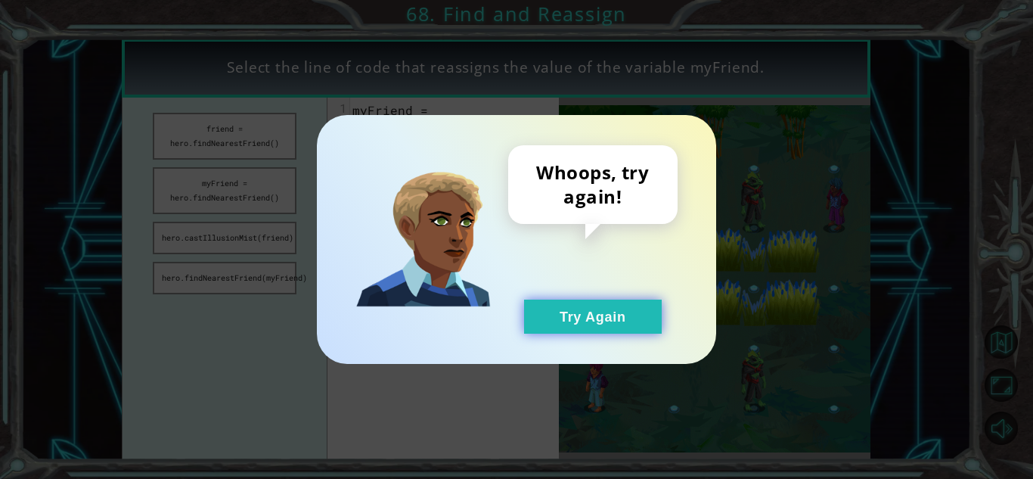
click at [548, 325] on button "Try Again" at bounding box center [593, 317] width 138 height 34
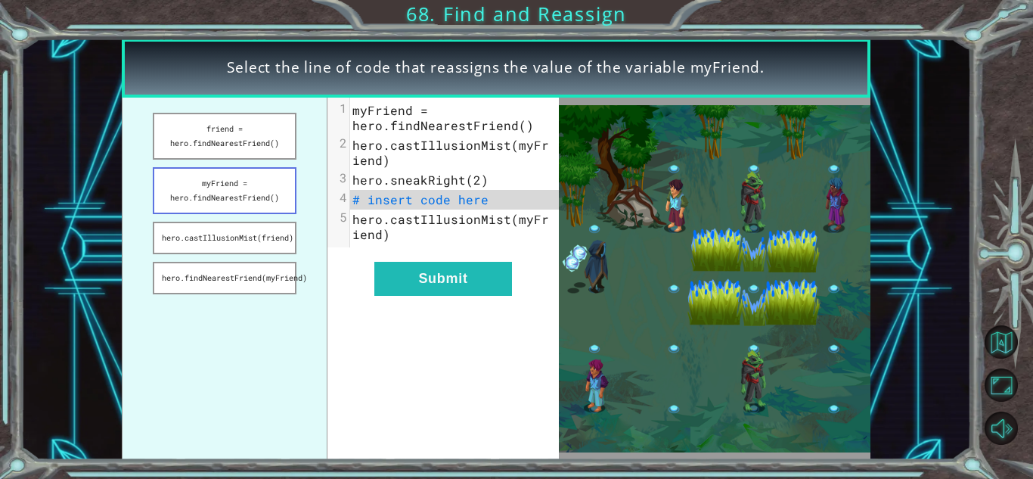
click at [259, 189] on button "myFriend = hero.findNearestFriend()" at bounding box center [224, 190] width 143 height 47
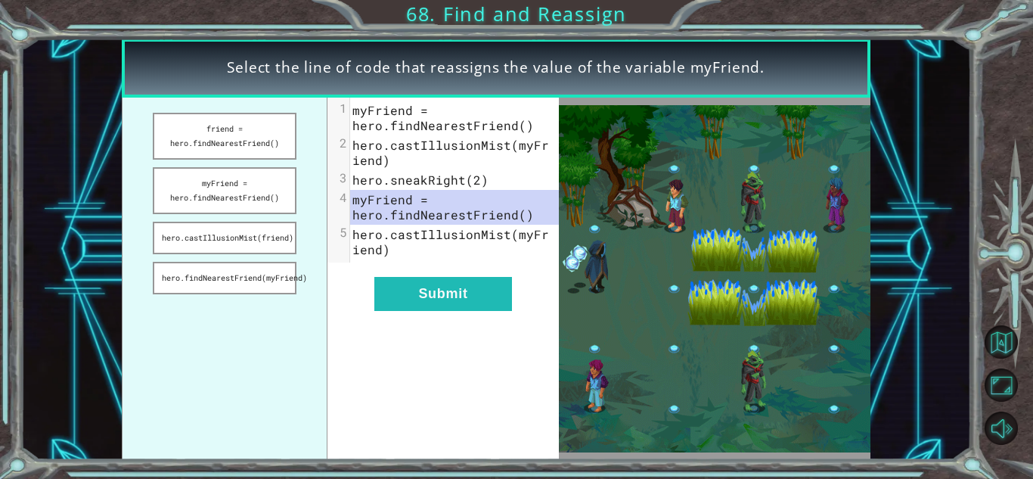
click at [424, 313] on div "xxxxxxxxxx 5 1 myFriend = hero.findNearestFriend() 2 hero.castIllusionMist(myFr…" at bounding box center [443, 279] width 231 height 362
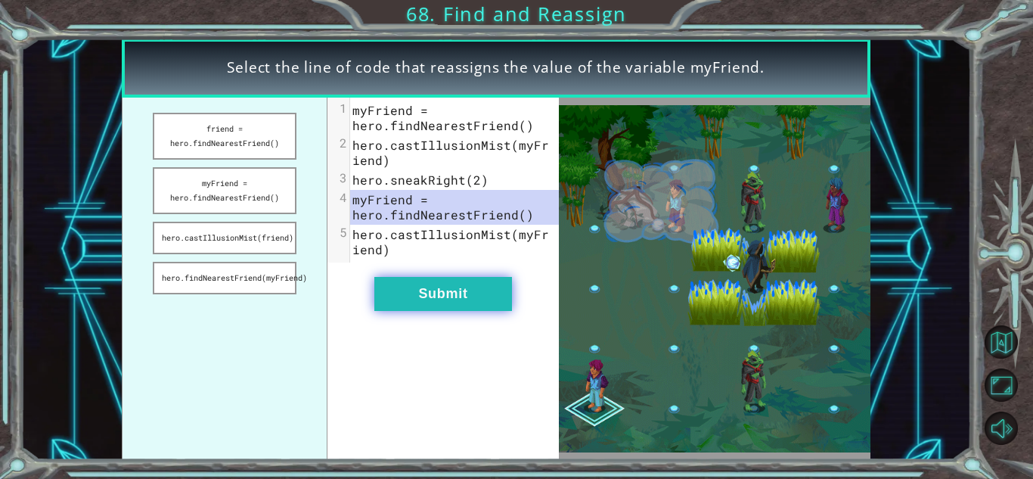
click at [421, 307] on button "Submit" at bounding box center [443, 294] width 138 height 34
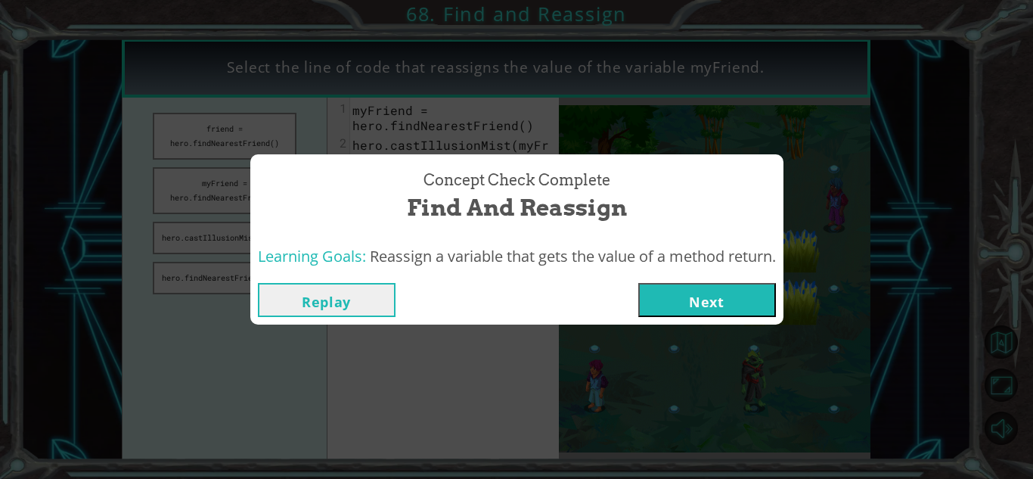
click at [706, 314] on button "Next" at bounding box center [707, 300] width 138 height 34
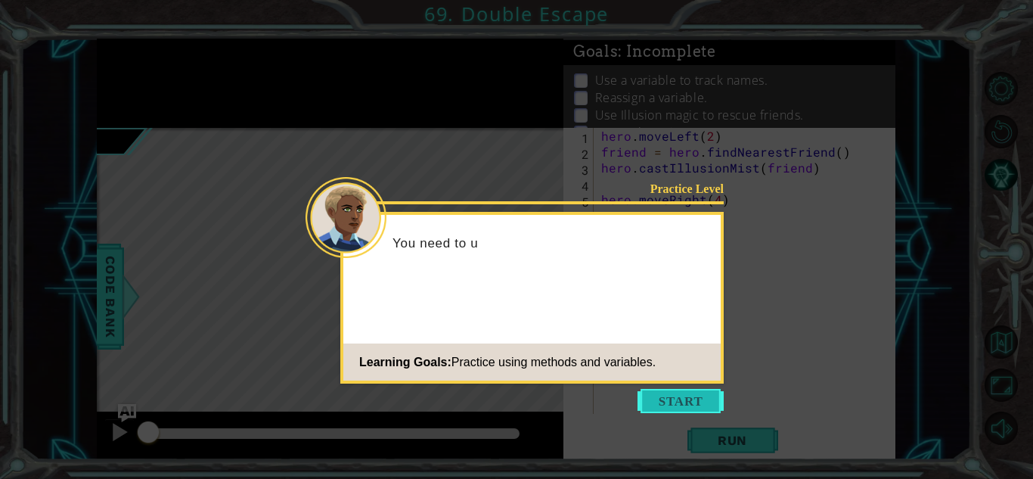
click at [675, 394] on button "Start" at bounding box center [681, 401] width 86 height 24
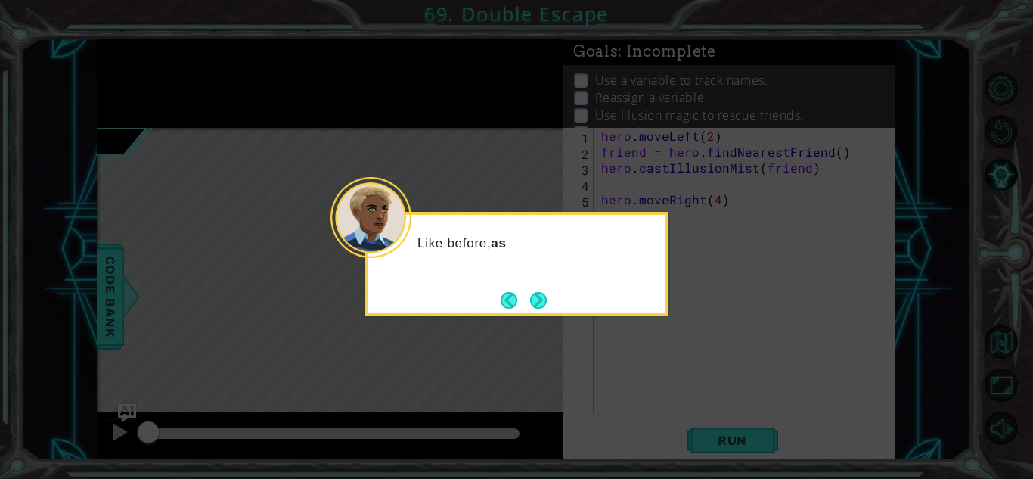
click at [675, 394] on icon at bounding box center [516, 239] width 1033 height 479
click at [536, 295] on button "Next" at bounding box center [538, 299] width 17 height 17
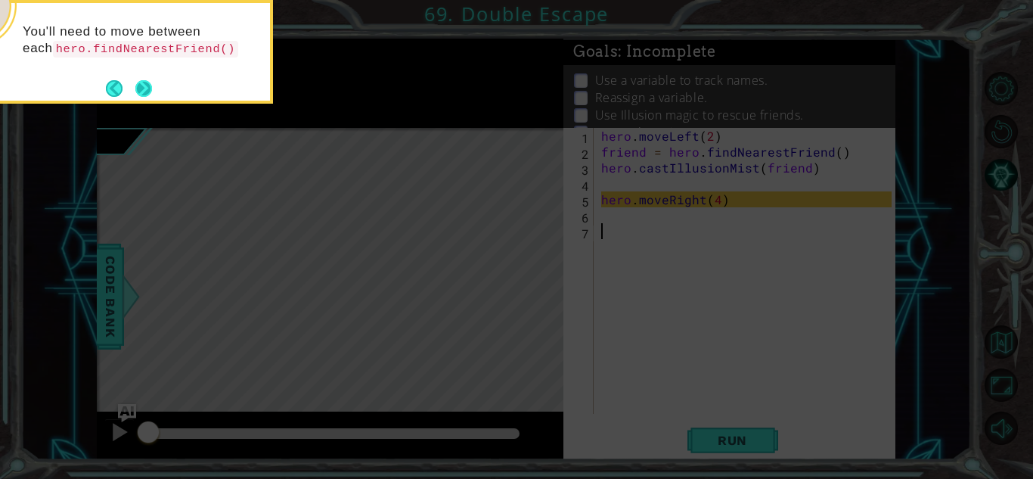
click at [141, 86] on button "Next" at bounding box center [143, 87] width 23 height 23
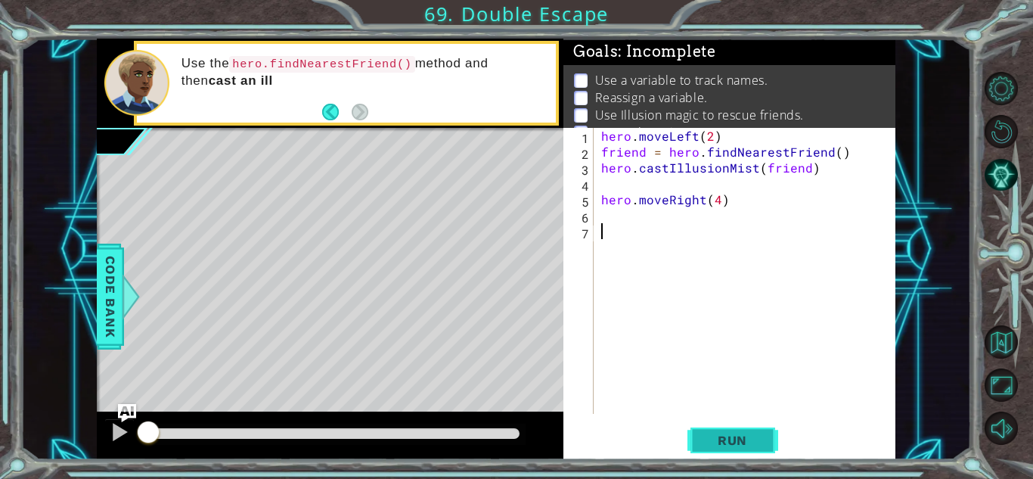
click at [725, 434] on span "Run" at bounding box center [733, 440] width 60 height 15
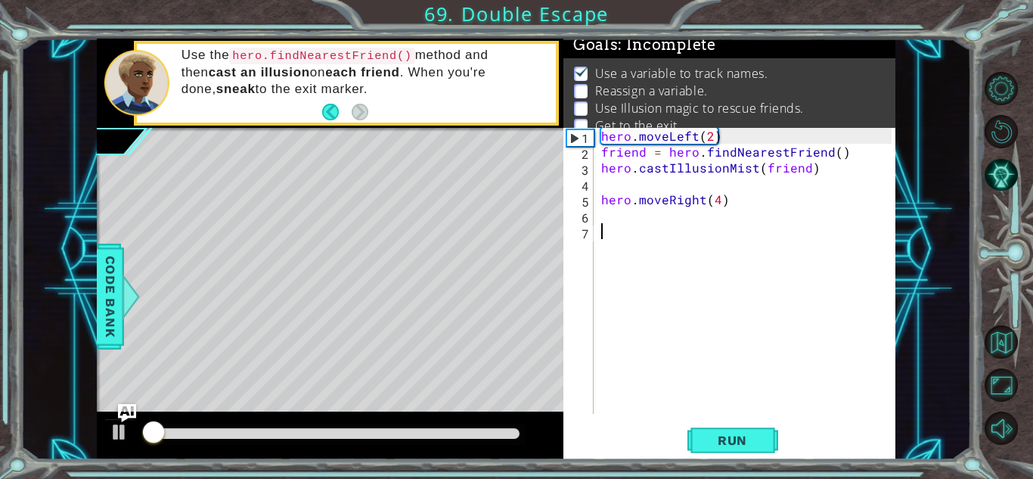
scroll to position [11, 0]
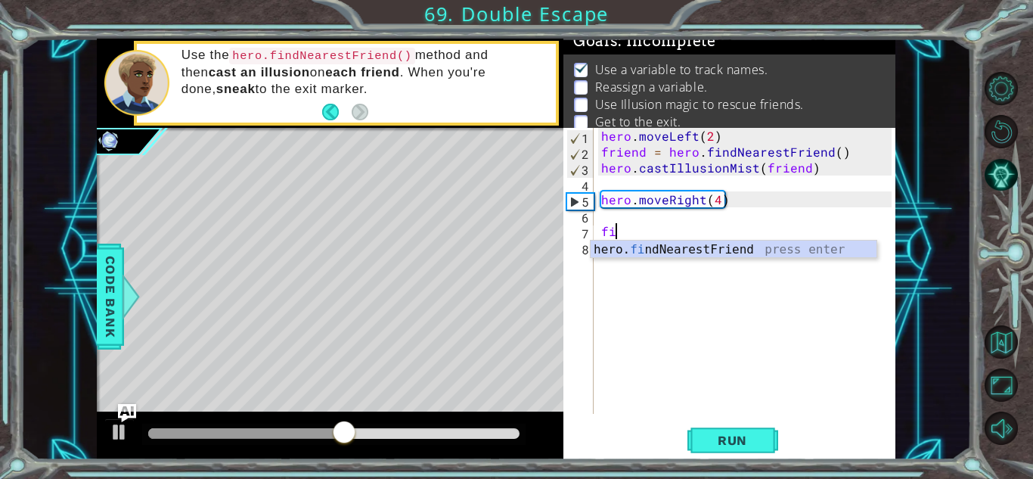
type textarea "fi"
click at [608, 257] on body "1 ההההההההההההההההההההההההההההההההההההההההההההההההההההההההההההההההההההההההההההה…" at bounding box center [516, 239] width 1033 height 479
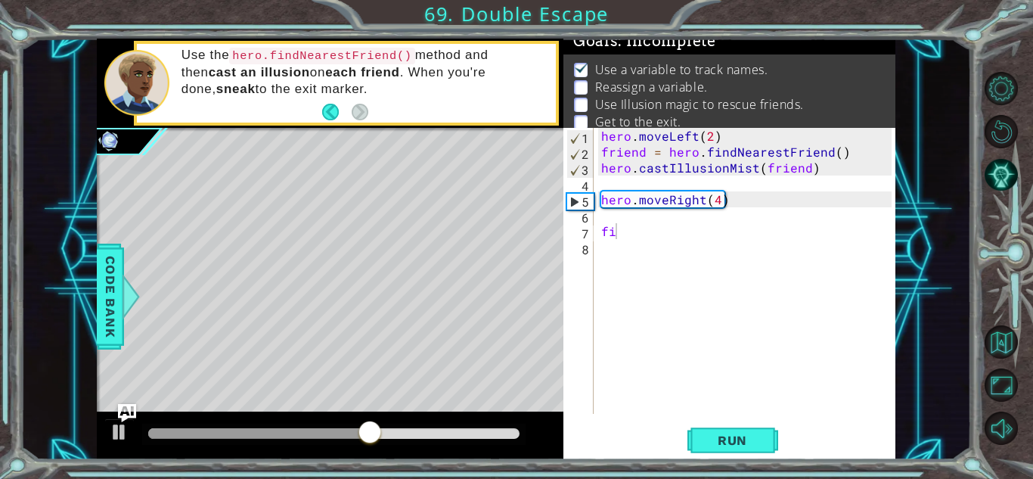
click at [627, 216] on div "hero . moveLeft ( 2 ) friend = hero . findNearestFriend ( ) hero . castIllusion…" at bounding box center [748, 287] width 301 height 318
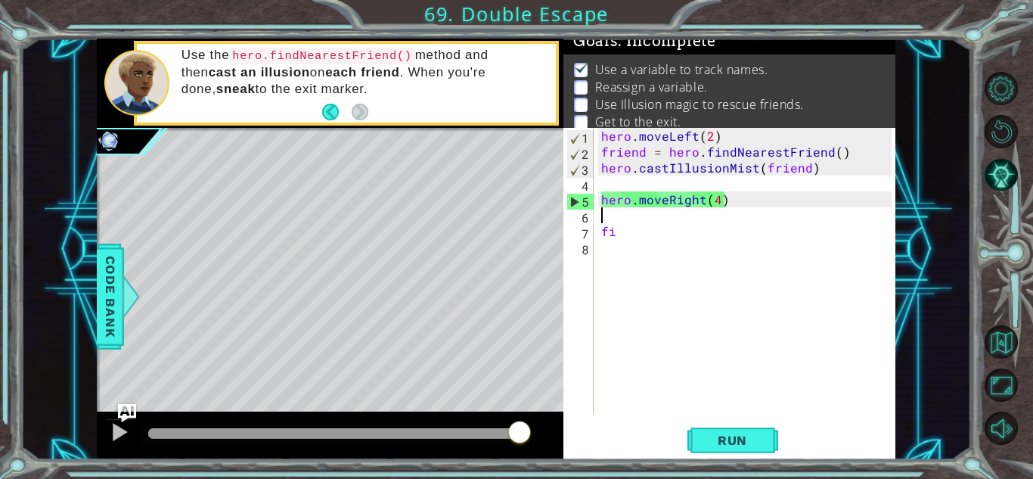
click at [617, 237] on div "hero . moveLeft ( 2 ) friend = hero . findNearestFriend ( ) hero . castIllusion…" at bounding box center [748, 287] width 301 height 318
type textarea "fin"
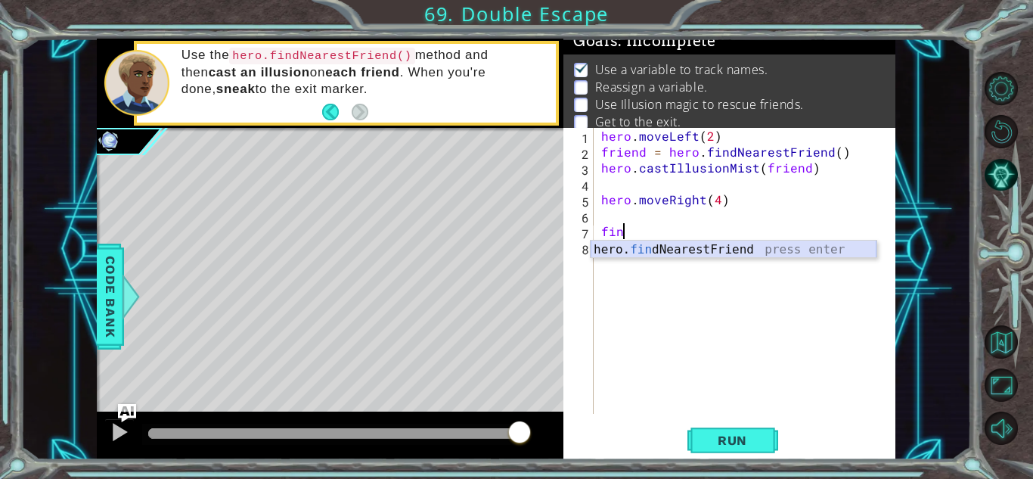
click at [729, 249] on div "hero. fin dNearestFriend press enter" at bounding box center [734, 268] width 286 height 54
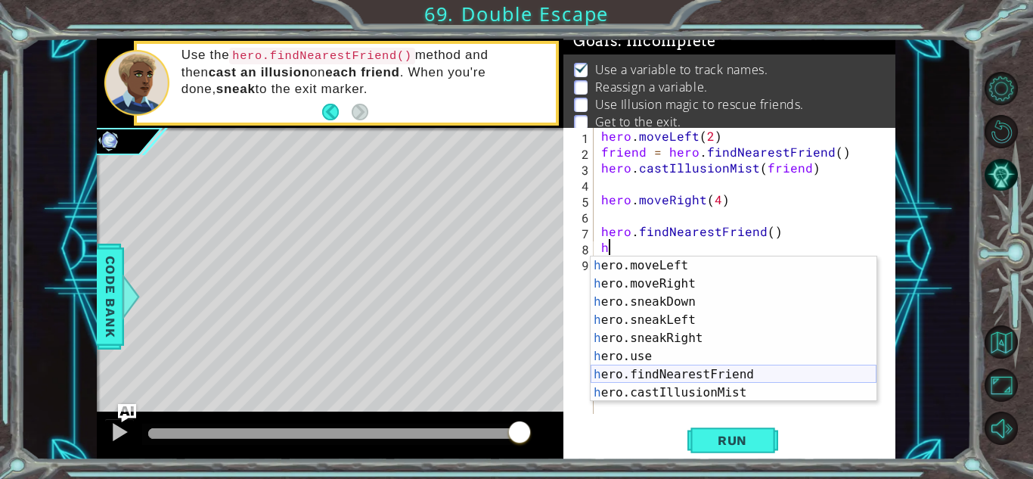
scroll to position [127, 0]
click at [702, 391] on div "h ero.moveLeft press enter h ero.moveRight press enter h ero.sneakDown press en…" at bounding box center [734, 347] width 286 height 182
type textarea "hero.castIllusionMist(friend)"
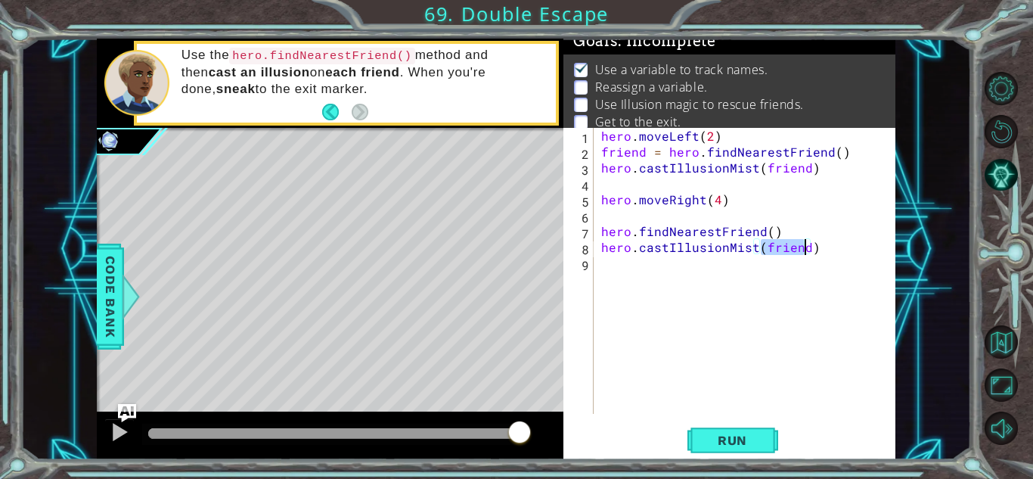
click at [689, 287] on div "hero . moveLeft ( 2 ) friend = hero . findNearestFriend ( ) hero . castIllusion…" at bounding box center [748, 287] width 301 height 318
click at [607, 209] on div "hero . moveLeft ( 2 ) friend = hero . findNearestFriend ( ) hero . castIllusion…" at bounding box center [748, 287] width 301 height 318
type textarea "f"
drag, startPoint x: 862, startPoint y: 151, endPoint x: 594, endPoint y: 148, distance: 267.8
click at [594, 148] on div "1 2 3 4 5 6 7 8 9 hero . moveLeft ( 2 ) friend = hero . findNearestFriend ( ) h…" at bounding box center [728, 271] width 328 height 286
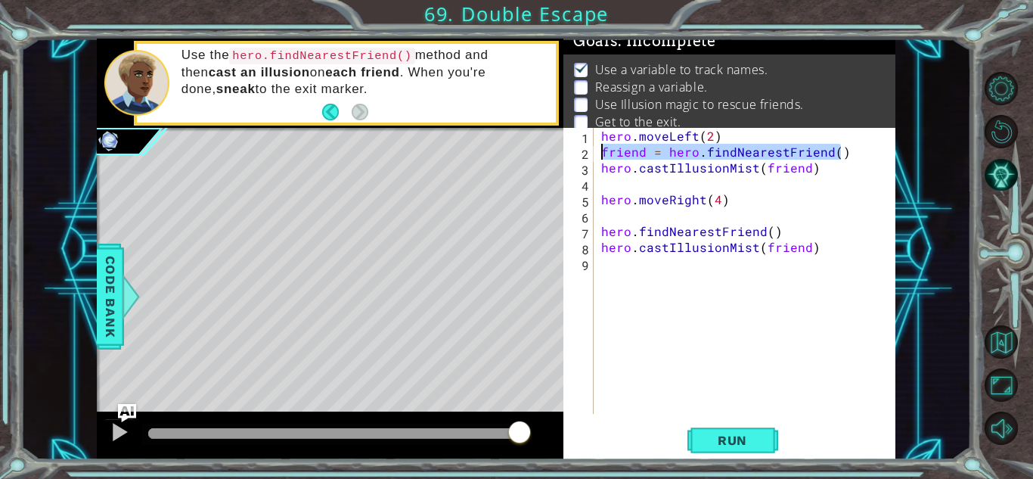
type textarea "friend = hero.findNearestFriend()"
click at [634, 185] on div "hero . moveLeft ( 2 ) friend = hero . findNearestFriend ( ) hero . castIllusion…" at bounding box center [748, 287] width 301 height 318
click at [631, 224] on div "hero . moveLeft ( 2 ) friend = hero . findNearestFriend ( ) hero . castIllusion…" at bounding box center [748, 287] width 301 height 318
type textarea "hero.findNearestFriend()"
click at [620, 217] on div "hero . moveLeft ( 2 ) friend = hero . findNearestFriend ( ) hero . castIllusion…" at bounding box center [748, 287] width 301 height 318
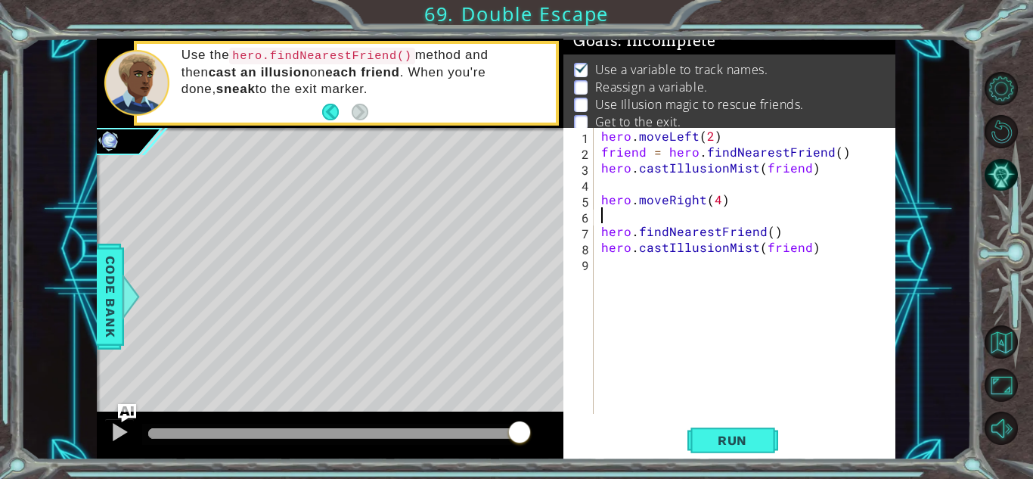
paste textarea "friend = hero.findNearestFriend()"
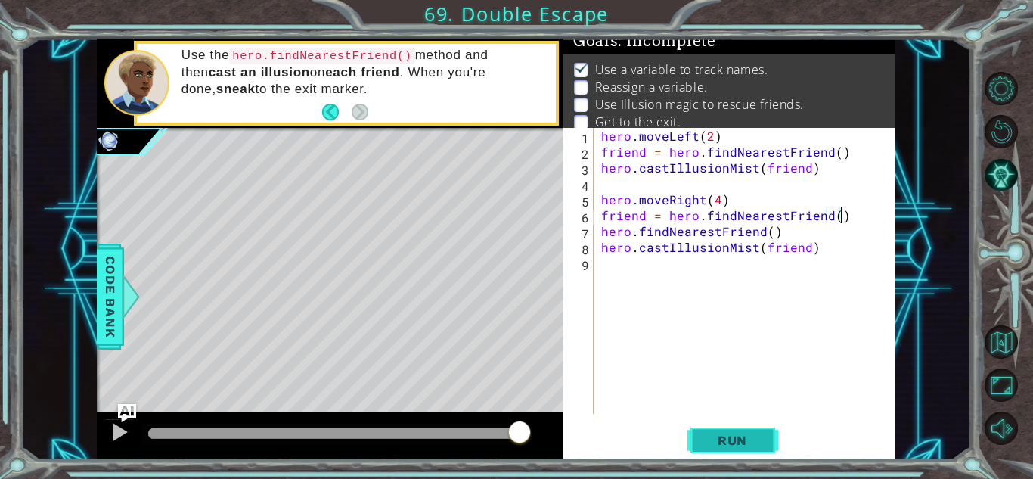
click at [747, 434] on span "Run" at bounding box center [733, 440] width 60 height 15
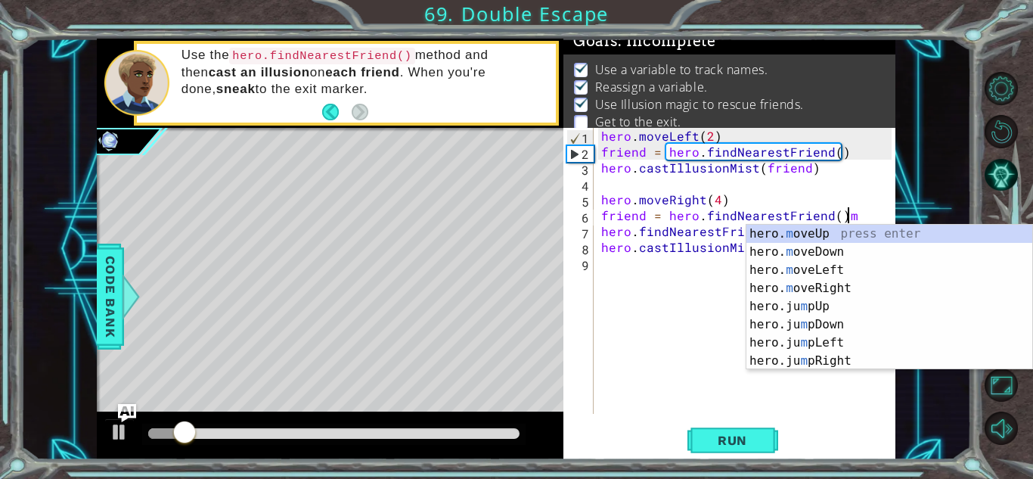
scroll to position [0, 0]
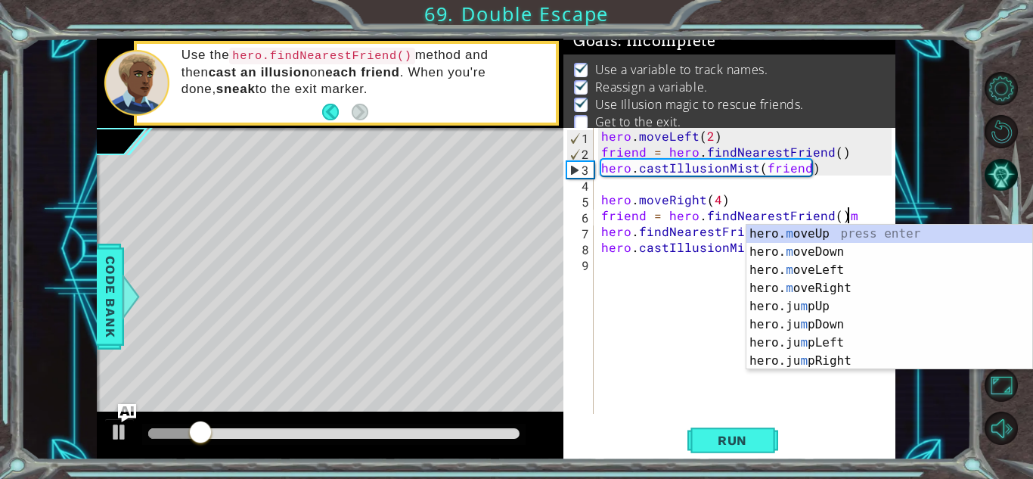
type textarea "friend = hero.findNearestFriend()"
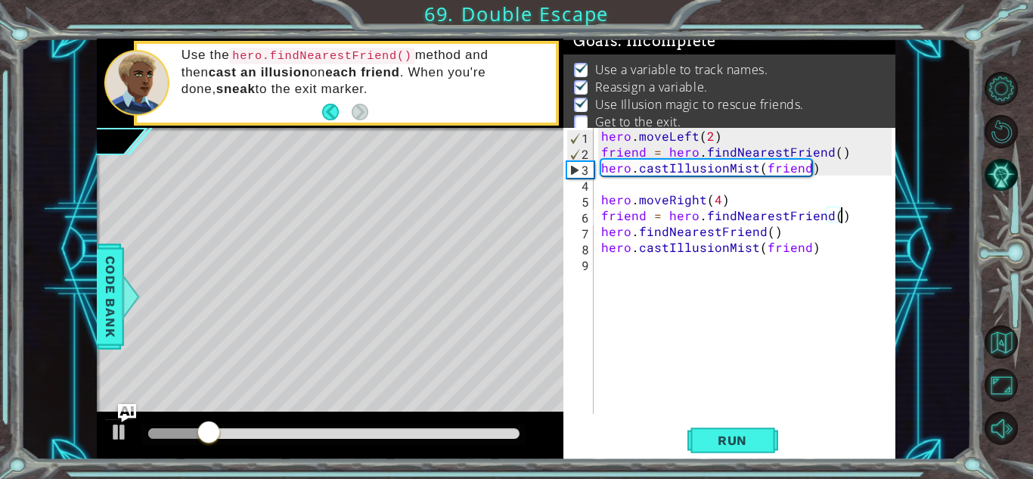
click at [761, 284] on div "hero . moveLeft ( 2 ) friend = hero . findNearestFriend ( ) hero . castIllusion…" at bounding box center [748, 287] width 301 height 318
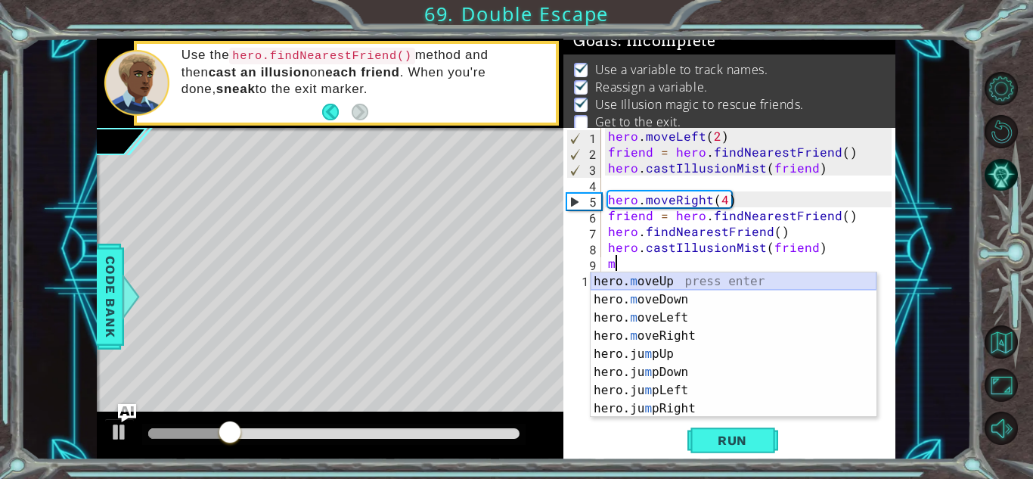
click at [692, 278] on div "hero. m oveUp press enter hero. m oveDown press enter hero. m oveLeft press ent…" at bounding box center [734, 363] width 286 height 182
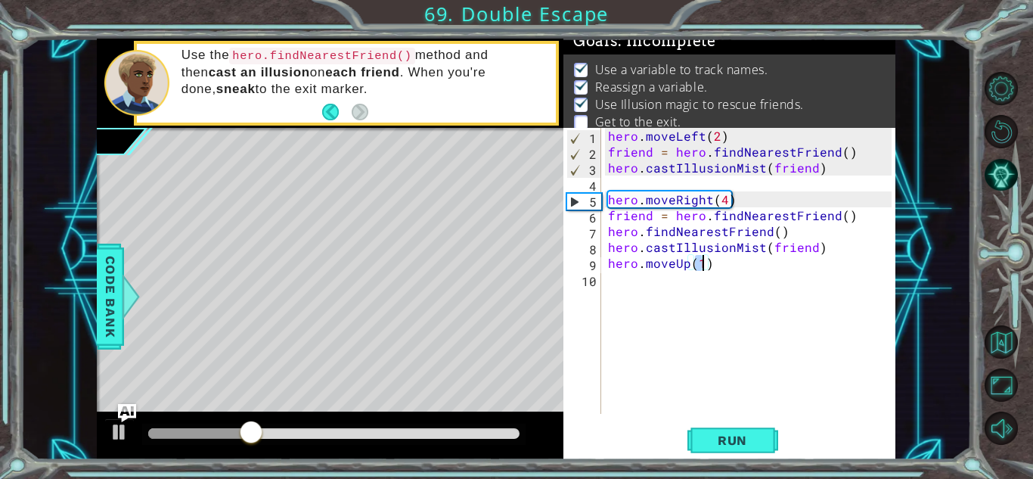
type textarea "hero.moveUp(2)"
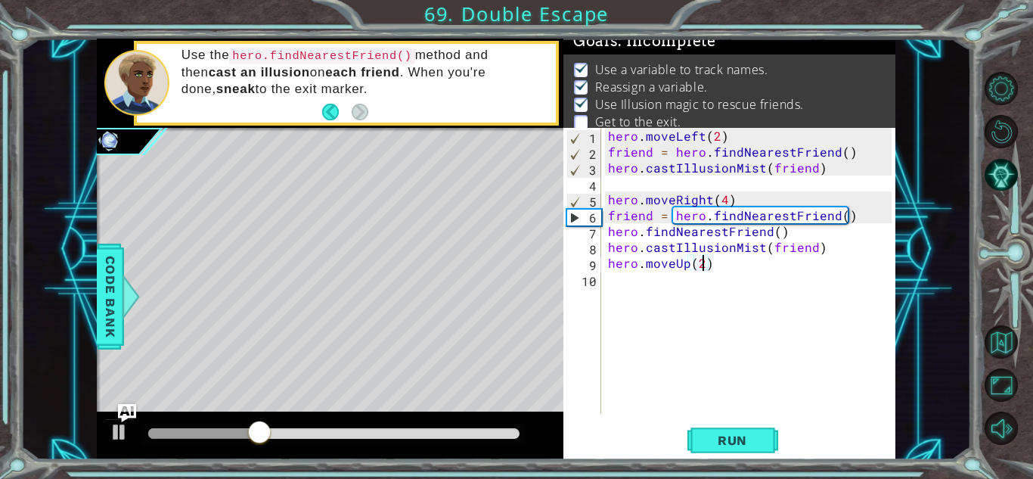
click at [701, 290] on div "hero . moveLeft ( 2 ) friend = hero . findNearestFriend ( ) hero . castIllusion…" at bounding box center [752, 287] width 294 height 318
type textarea "m"
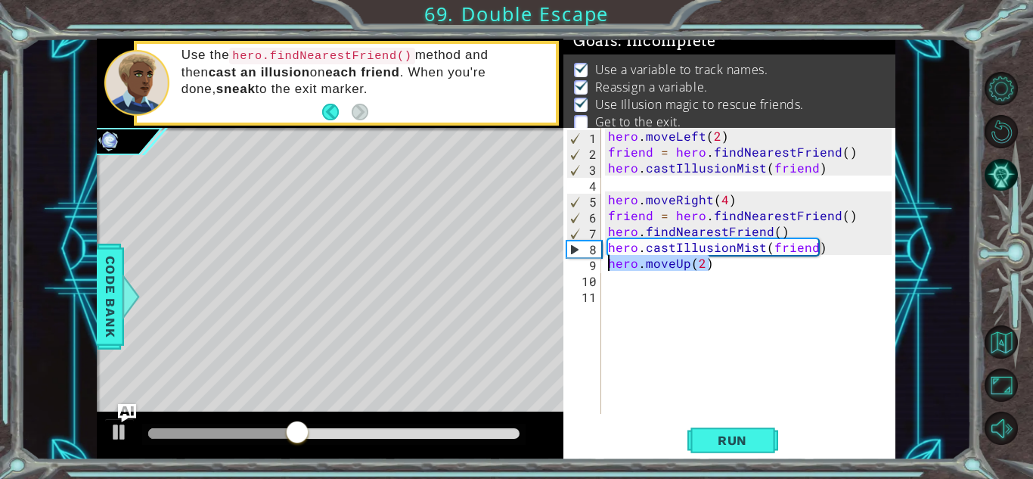
drag, startPoint x: 726, startPoint y: 267, endPoint x: 537, endPoint y: 265, distance: 189.1
click at [537, 265] on div "1 ההההההההההההההההההההההההההההההההההההההההההההההההההההההההההההההההההההההההההההה…" at bounding box center [496, 249] width 799 height 421
type textarea "hero.moveUp(2)"
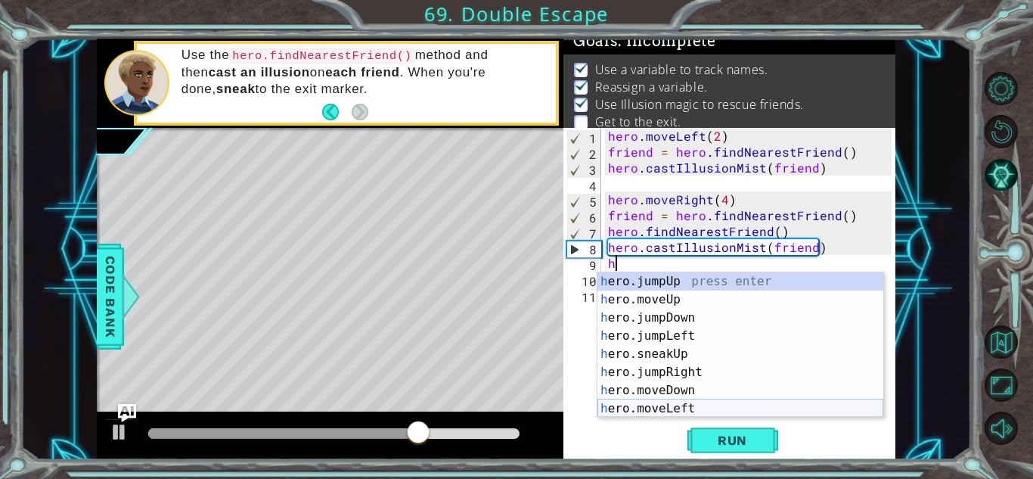
click at [692, 405] on div "h ero.jumpUp press enter h ero.moveUp press enter h ero.jumpDown press enter h …" at bounding box center [741, 363] width 286 height 182
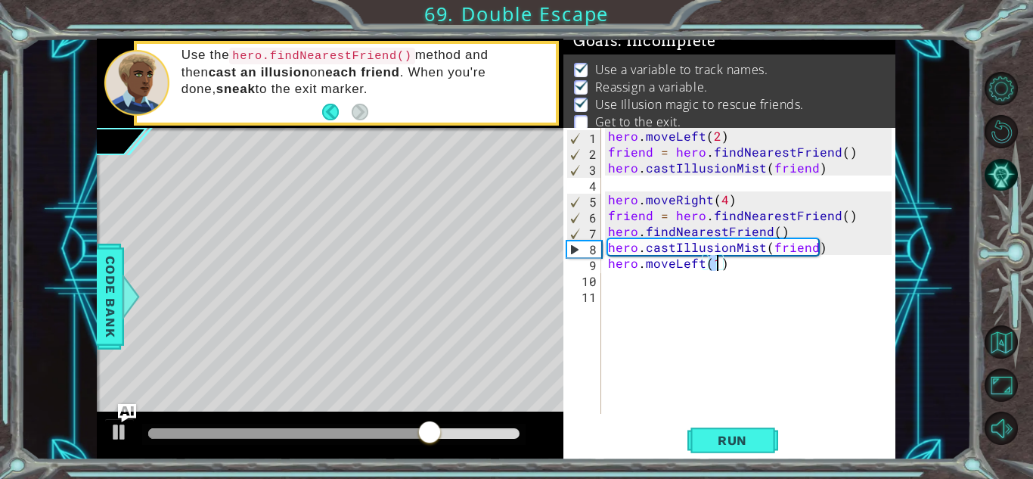
type textarea "hero.moveLeft(2)"
click at [629, 302] on div "hero . moveLeft ( 2 ) friend = hero . findNearestFriend ( ) hero . castIllusion…" at bounding box center [752, 287] width 294 height 318
click at [600, 280] on div "10" at bounding box center [584, 281] width 35 height 16
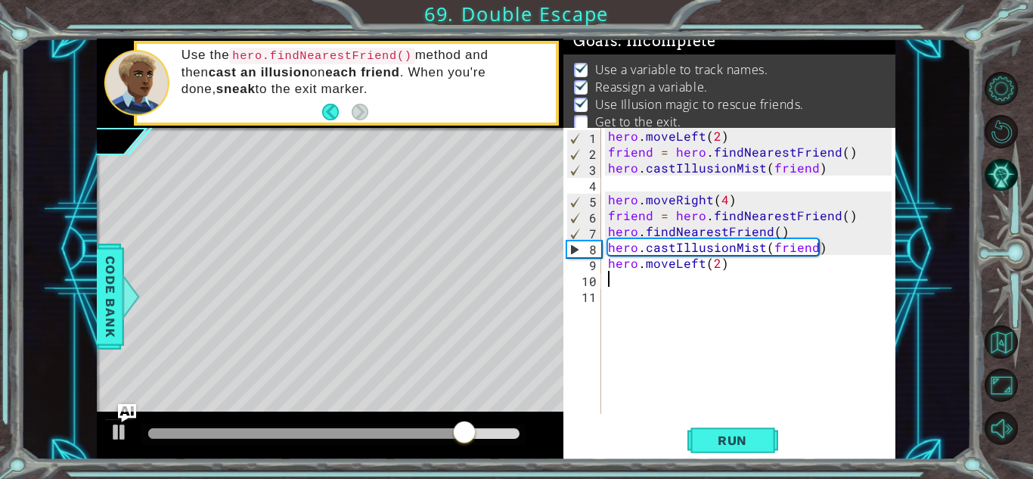
click at [610, 277] on div "hero . moveLeft ( 2 ) friend = hero . findNearestFriend ( ) hero . castIllusion…" at bounding box center [752, 287] width 294 height 318
click at [625, 279] on div "hero . moveLeft ( 2 ) friend = hero . findNearestFriend ( ) hero . castIllusion…" at bounding box center [752, 287] width 294 height 318
type textarea "m"
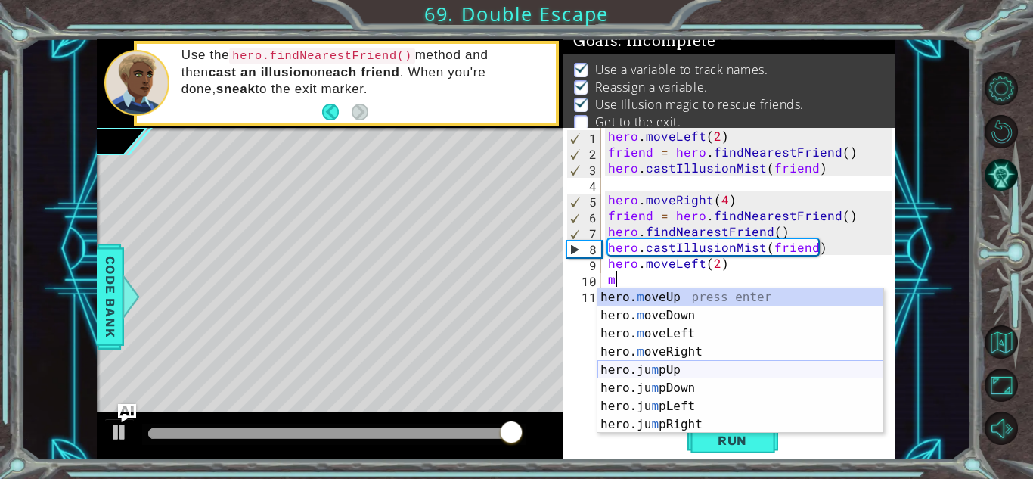
click at [663, 369] on div "hero. m oveUp press enter hero. m oveDown press enter hero. m oveLeft press ent…" at bounding box center [741, 379] width 286 height 182
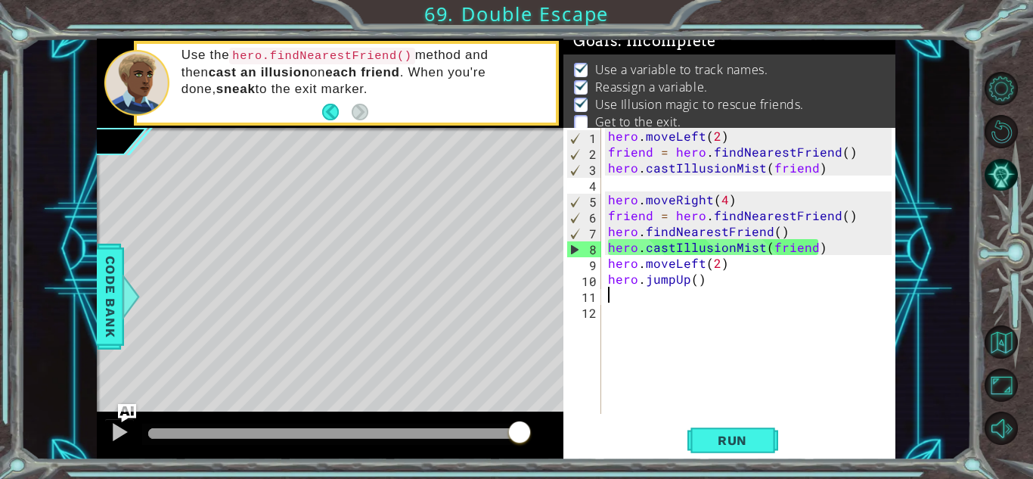
click at [697, 285] on div "hero . moveLeft ( 2 ) friend = hero . findNearestFriend ( ) hero . castIllusion…" at bounding box center [752, 287] width 294 height 318
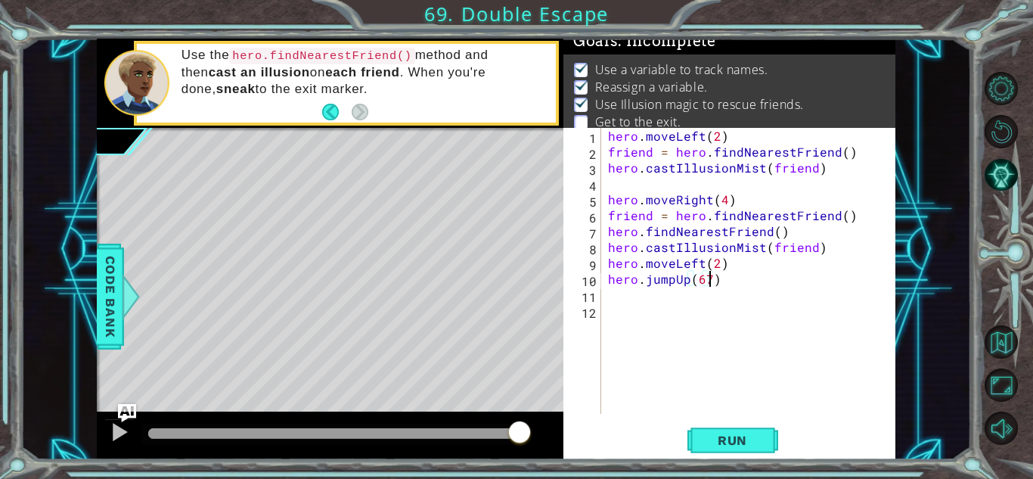
scroll to position [0, 6]
type textarea "hero.jumpUp(67)"
click at [730, 437] on span "Run" at bounding box center [733, 440] width 60 height 15
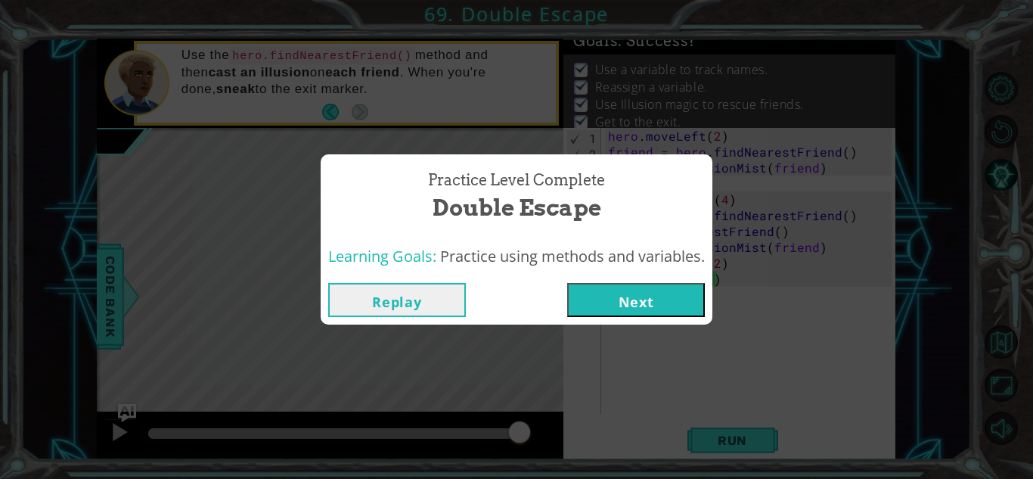
click at [561, 292] on div "Replay Next" at bounding box center [516, 300] width 377 height 34
click at [582, 306] on button "Next" at bounding box center [636, 300] width 138 height 34
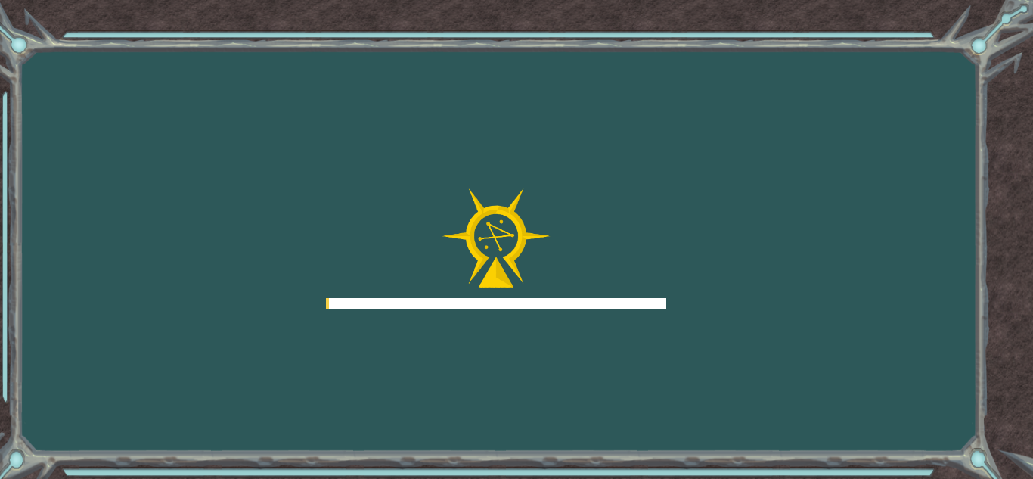
click at [582, 306] on div at bounding box center [496, 303] width 340 height 11
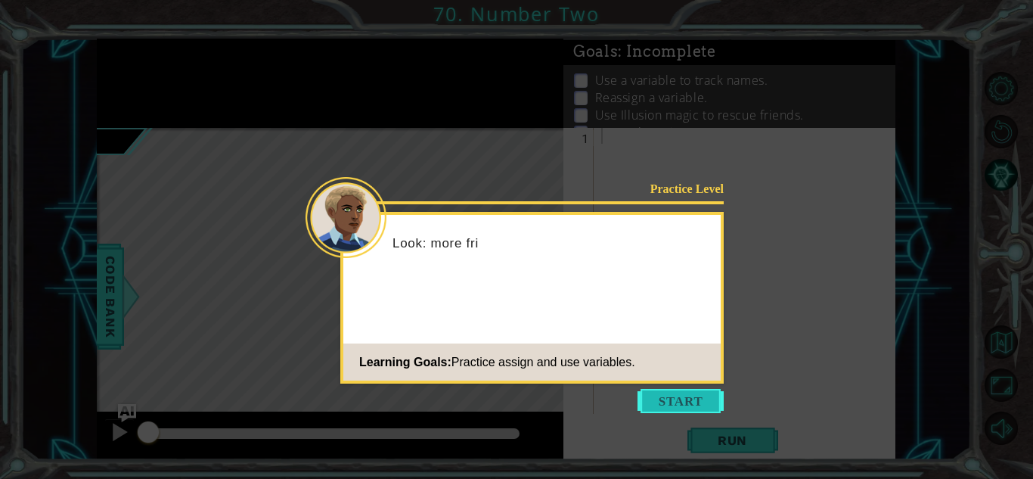
click at [660, 396] on button "Start" at bounding box center [681, 401] width 86 height 24
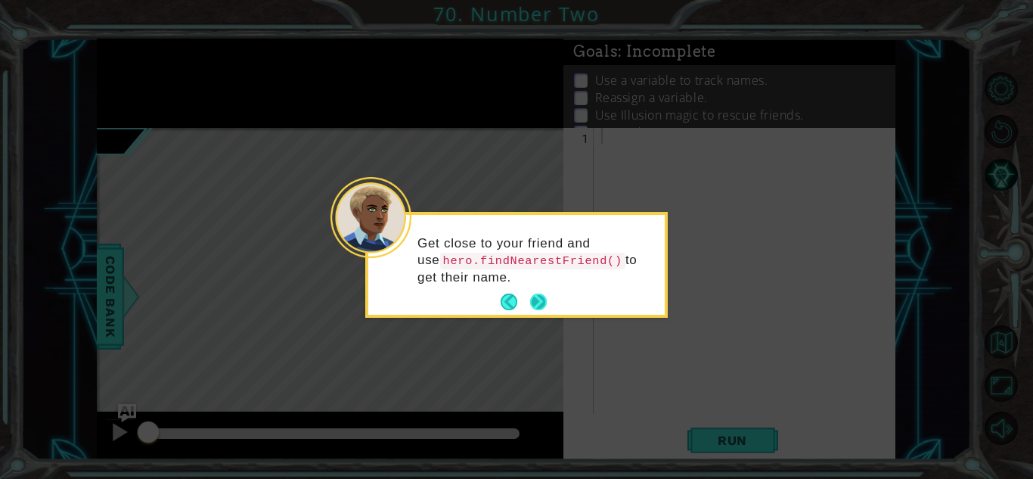
click at [537, 301] on button "Next" at bounding box center [538, 302] width 17 height 17
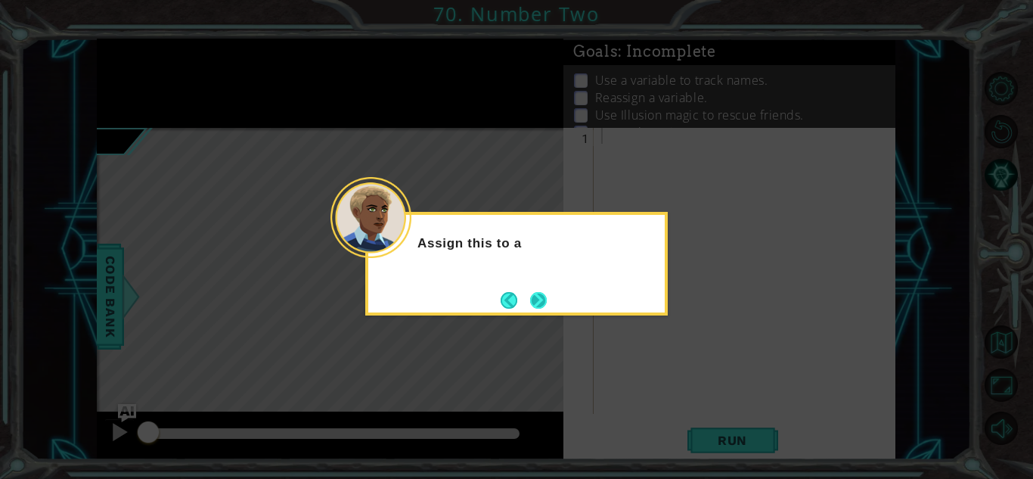
click at [533, 298] on button "Next" at bounding box center [538, 300] width 17 height 17
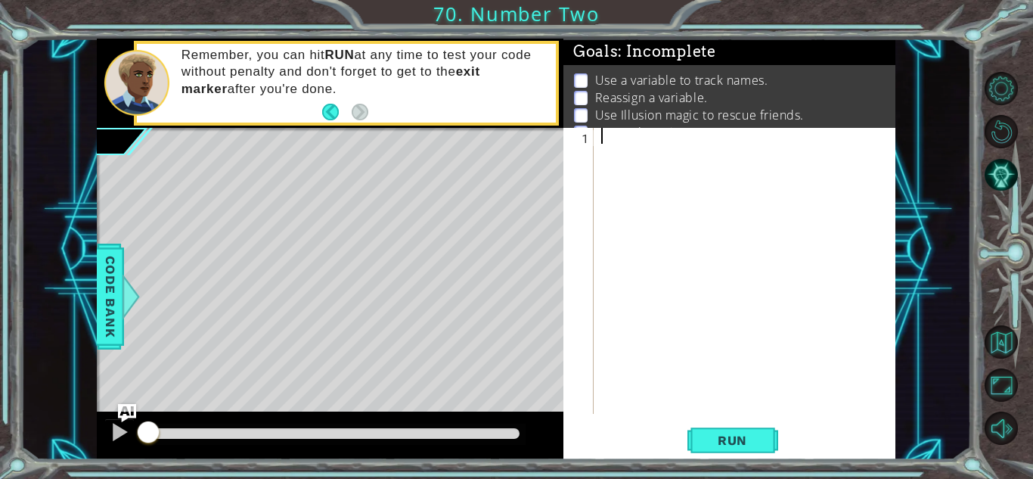
type textarea "h"
type textarea "k"
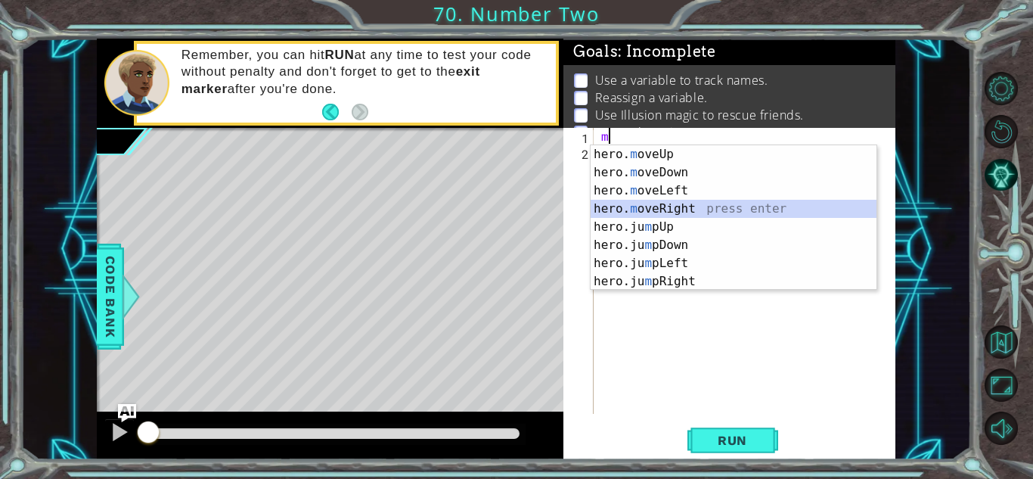
click at [685, 211] on div "hero. m oveUp press enter hero. m oveDown press enter hero. m oveLeft press ent…" at bounding box center [734, 236] width 286 height 182
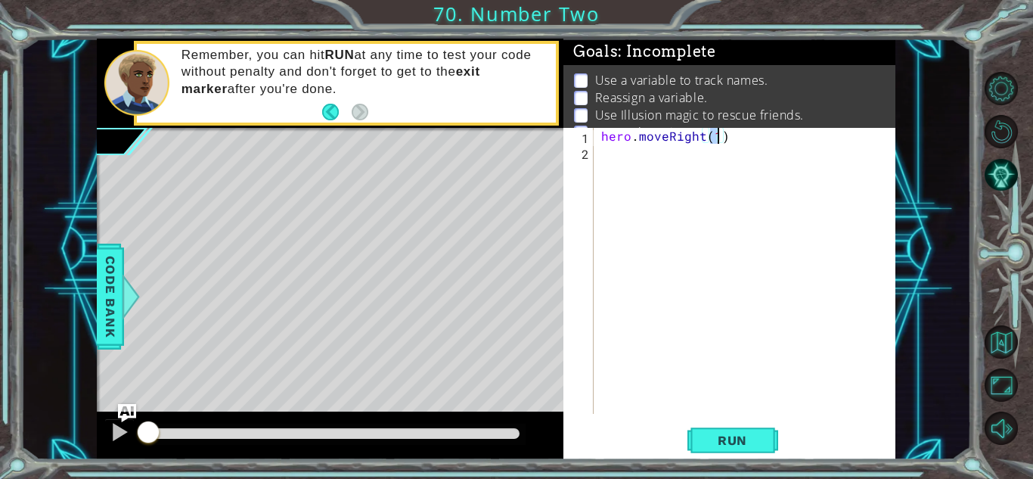
type textarea "hero.moveRight(2)"
click at [644, 181] on div "hero . moveRight ( 2 )" at bounding box center [748, 287] width 301 height 318
type textarea "m"
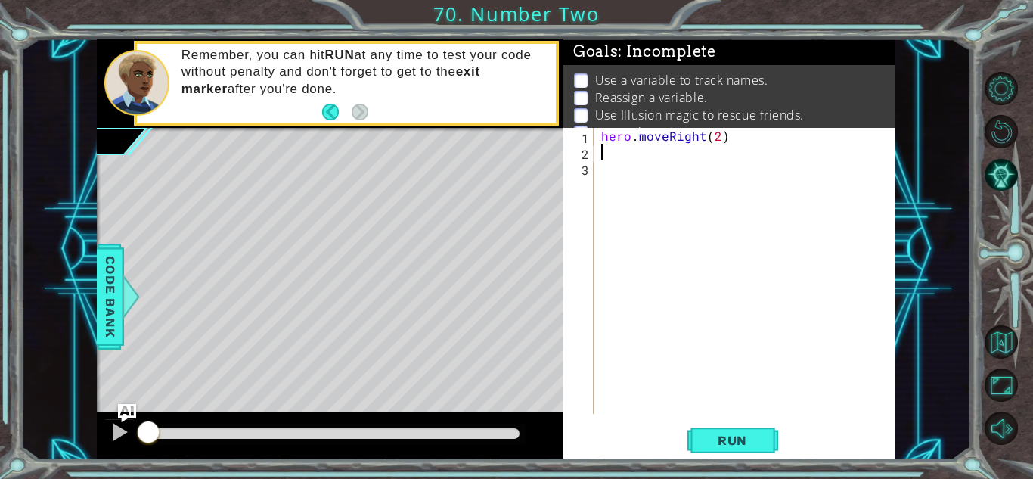
type textarea "f"
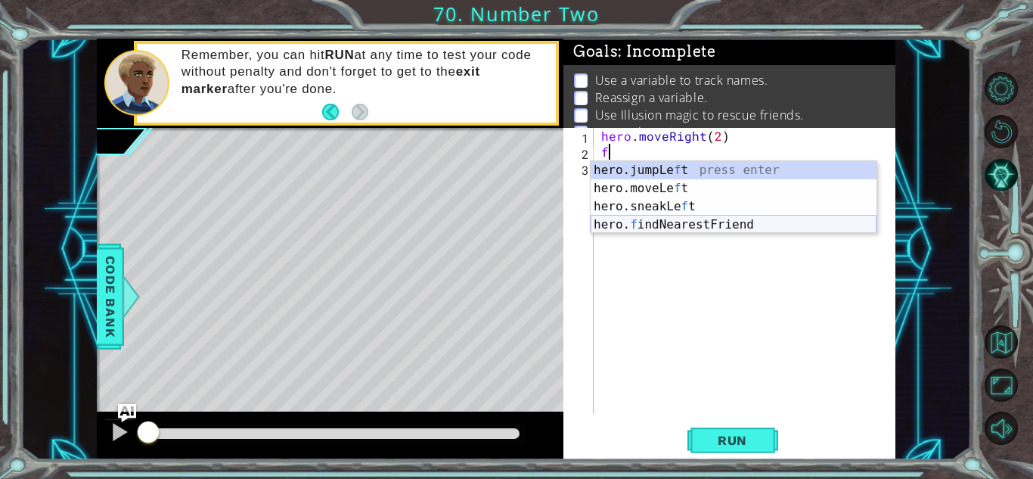
click at [737, 227] on div "hero.jumpLe f t press enter hero.moveLe f t press enter hero.sneakLe f t press …" at bounding box center [734, 215] width 286 height 109
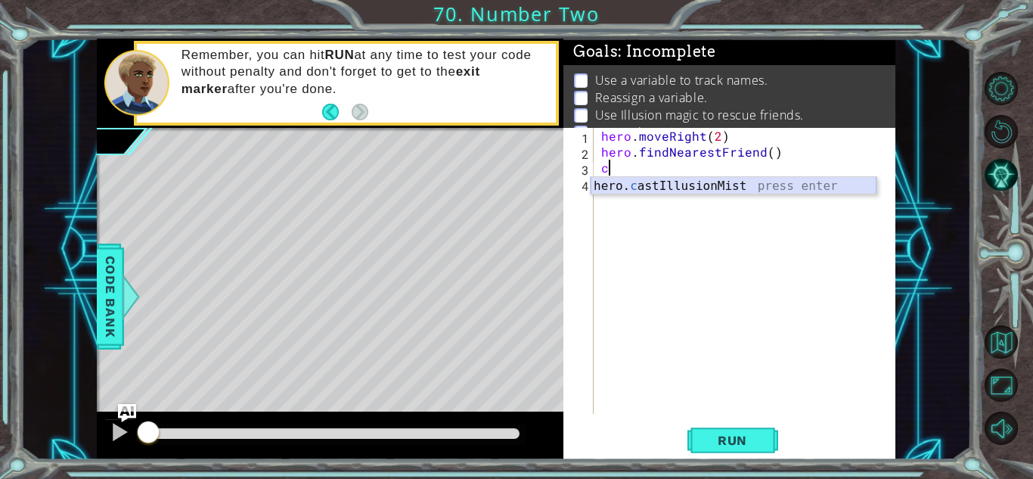
click at [761, 185] on div "hero. c astIllusionMist press enter" at bounding box center [734, 204] width 286 height 54
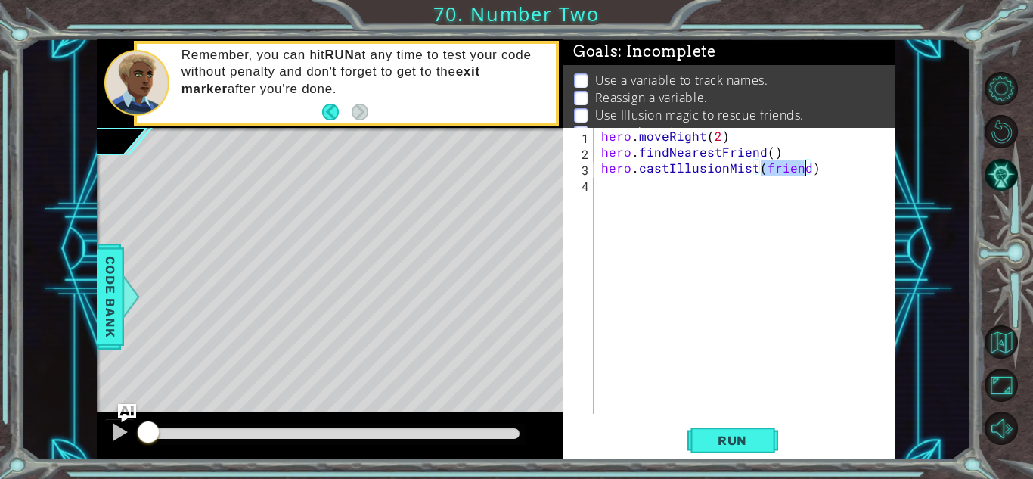
click at [748, 140] on div "hero . moveRight ( 2 ) hero . findNearestFriend ( ) hero . castIllusionMist ( f…" at bounding box center [748, 287] width 301 height 318
type textarea "hero.moveRight(2)"
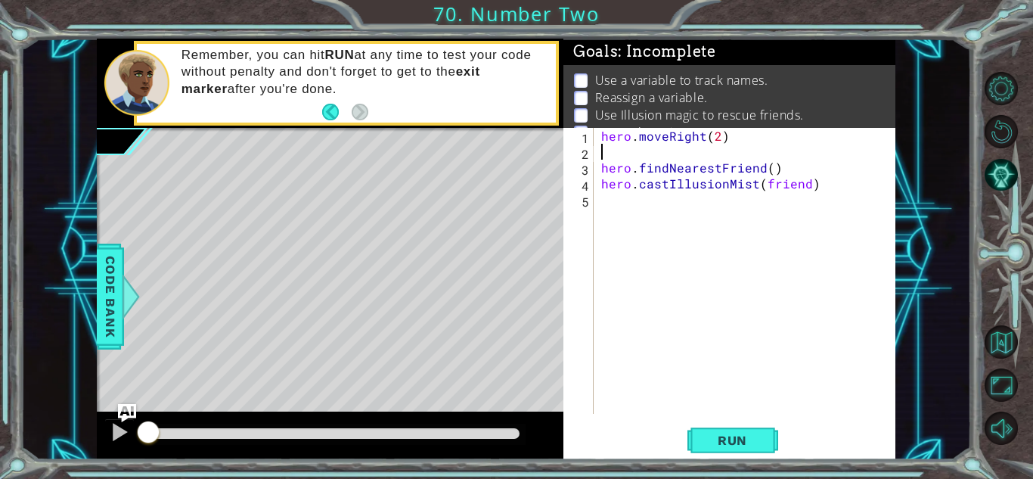
type textarea "r"
paste textarea "friend = hero.findNearestFriend()"
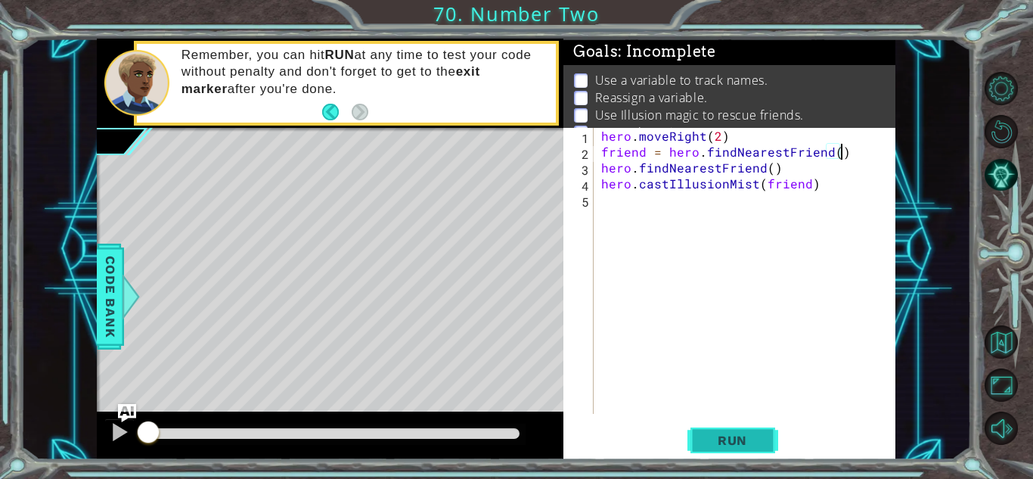
click at [714, 435] on span "Run" at bounding box center [733, 440] width 60 height 15
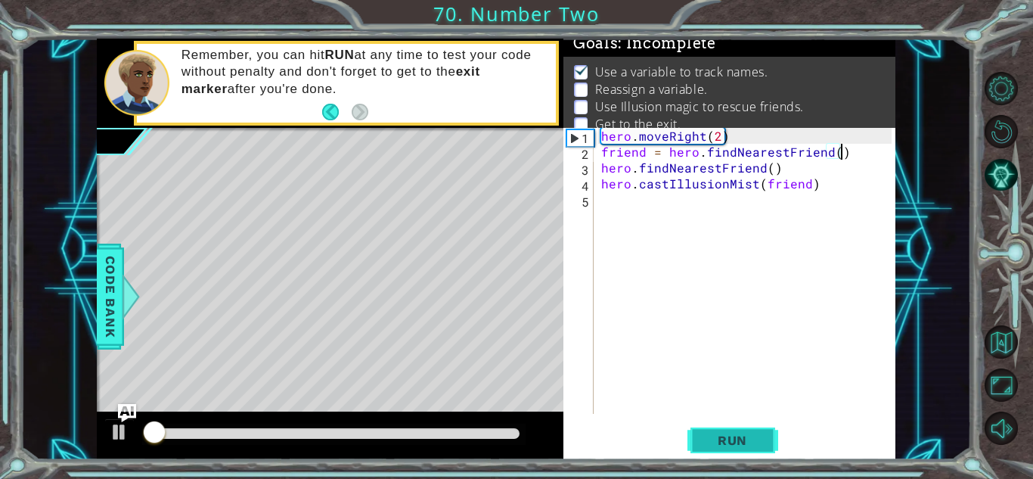
scroll to position [11, 0]
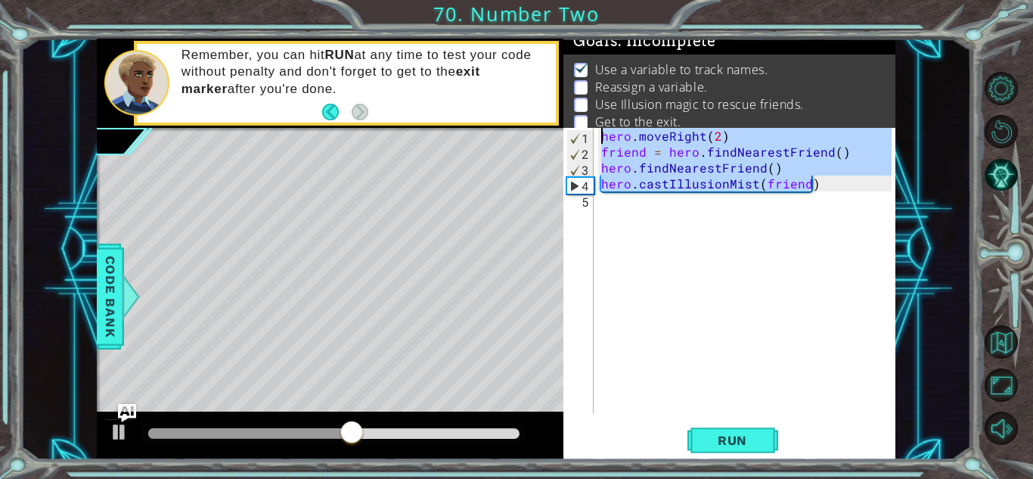
click at [466, 132] on div "1 ההההההההההההההההההההההההההההההההההההההההההההההההההההההההההההההההההההההההההההה…" at bounding box center [496, 249] width 799 height 421
type textarea "hero.moveRight(2) friend = hero.findNearestFriend()"
click at [635, 214] on div "hero . moveRight ( 2 ) friend = hero . findNearestFriend ( ) hero . findNearest…" at bounding box center [748, 287] width 301 height 318
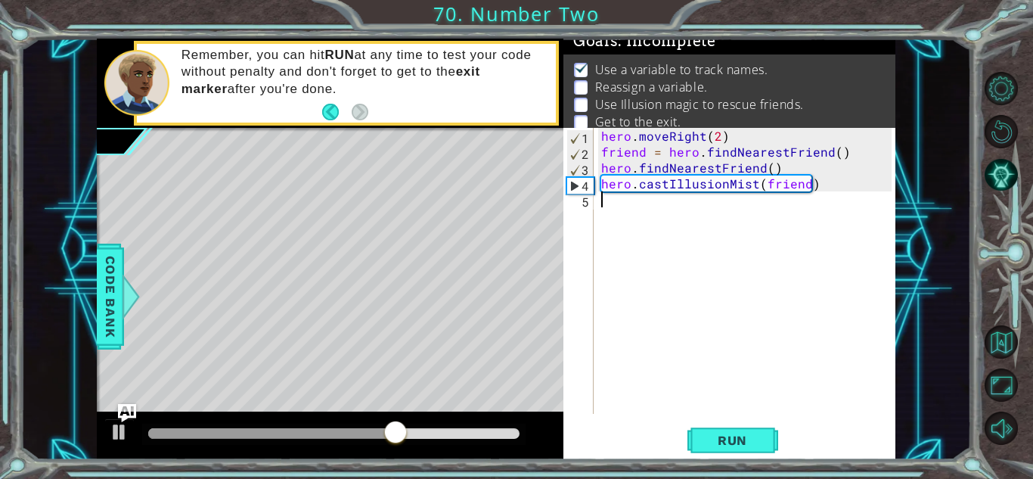
paste textarea "hero.castIllusionMist(friend)"
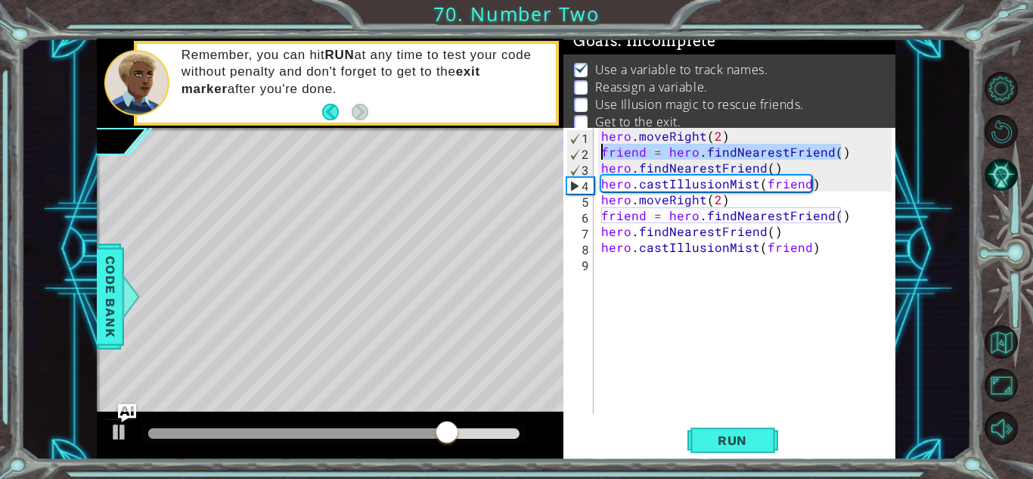
click at [468, 153] on div "1 ההההההההההההההההההההההההההההההההההההההההההההההההההההההההההההההההההההההההההההה…" at bounding box center [496, 249] width 799 height 421
type textarea "friend = hero.findNearestFriend()"
click at [722, 446] on span "Run" at bounding box center [733, 440] width 60 height 15
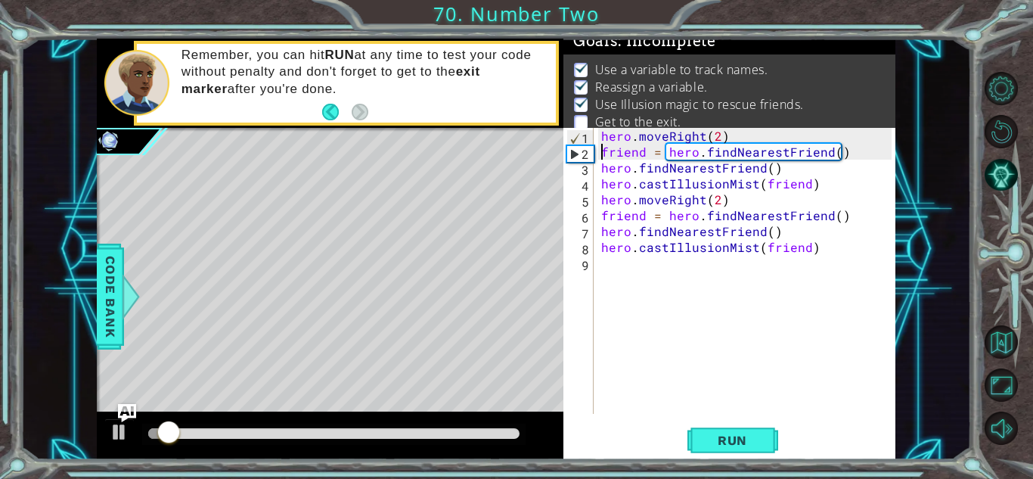
click at [667, 281] on div "hero . moveRight ( 2 ) friend = hero . findNearestFriend ( ) hero . findNearest…" at bounding box center [748, 287] width 301 height 318
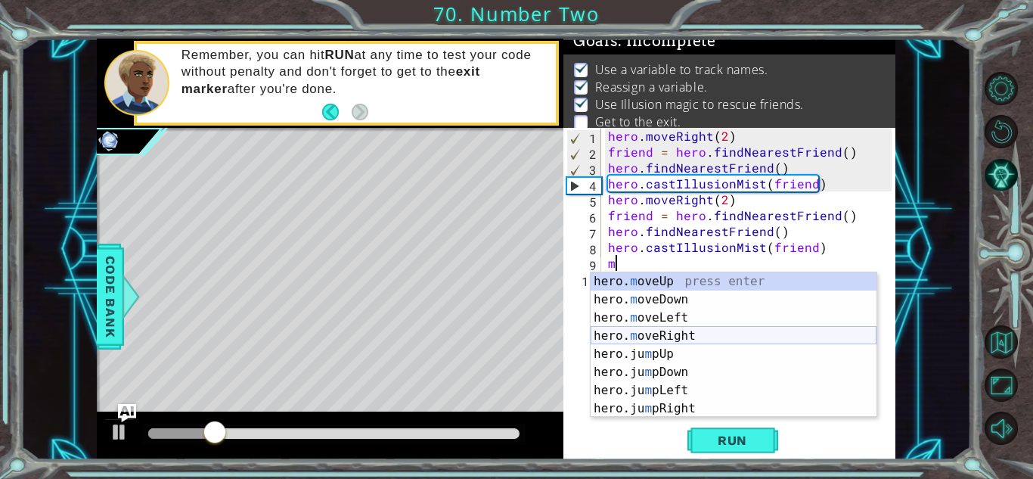
click at [694, 340] on div "hero. m oveUp press enter hero. m oveDown press enter hero. m oveLeft press ent…" at bounding box center [734, 363] width 286 height 182
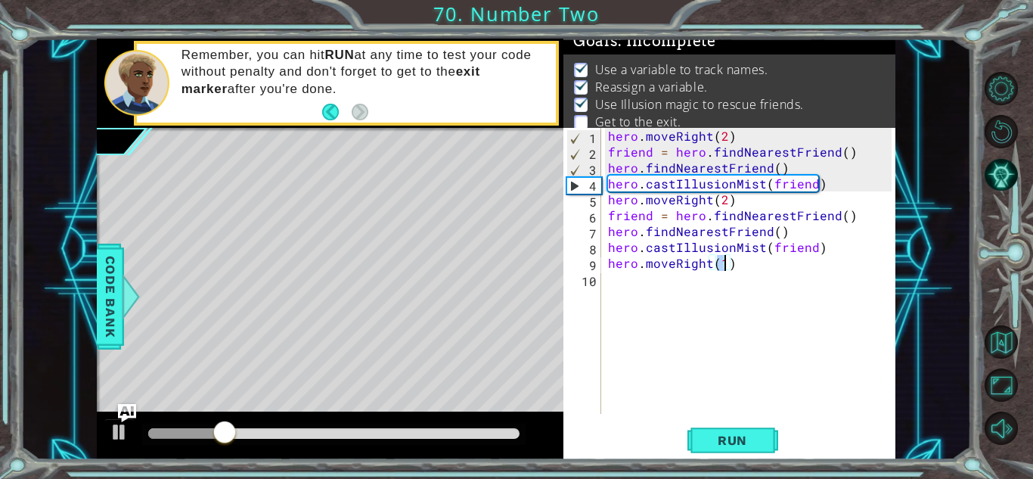
scroll to position [0, 7]
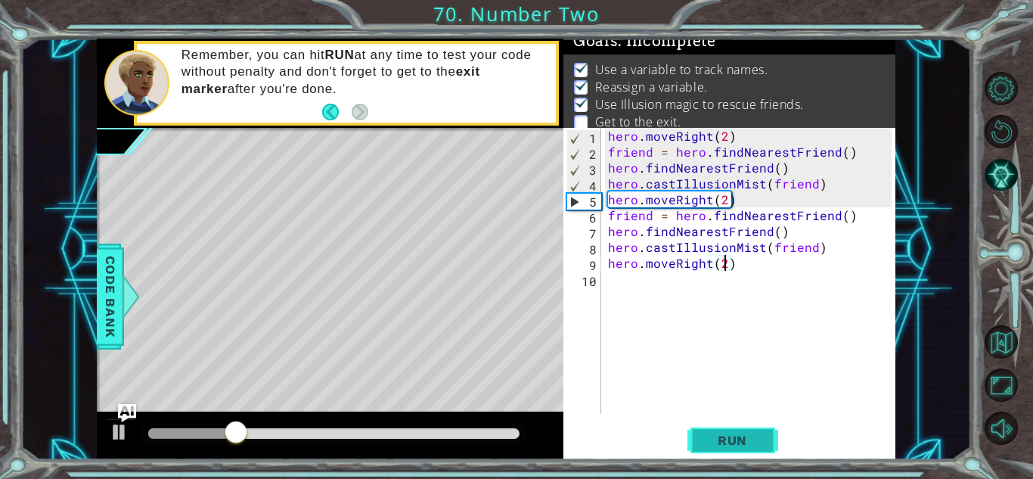
type textarea "hero.moveRight(2)"
click at [738, 427] on button "Run" at bounding box center [733, 440] width 91 height 33
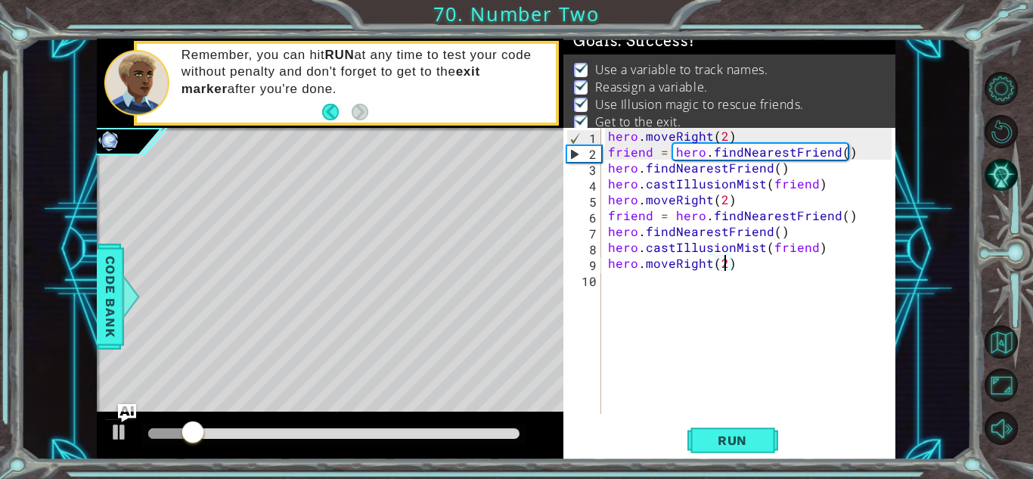
click at [666, 392] on div "hero . moveRight ( 2 ) friend = hero . findNearestFriend ( ) hero . findNearest…" at bounding box center [752, 287] width 294 height 318
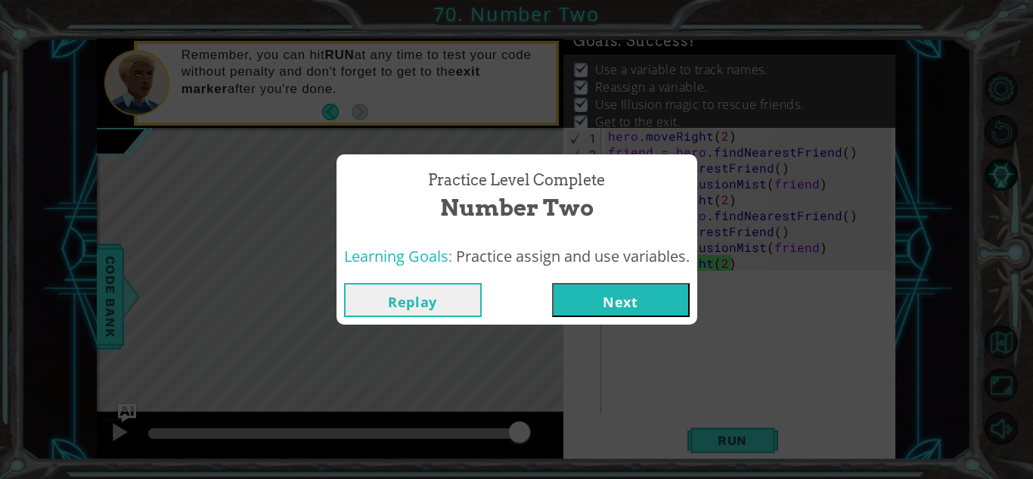
click at [602, 283] on button "Next" at bounding box center [621, 300] width 138 height 34
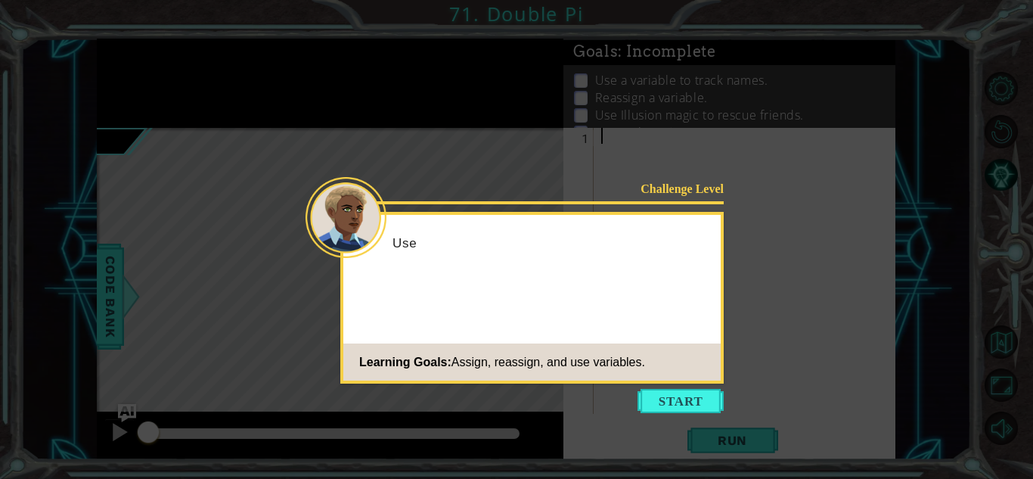
click at [694, 413] on icon at bounding box center [516, 239] width 1033 height 479
click at [691, 405] on button "Start" at bounding box center [681, 401] width 86 height 24
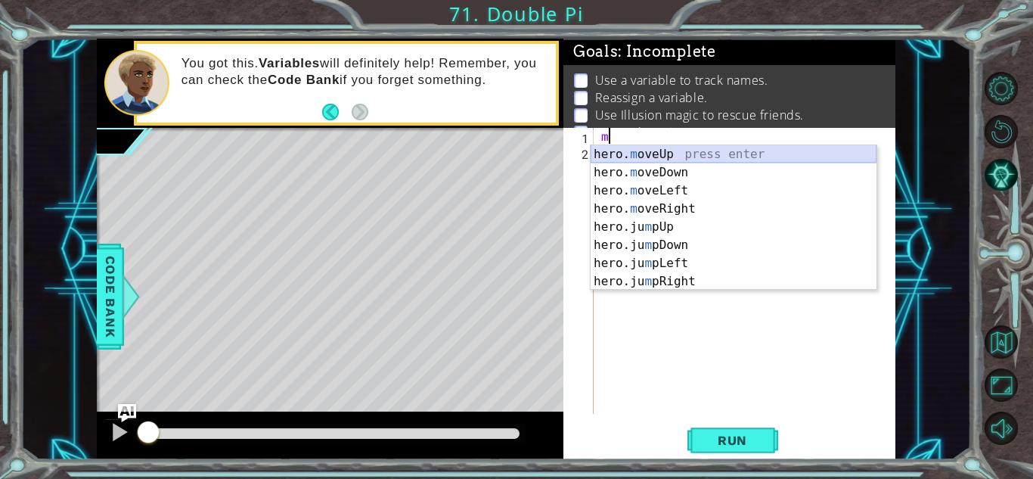
click at [606, 152] on div "hero. m oveUp press enter hero. m oveDown press enter hero. m oveLeft press ent…" at bounding box center [734, 236] width 286 height 182
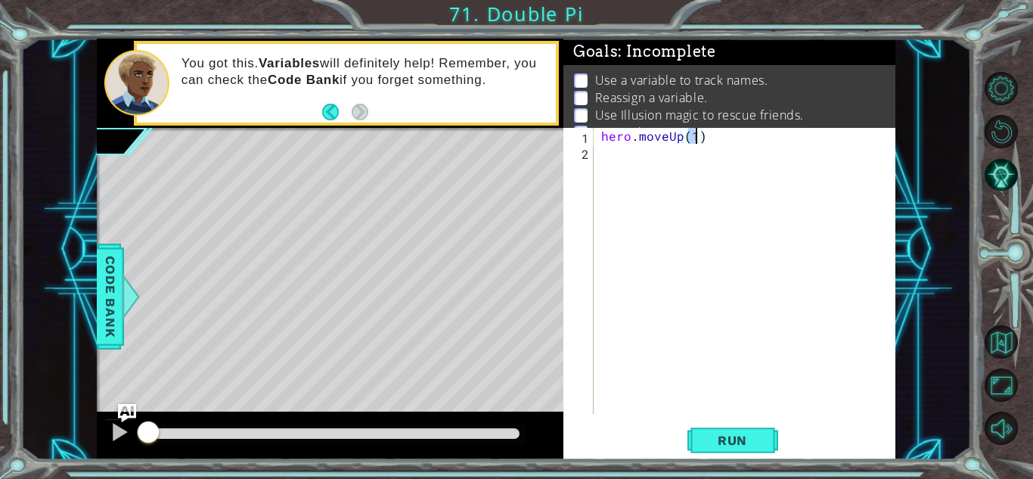
type textarea "hero.moveUp(2)"
click at [728, 159] on div "hero . moveUp ( 2 )" at bounding box center [748, 287] width 301 height 318
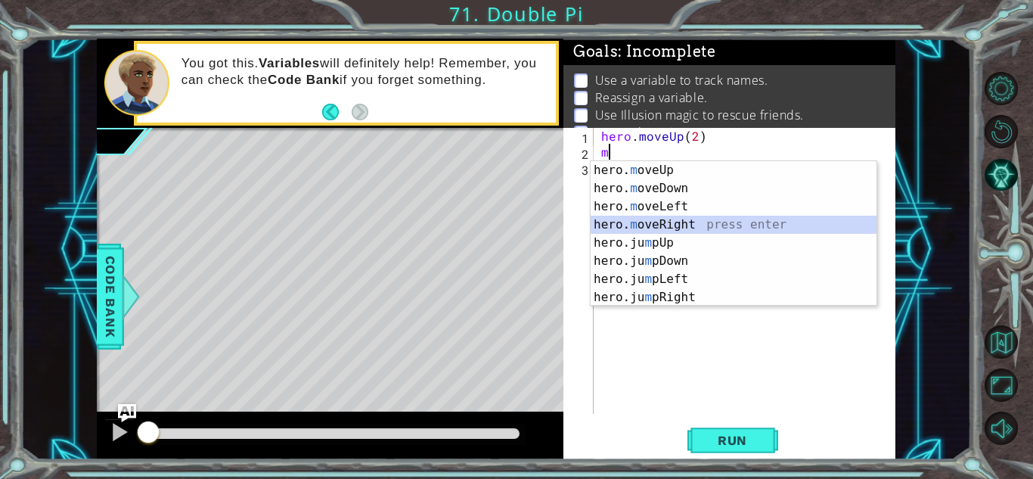
click at [699, 222] on div "hero. m oveUp press enter hero. m oveDown press enter hero. m oveLeft press ent…" at bounding box center [734, 252] width 286 height 182
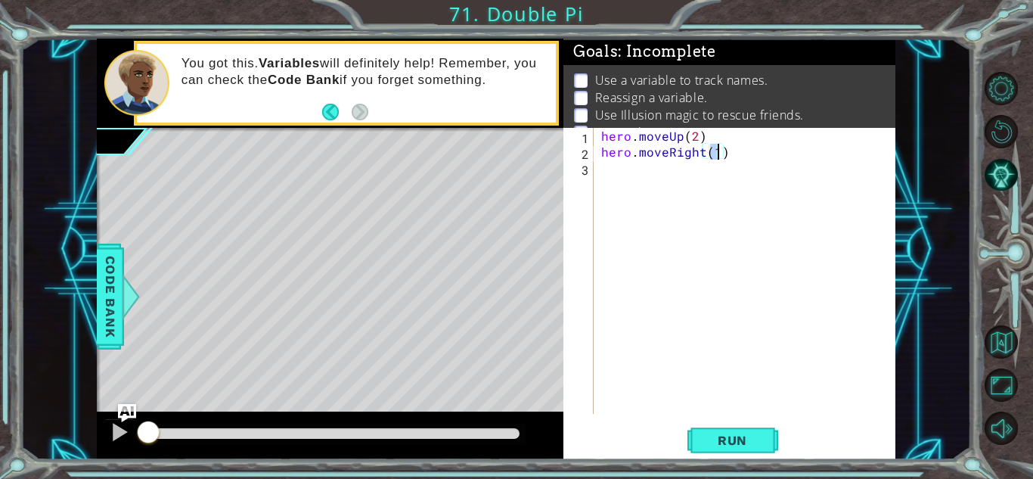
type textarea "hero.moveRight(2)"
click at [667, 202] on div "hero . moveUp ( 2 ) hero . moveRight ( 2 )" at bounding box center [748, 287] width 301 height 318
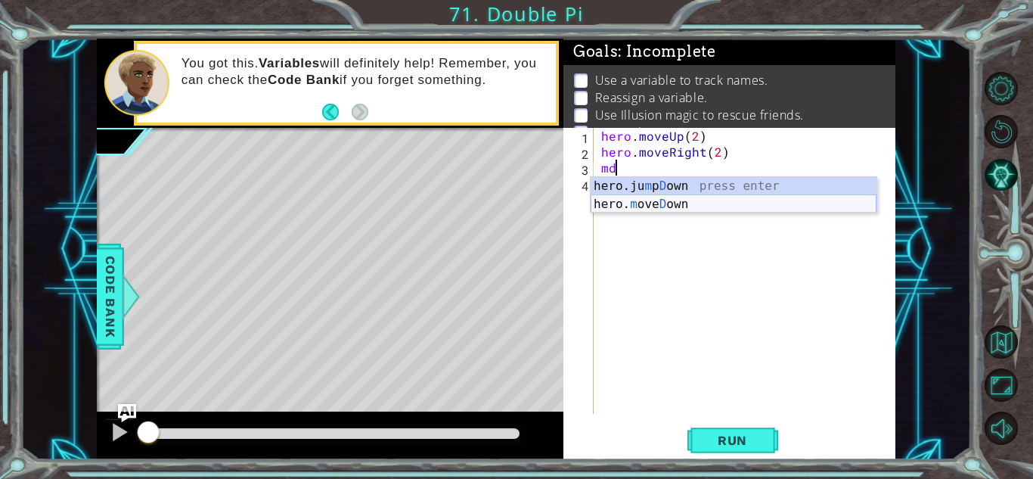
click at [727, 204] on div "hero.ju m p D own press enter hero. m ove D own press enter" at bounding box center [734, 213] width 286 height 73
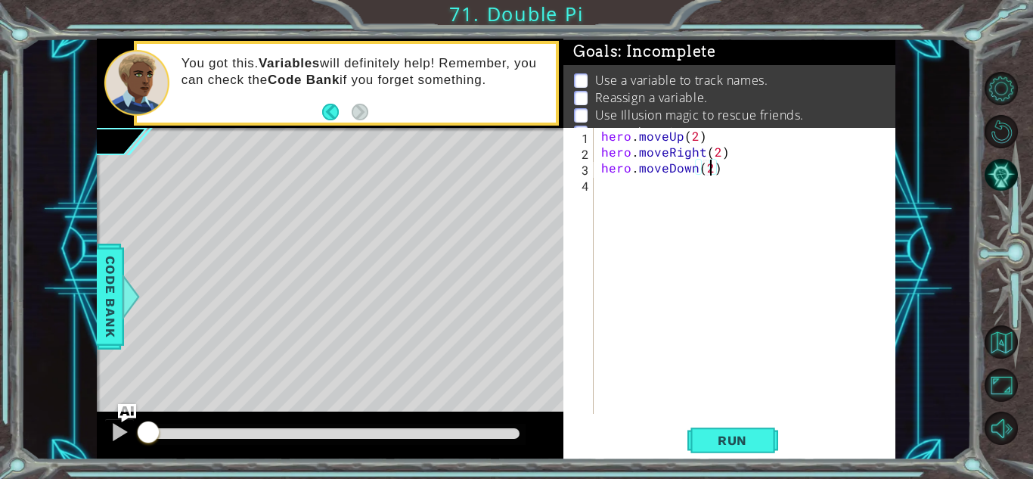
scroll to position [0, 7]
type textarea "hero.moveDown(2)"
click at [728, 227] on div "hero . moveUp ( 2 ) hero . moveRight ( 2 ) hero . moveDown ( 2 )" at bounding box center [748, 287] width 301 height 318
type textarea "f"
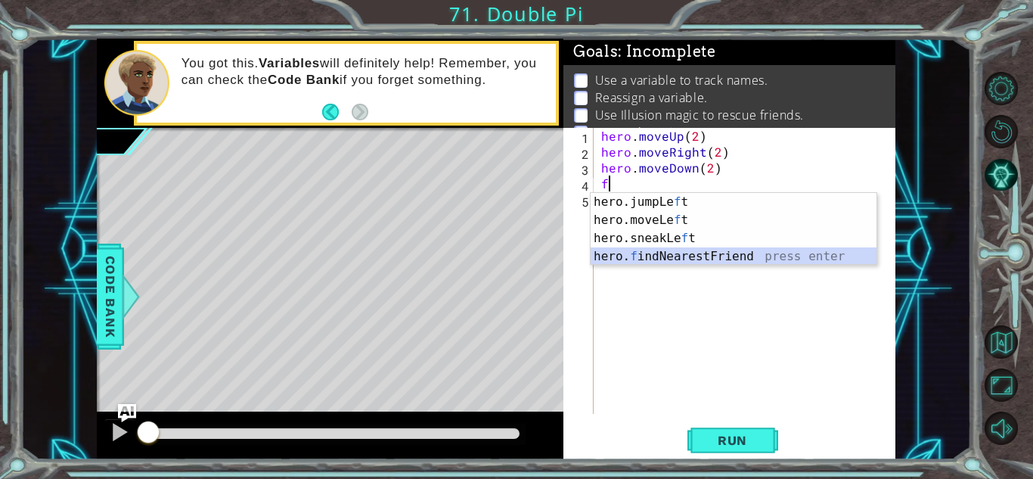
click at [710, 259] on div "hero.jumpLe f t press enter hero.moveLe f t press enter hero.sneakLe f t press …" at bounding box center [734, 247] width 286 height 109
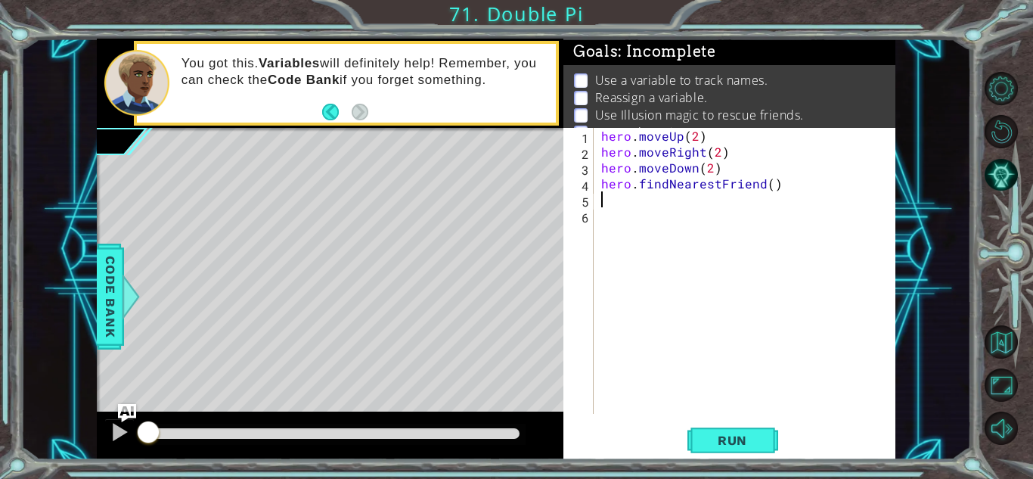
click at [738, 170] on div "hero . moveUp ( 2 ) hero . moveRight ( 2 ) hero . moveDown ( 2 ) hero . findNea…" at bounding box center [748, 287] width 301 height 318
type textarea "hero.moveDown(2)"
paste textarea "friend = hero.findNearestFriend()"
type textarea "friend = hero.findNearestFriend()"
click at [681, 231] on div "hero . moveUp ( 2 ) hero . moveRight ( 2 ) hero . moveDown ( 2 ) friend = hero …" at bounding box center [748, 287] width 301 height 318
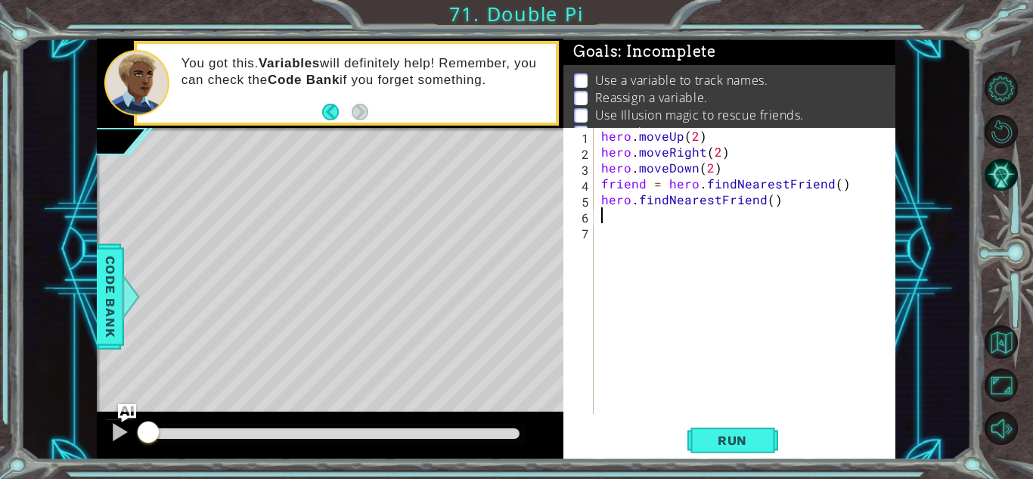
click at [666, 220] on div "hero . moveUp ( 2 ) hero . moveRight ( 2 ) hero . moveDown ( 2 ) friend = hero …" at bounding box center [748, 287] width 301 height 318
type textarea "m"
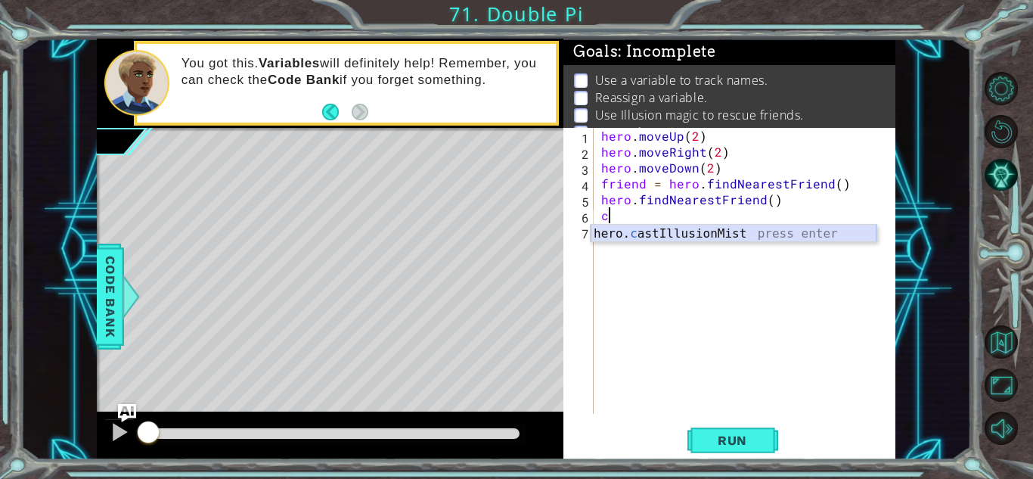
click at [739, 236] on div "hero. c astIllusionMist press enter" at bounding box center [734, 252] width 286 height 54
type textarea "hero.castIllusionMist(friend)"
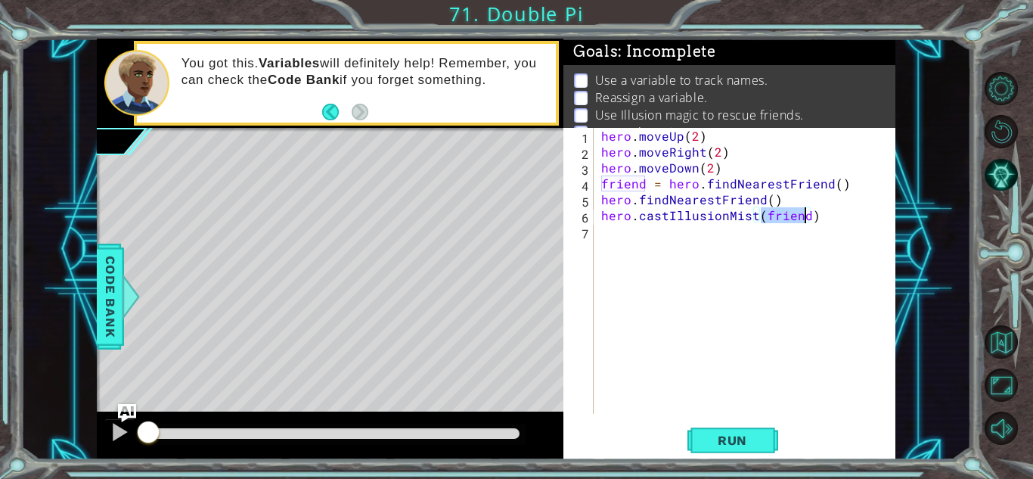
click at [704, 265] on div "hero . moveUp ( 2 ) hero . moveRight ( 2 ) hero . moveDown ( 2 ) friend = hero …" at bounding box center [748, 287] width 301 height 318
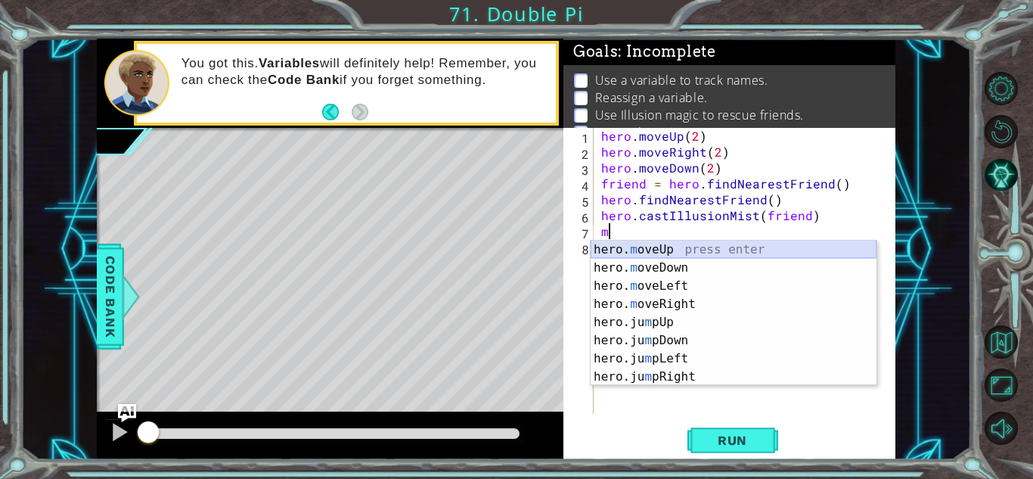
click at [695, 254] on div "hero. m oveUp press enter hero. m oveDown press enter hero. m oveLeft press ent…" at bounding box center [734, 332] width 286 height 182
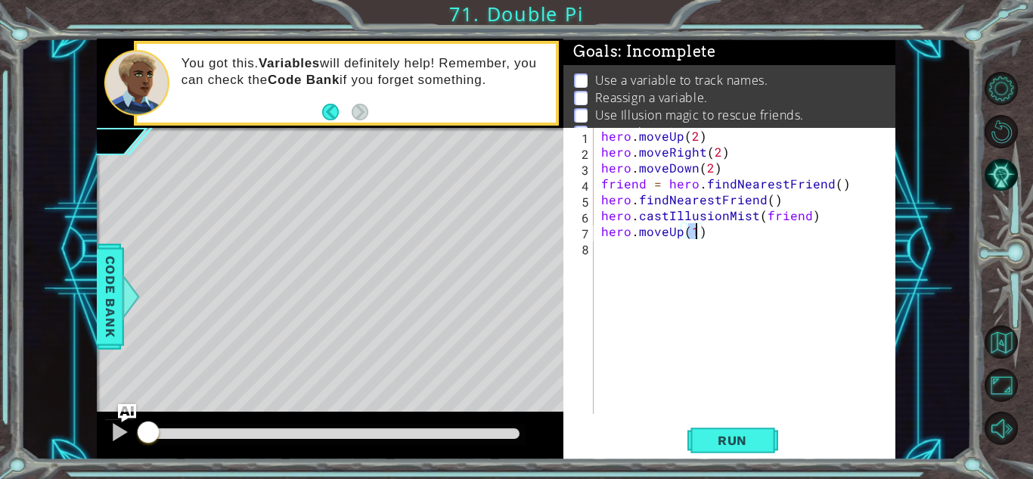
type textarea "hero.moveUp(3)"
click at [643, 253] on div "hero . moveUp ( 2 ) hero . moveRight ( 2 ) hero . moveDown ( 2 ) friend = hero …" at bounding box center [748, 287] width 301 height 318
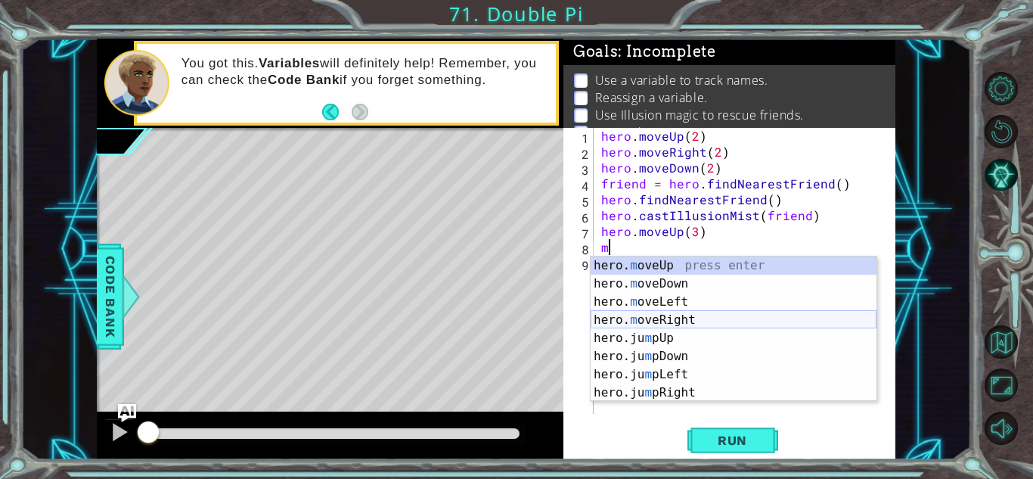
click at [705, 321] on div "hero. m oveUp press enter hero. m oveDown press enter hero. m oveLeft press ent…" at bounding box center [734, 347] width 286 height 182
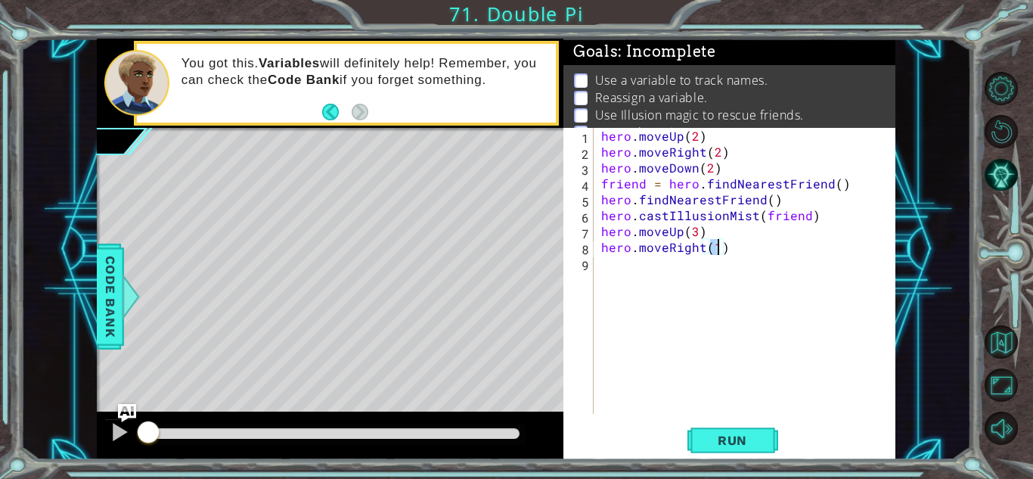
type textarea "hero.moveRight(3)"
click at [718, 301] on div "hero . moveUp ( 2 ) hero . moveRight ( 2 ) hero . moveDown ( 2 ) friend = hero …" at bounding box center [748, 287] width 301 height 318
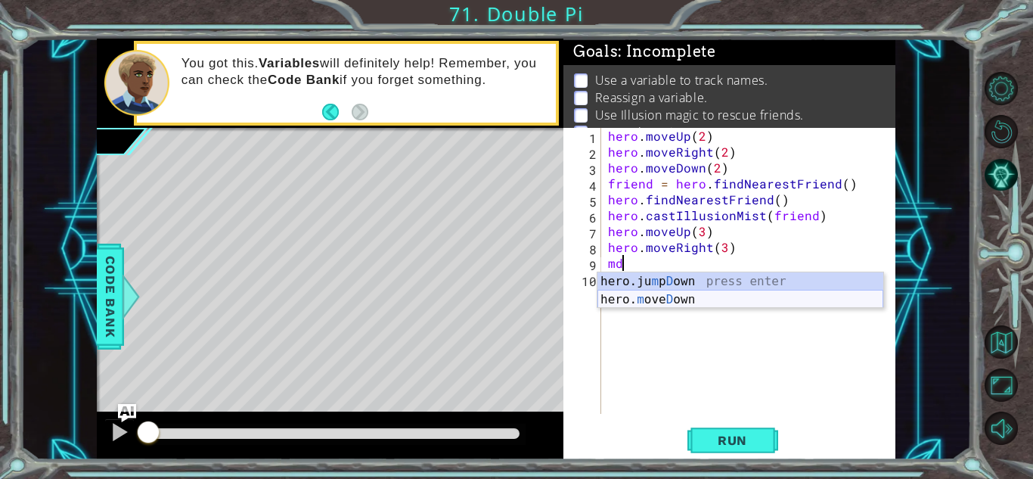
click at [724, 300] on div "hero.ju m p D own press enter hero. m ove D own press enter" at bounding box center [741, 308] width 286 height 73
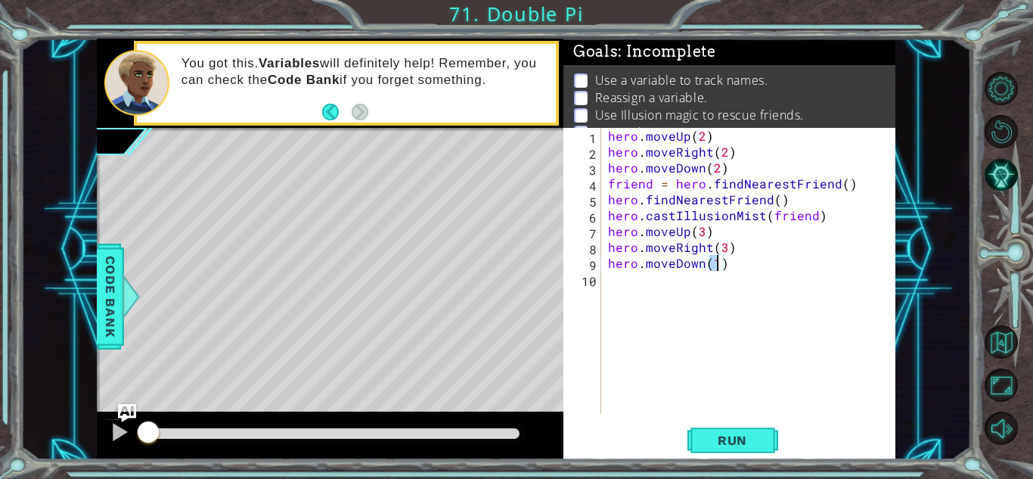
scroll to position [0, 6]
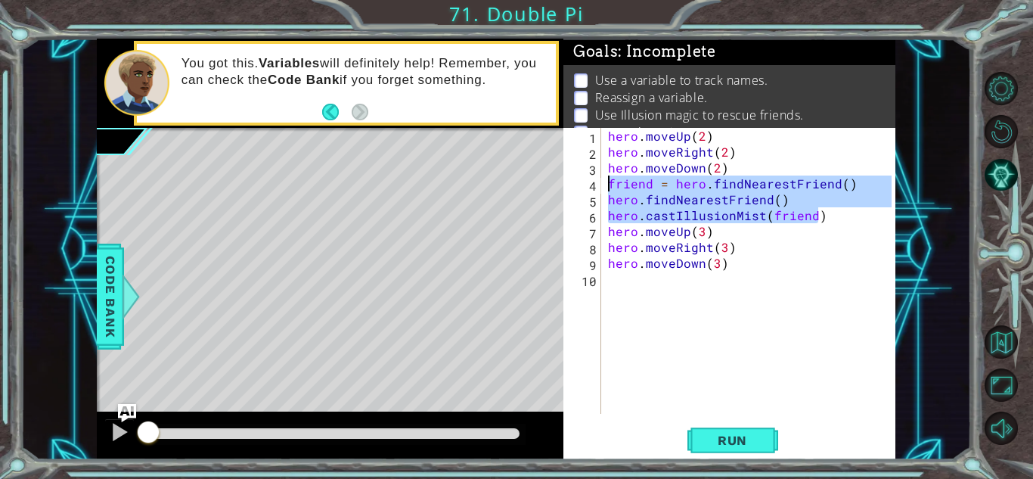
drag, startPoint x: 828, startPoint y: 219, endPoint x: 568, endPoint y: 185, distance: 262.4
click at [568, 185] on div "hero.moveDown(3) 1 2 3 4 5 6 7 8 9 10 hero . moveUp ( 2 ) hero . moveRight ( 2 …" at bounding box center [728, 271] width 328 height 286
type textarea "friend = hero.findNearestFriend() hero.findNearestFriend()"
click at [616, 289] on div "hero . moveUp ( 2 ) hero . moveRight ( 2 ) hero . moveDown ( 2 ) friend = hero …" at bounding box center [752, 287] width 294 height 318
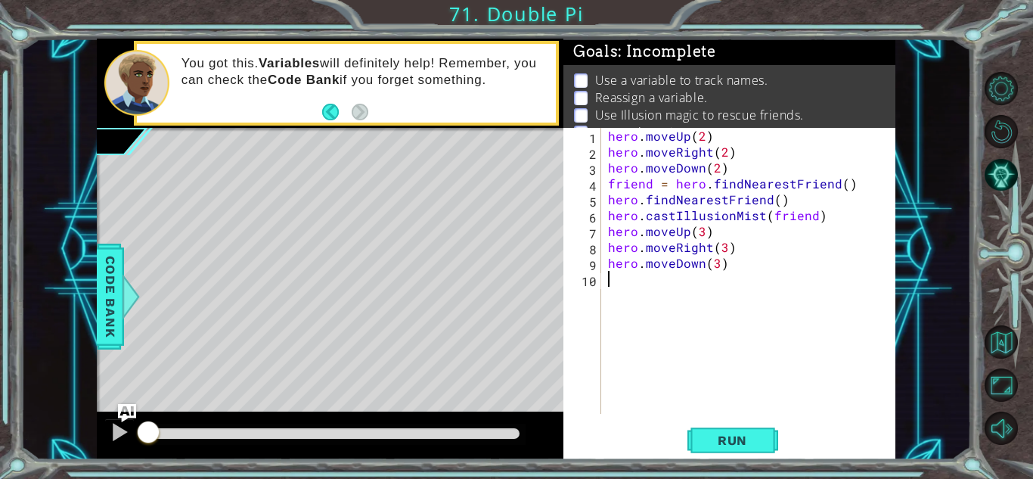
scroll to position [0, 0]
paste textarea "hero.castIllusionMist(friend)"
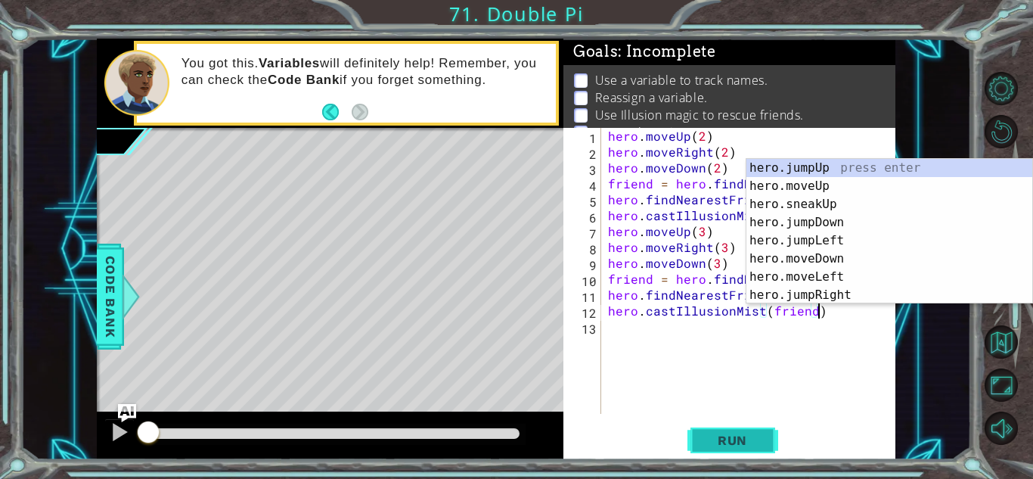
type textarea "hero.castIllusionMist(friend)"
click at [710, 448] on button "Run" at bounding box center [733, 440] width 91 height 33
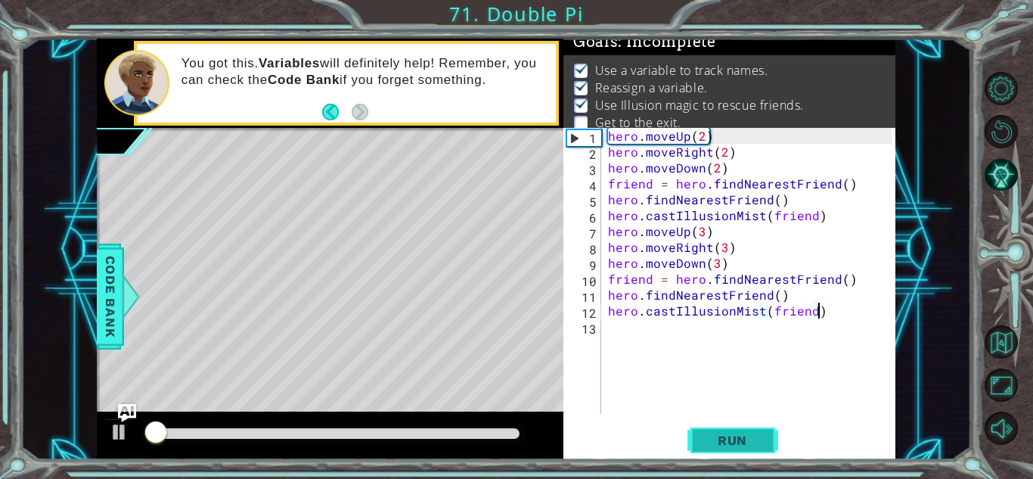
scroll to position [11, 0]
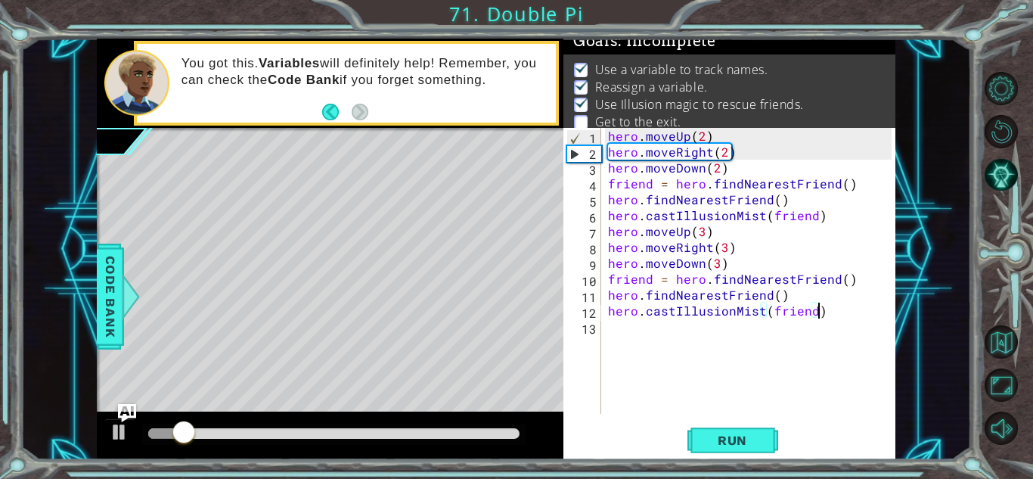
click at [632, 346] on div "hero . moveUp ( 2 ) hero . moveRight ( 2 ) hero . moveDown ( 2 ) friend = hero …" at bounding box center [752, 287] width 294 height 318
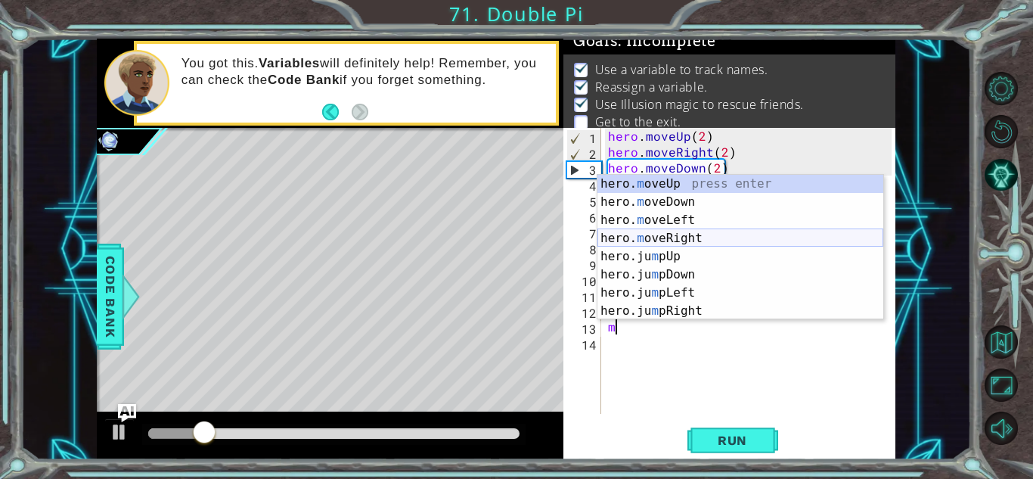
click at [704, 242] on div "hero. m oveUp press enter hero. m oveDown press enter hero. m oveLeft press ent…" at bounding box center [741, 266] width 286 height 182
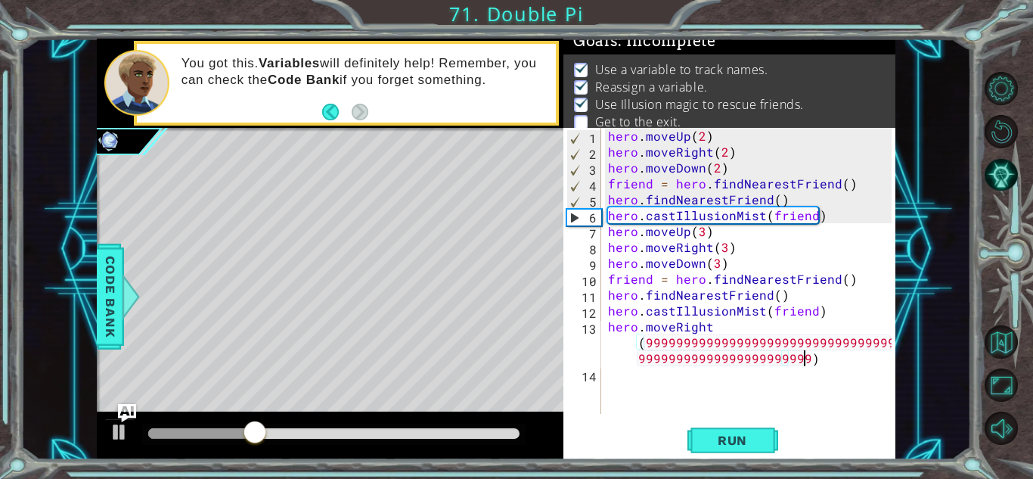
scroll to position [0, 33]
type textarea "hero.moveRight(999999999999999999999999999999999999999999999999999999999999)"
click at [696, 430] on button "Run" at bounding box center [733, 440] width 91 height 33
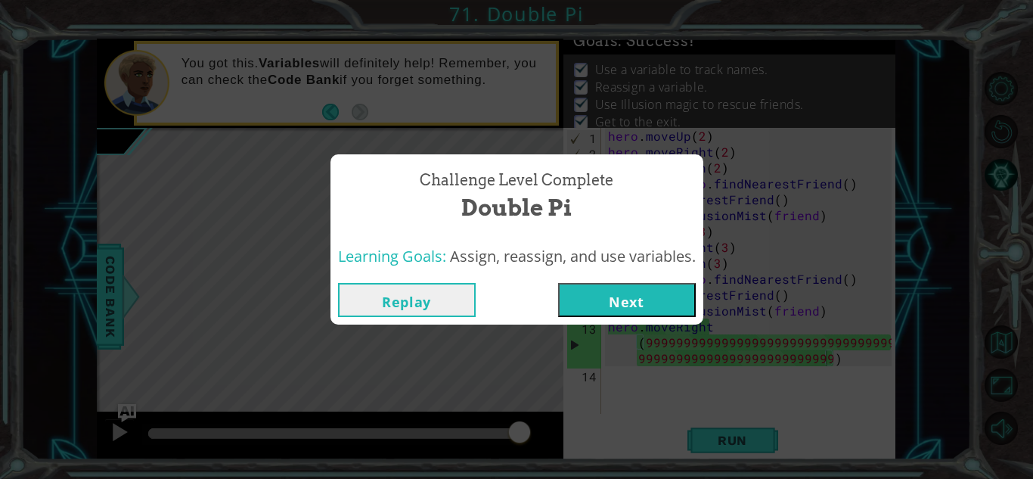
click at [626, 311] on button "Next" at bounding box center [627, 300] width 138 height 34
